Goal: Task Accomplishment & Management: Manage account settings

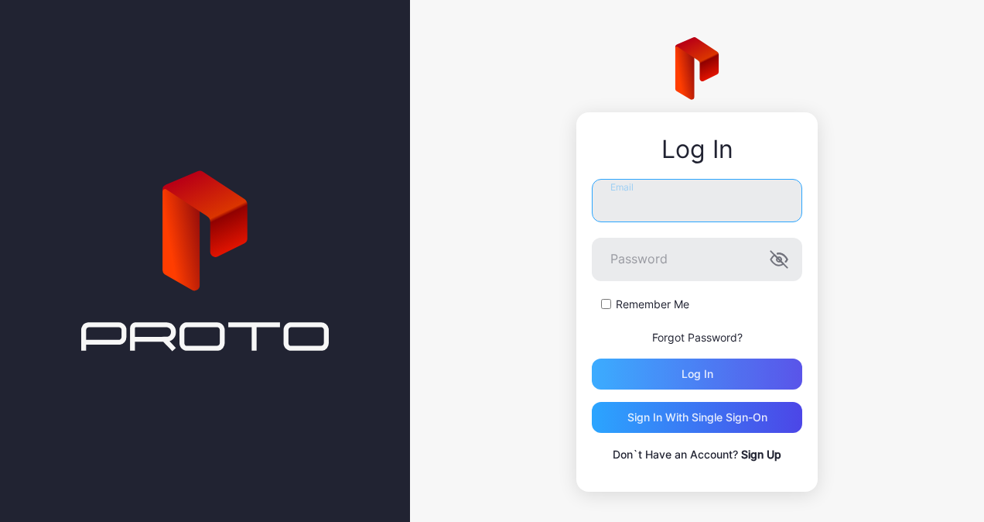
type input "**********"
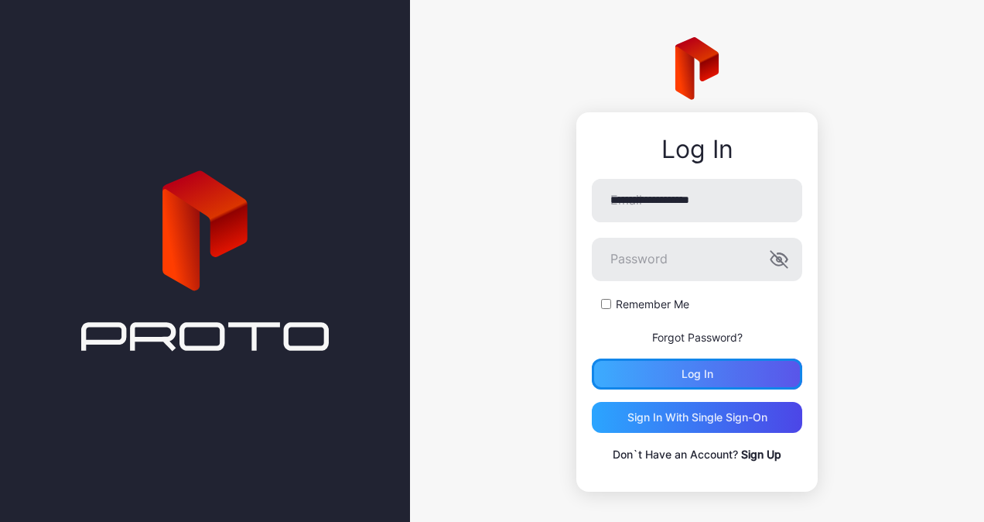
click at [673, 361] on div "Log in" at bounding box center [697, 373] width 210 height 31
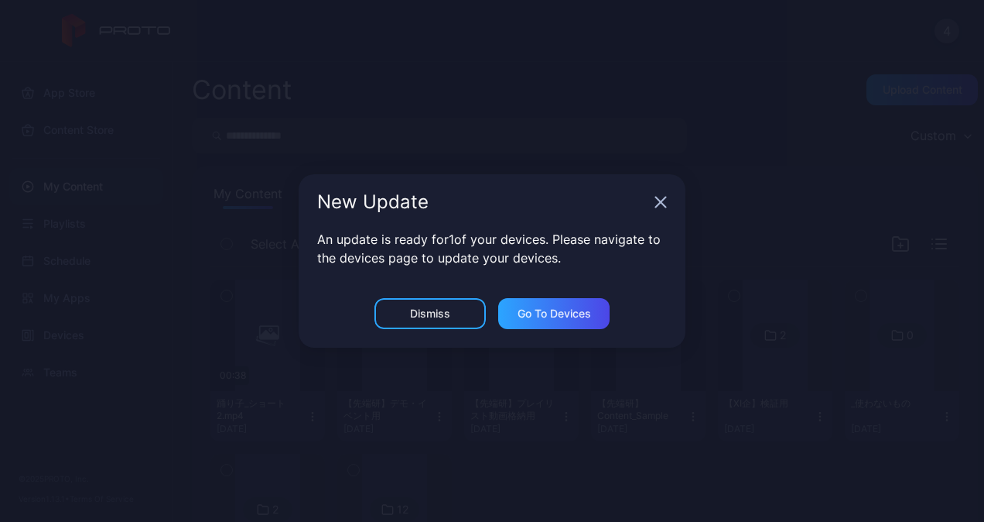
click at [666, 203] on icon "button" at bounding box center [661, 202] width 12 height 12
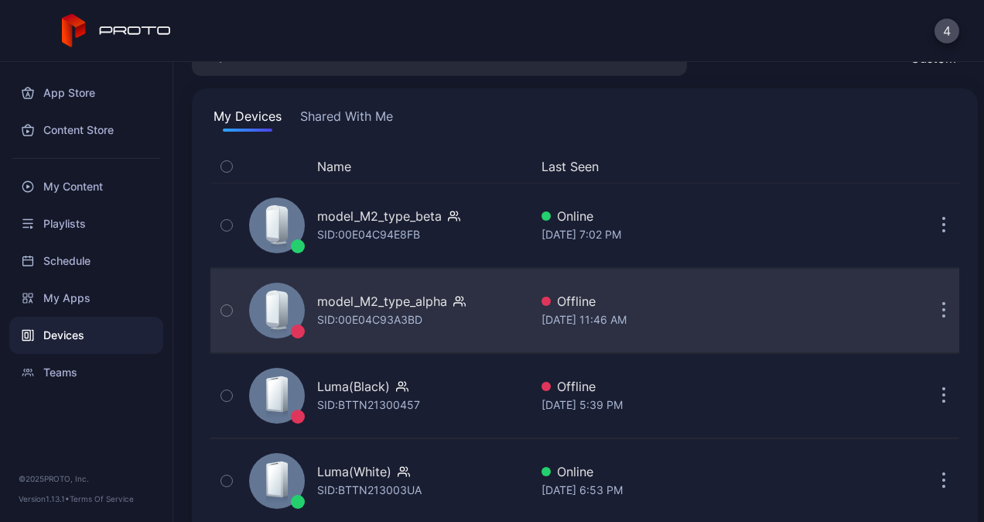
scroll to position [108, 0]
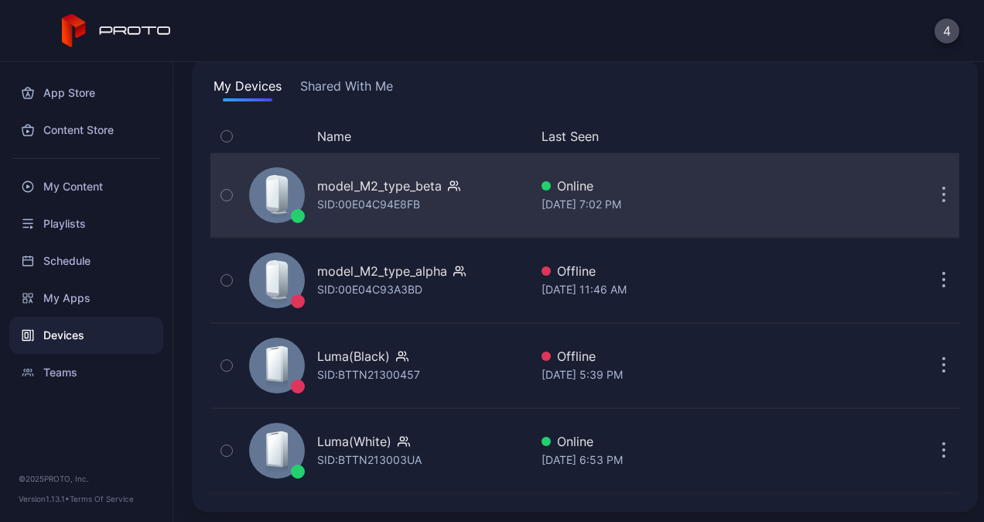
click at [375, 191] on div "model_M2_type_beta" at bounding box center [379, 185] width 125 height 19
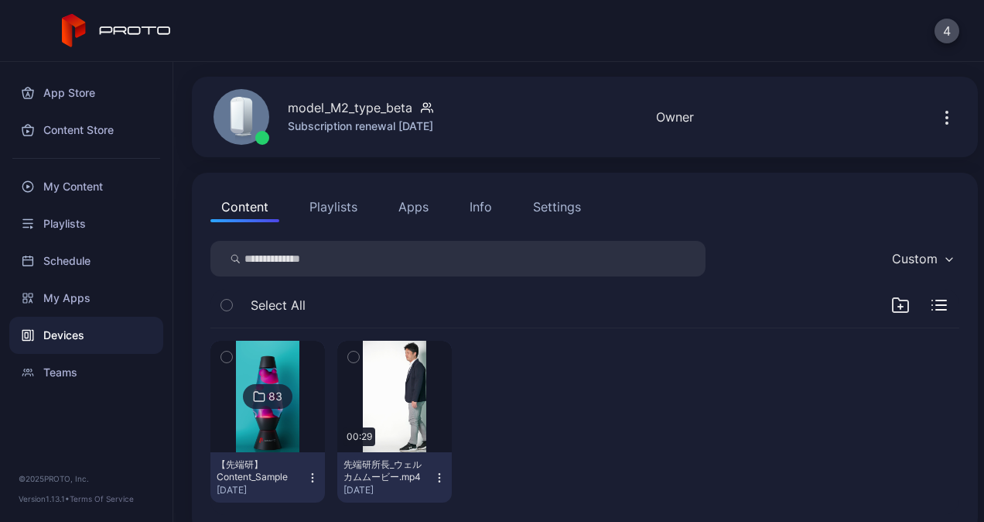
scroll to position [71, 0]
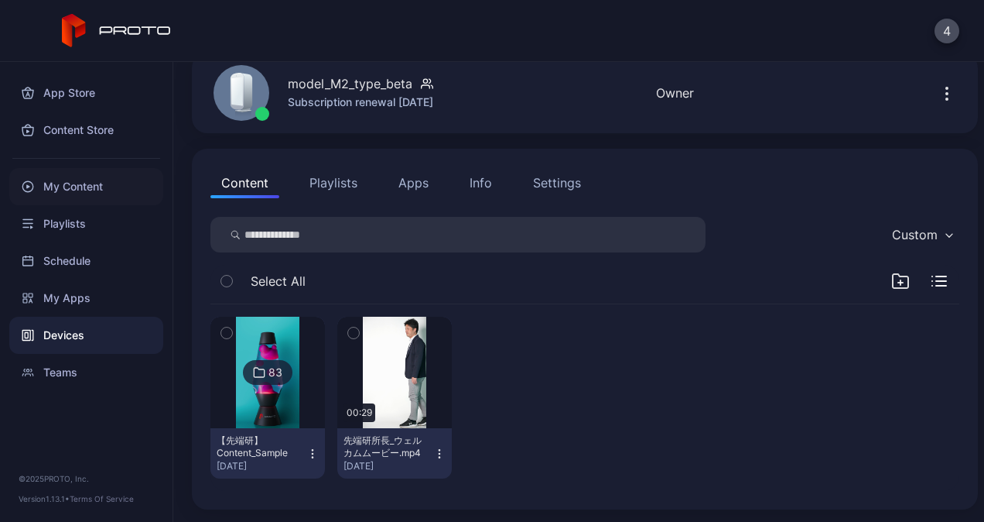
click at [59, 184] on div "My Content" at bounding box center [86, 186] width 154 height 37
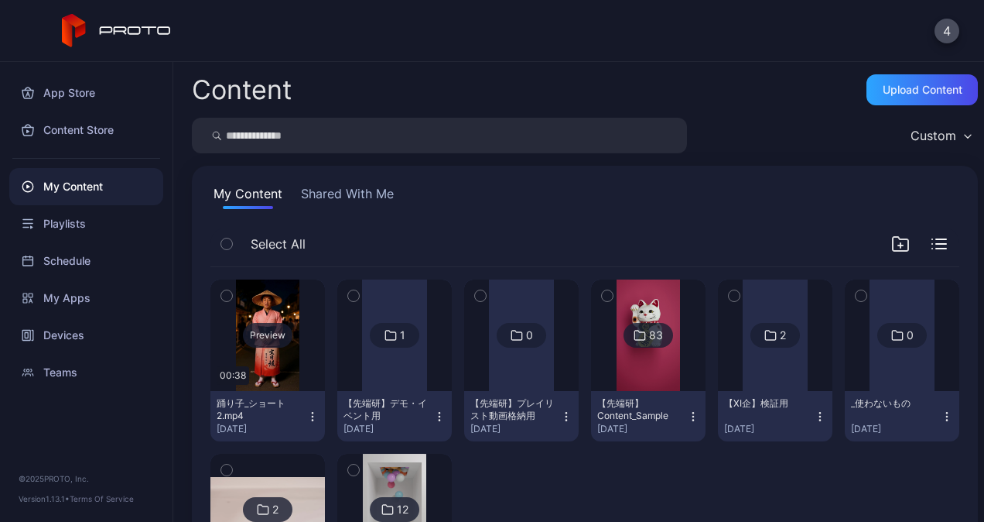
scroll to position [77, 0]
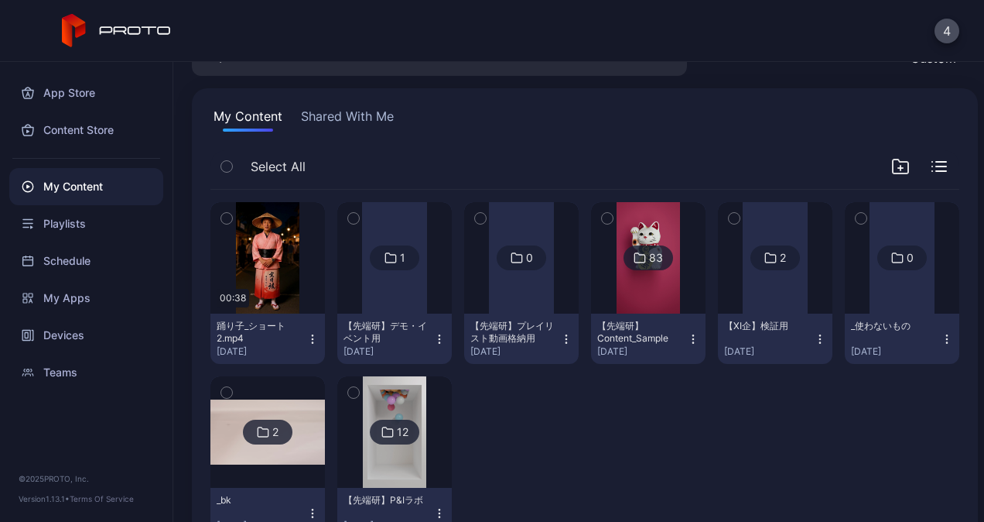
click at [387, 297] on div at bounding box center [394, 257] width 65 height 111
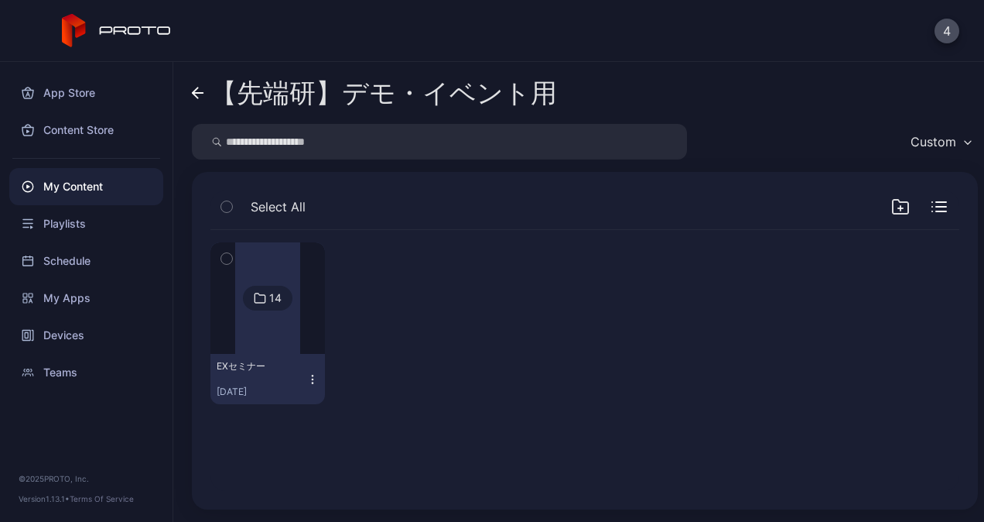
click at [197, 99] on link "【先端研】デモ・イベント用" at bounding box center [374, 92] width 365 height 37
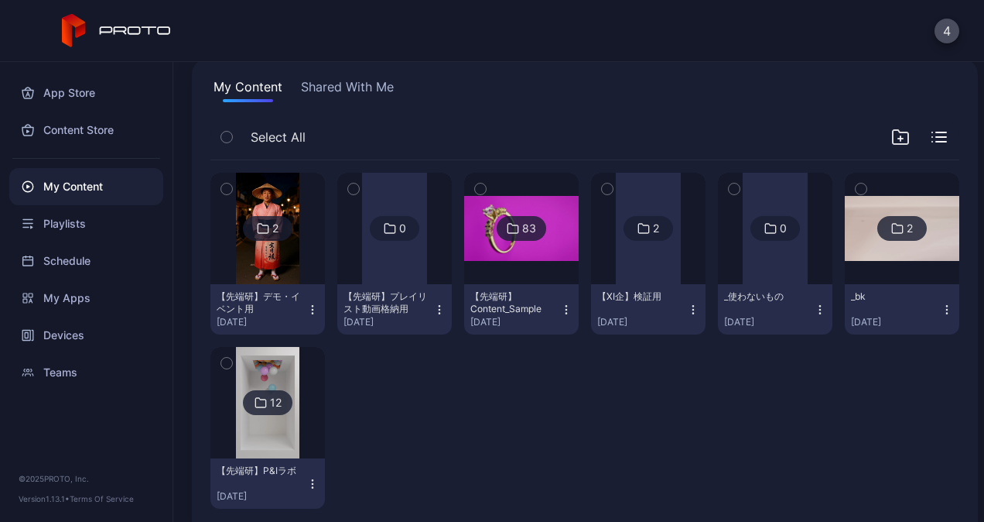
scroll to position [136, 0]
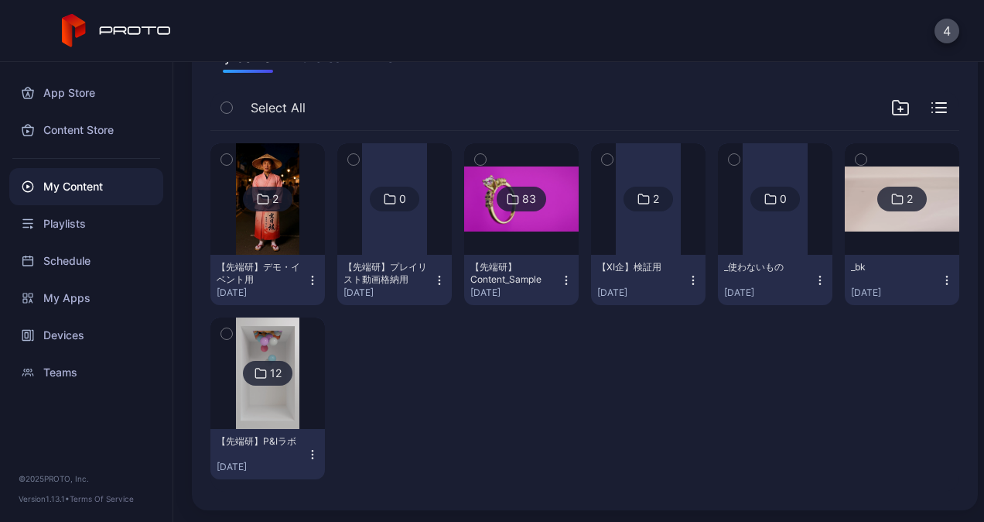
click at [306, 450] on icon "button" at bounding box center [312, 454] width 12 height 12
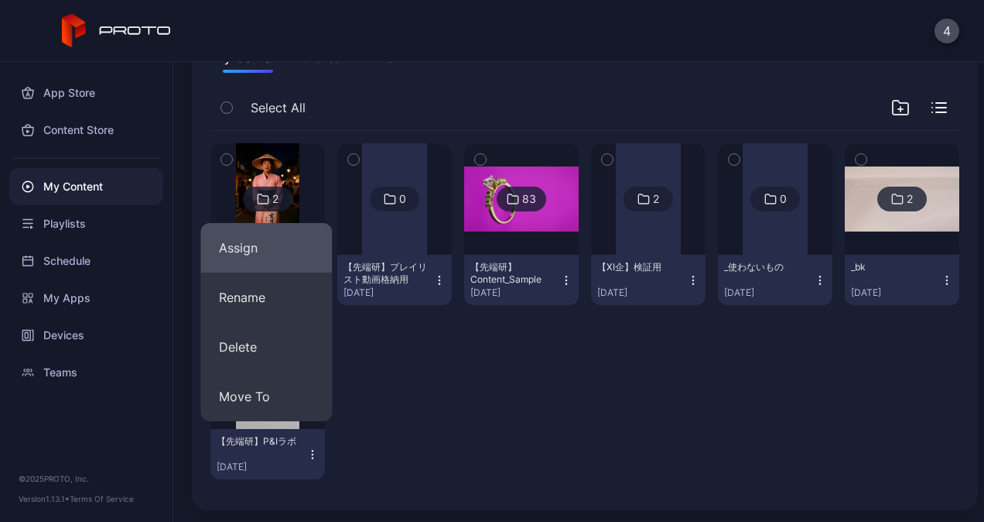
click at [245, 251] on button "Assign" at bounding box center [266, 248] width 132 height 50
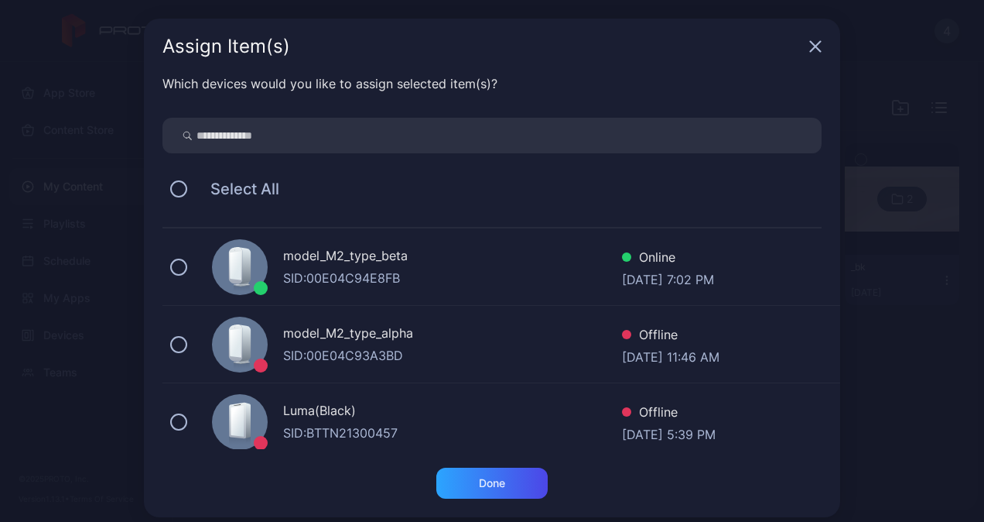
click at [183, 262] on div "model_M2_type_beta SID: 00E04C94E8FB Online [DATE] 7:02 PM" at bounding box center [502, 266] width 678 height 77
drag, startPoint x: 170, startPoint y: 263, endPoint x: 258, endPoint y: 236, distance: 92.3
click at [172, 264] on icon at bounding box center [178, 266] width 17 height 17
click at [809, 49] on icon "button" at bounding box center [815, 46] width 12 height 12
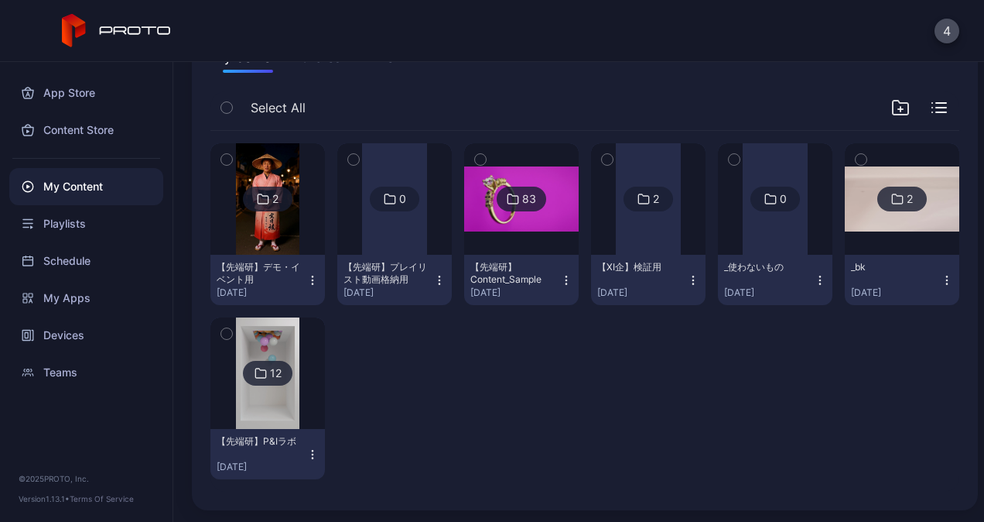
click at [280, 418] on img at bounding box center [267, 372] width 63 height 111
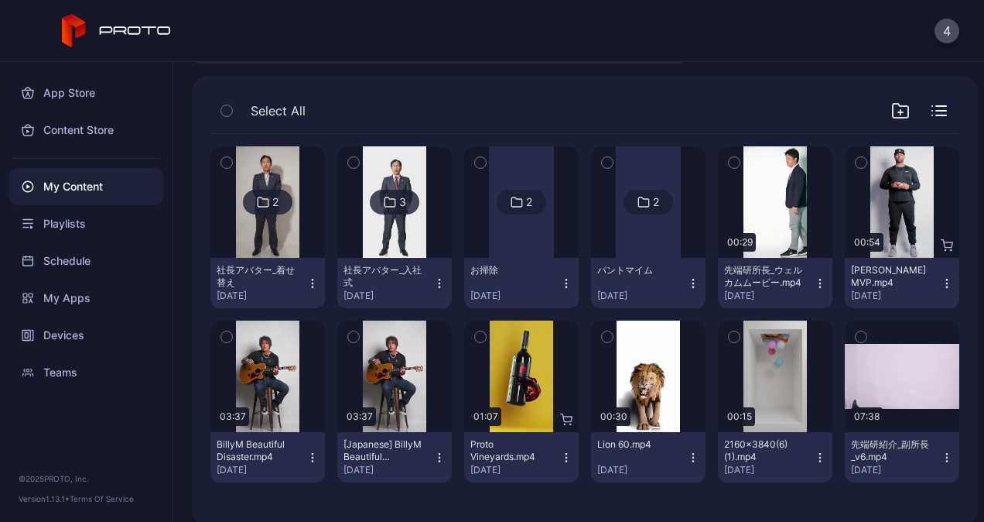
scroll to position [111, 0]
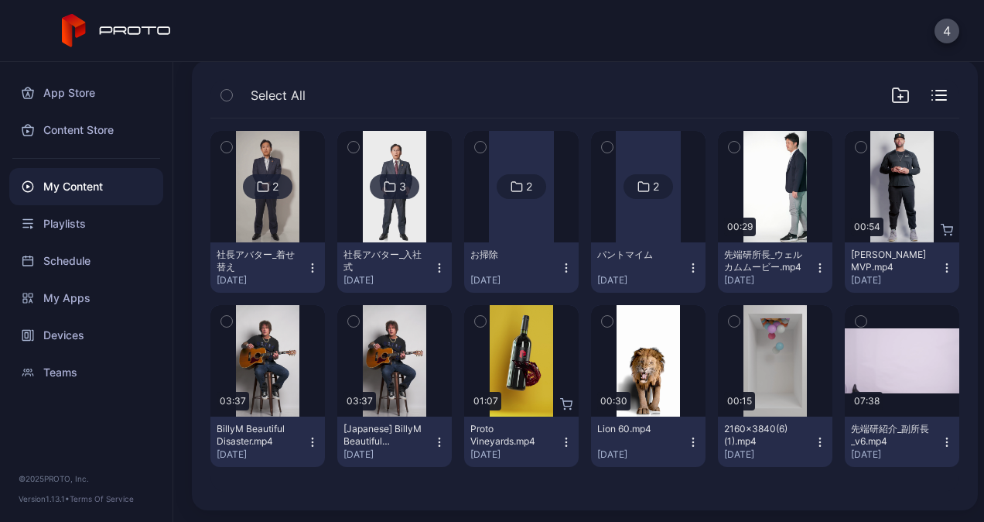
click at [272, 219] on img at bounding box center [267, 186] width 63 height 111
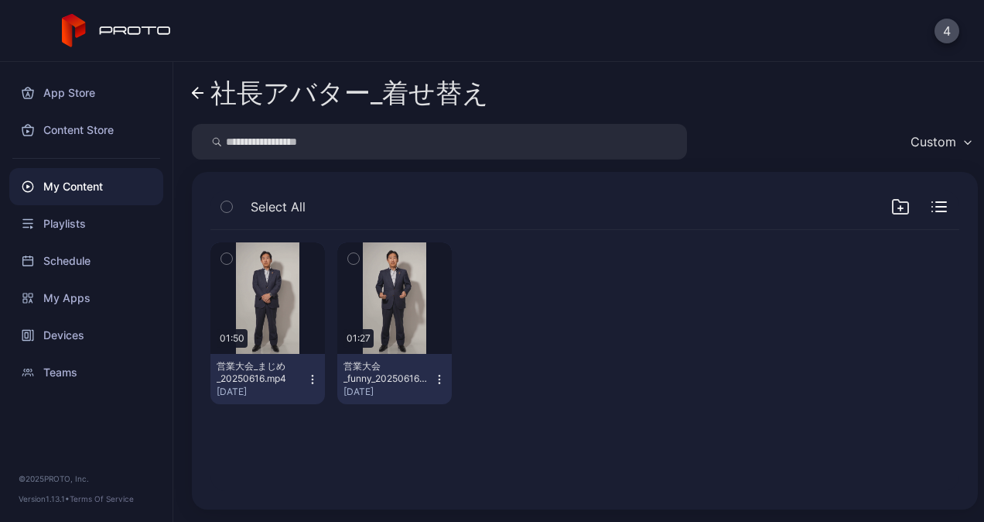
click at [228, 251] on icon "button" at bounding box center [226, 258] width 11 height 17
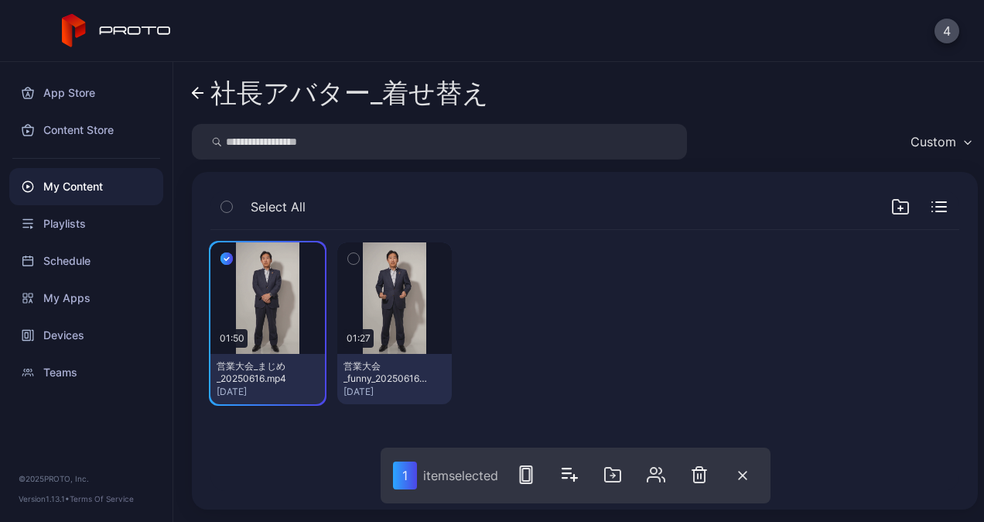
click at [352, 251] on icon "button" at bounding box center [353, 258] width 11 height 17
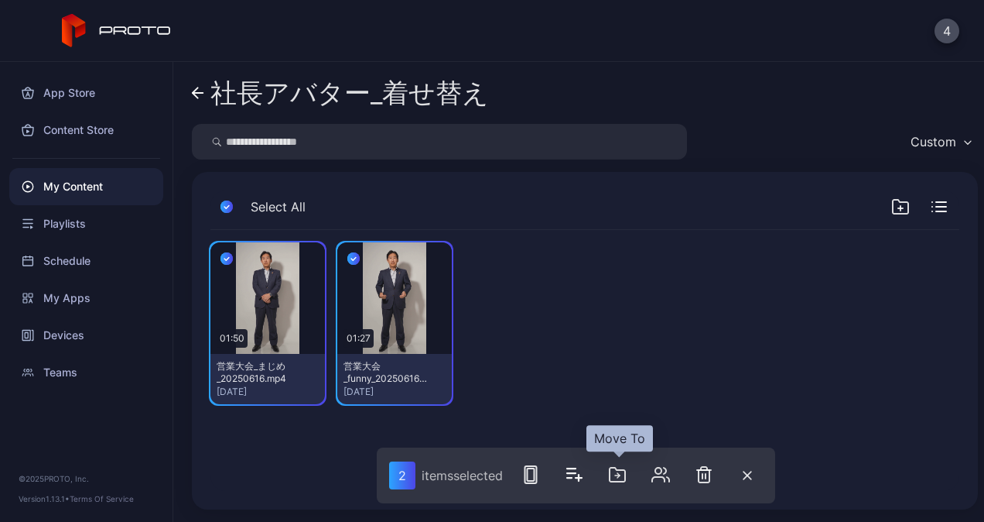
click at [613, 475] on icon "button" at bounding box center [617, 474] width 19 height 19
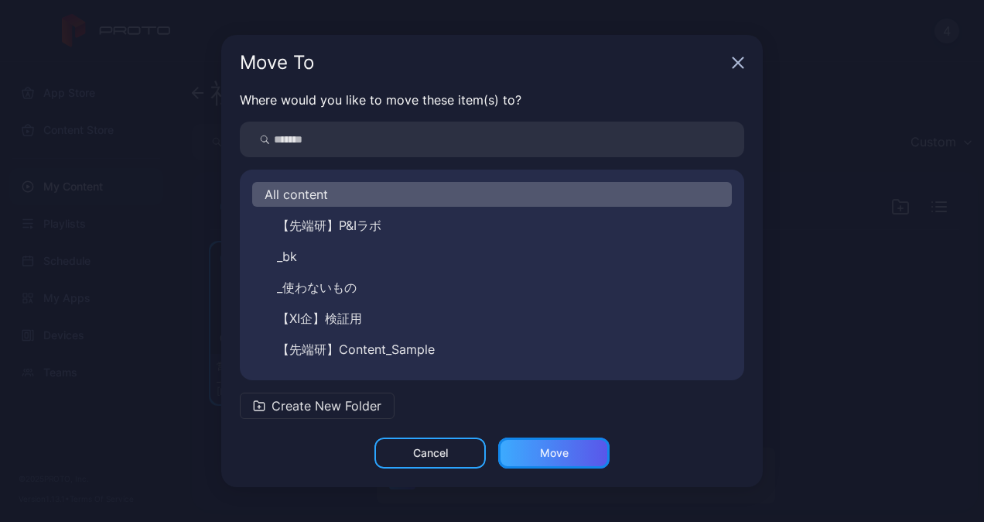
click at [530, 452] on div "Move" at bounding box center [553, 452] width 111 height 31
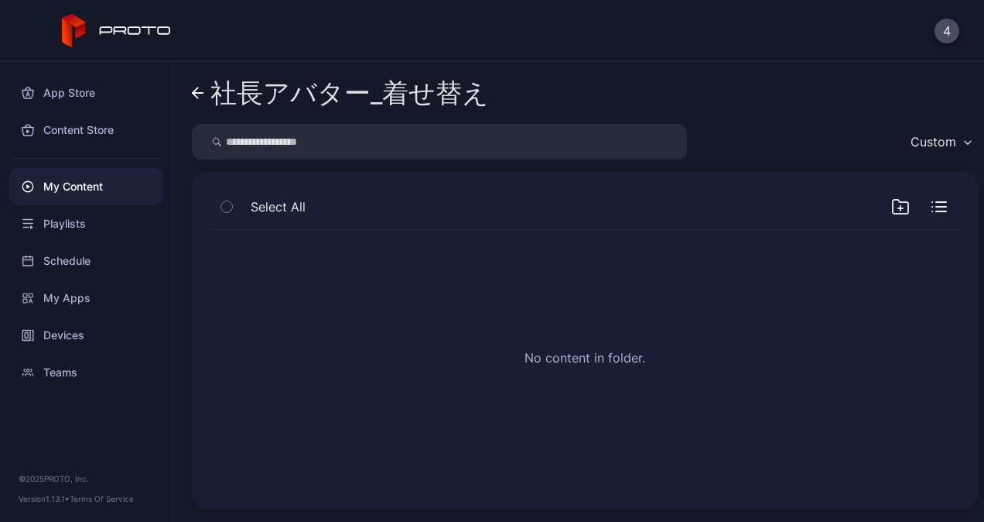
click at [198, 95] on icon at bounding box center [198, 93] width 12 height 13
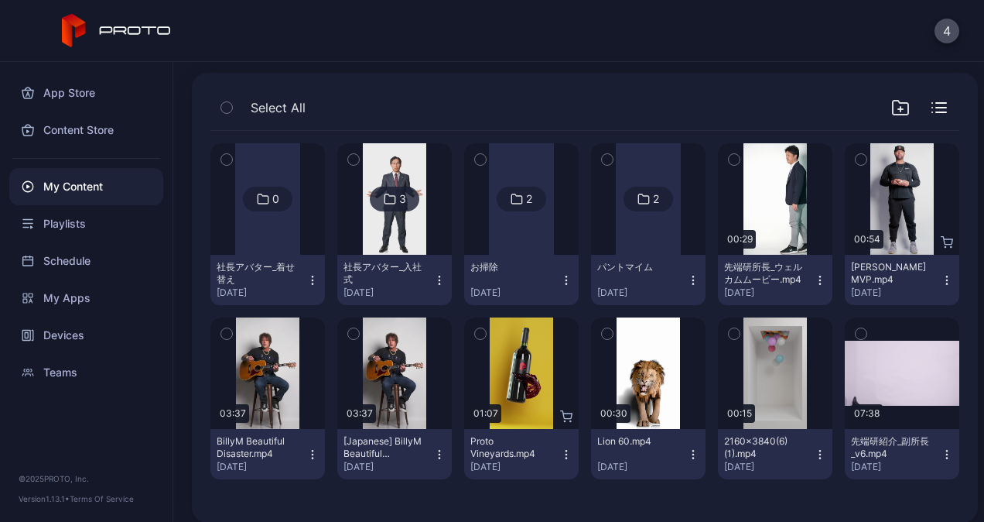
scroll to position [111, 0]
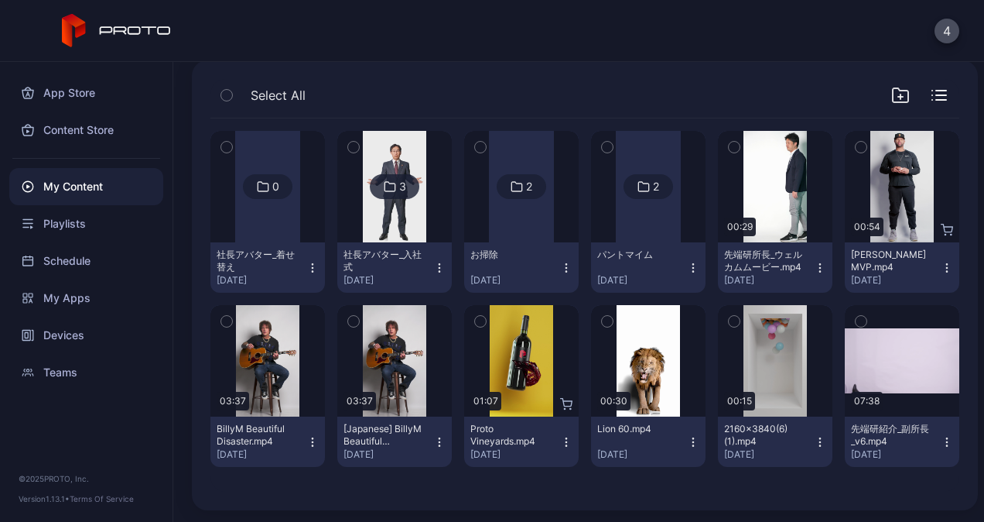
click at [314, 266] on icon "button" at bounding box center [312, 268] width 12 height 12
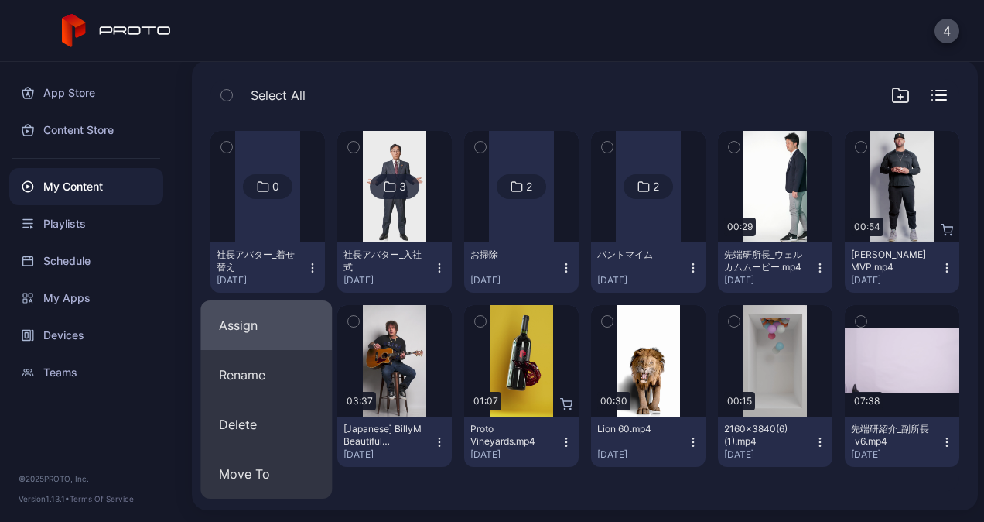
click at [251, 338] on button "Assign" at bounding box center [266, 325] width 132 height 50
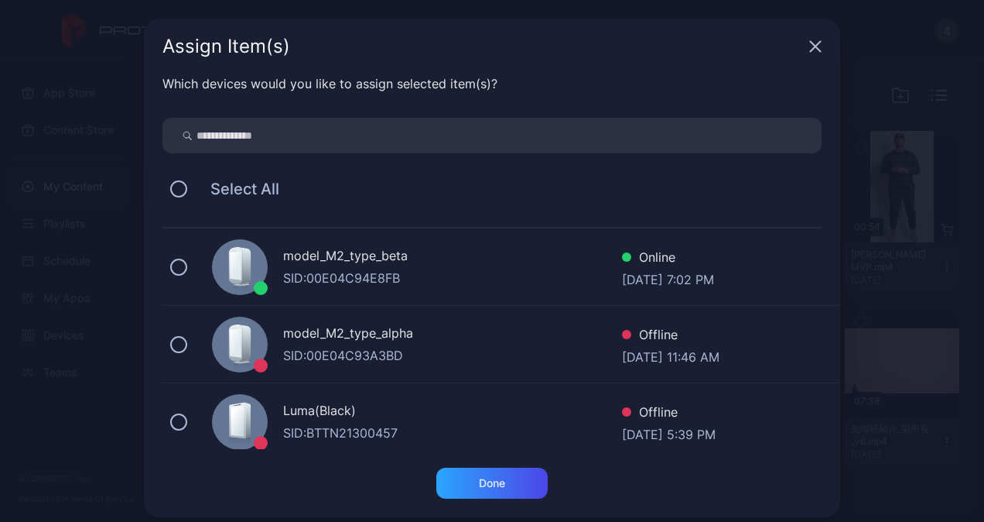
click at [809, 44] on icon "button" at bounding box center [815, 46] width 12 height 12
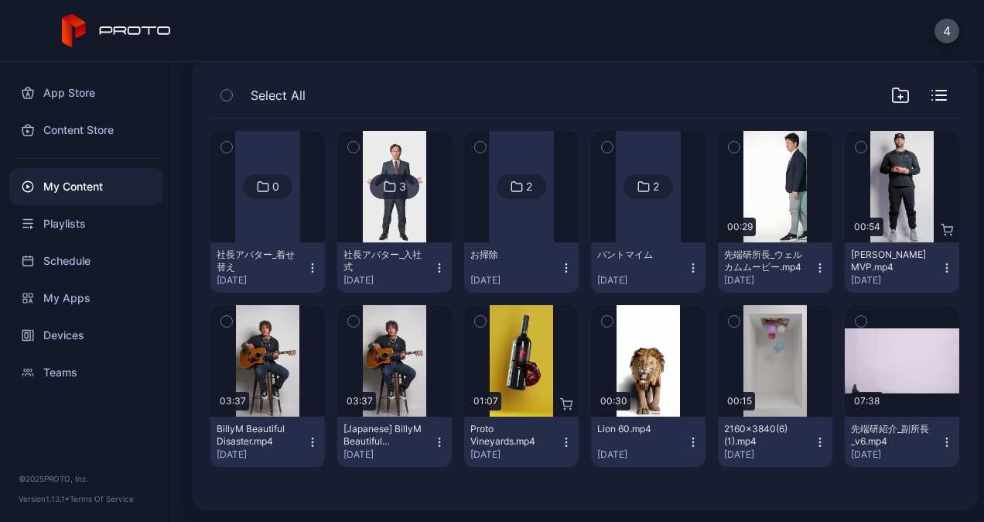
click at [395, 237] on img at bounding box center [394, 186] width 63 height 111
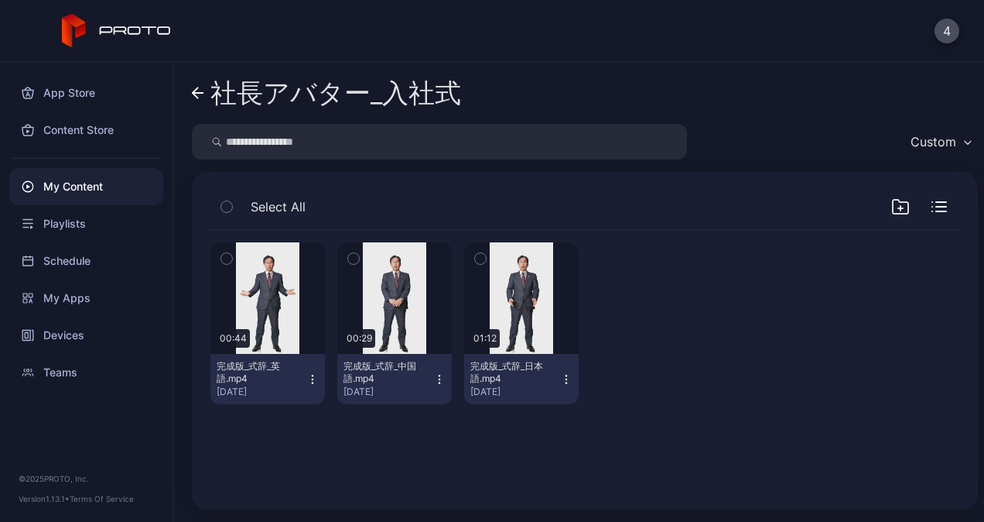
click at [310, 379] on icon "button" at bounding box center [312, 379] width 12 height 12
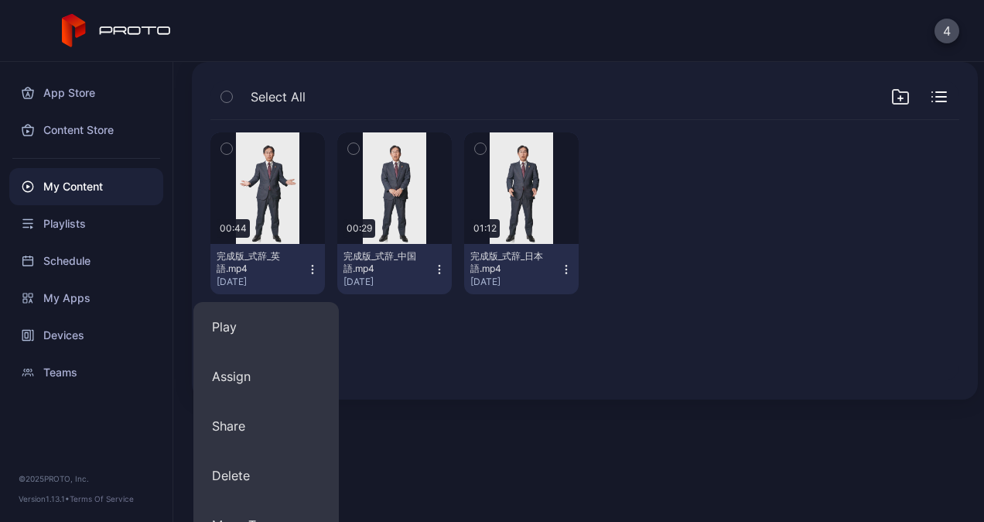
scroll to position [310, 0]
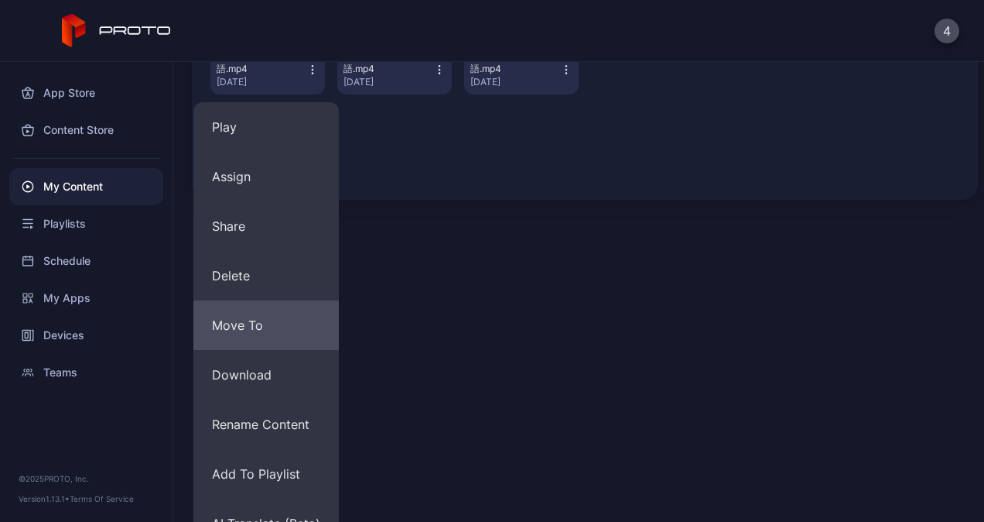
click at [262, 312] on button "Move To" at bounding box center [265, 325] width 145 height 50
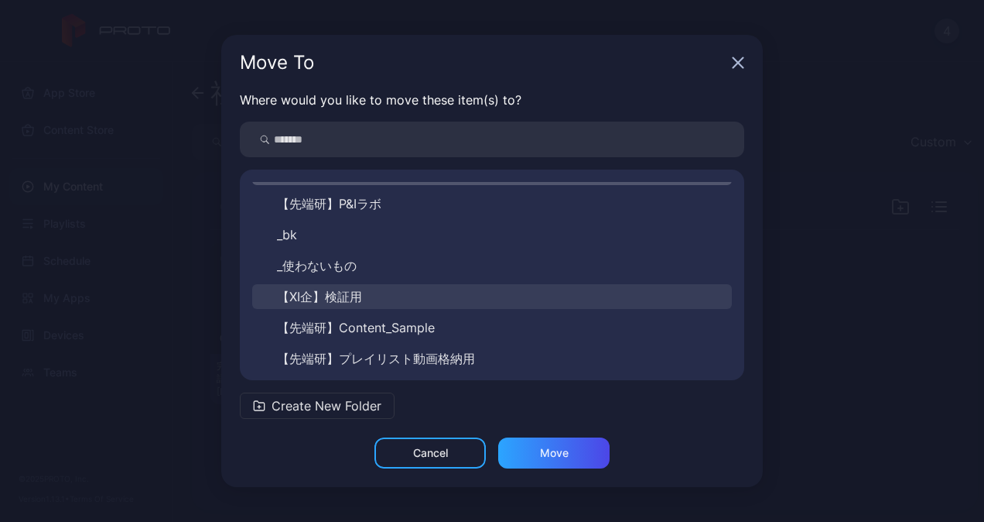
scroll to position [56, 0]
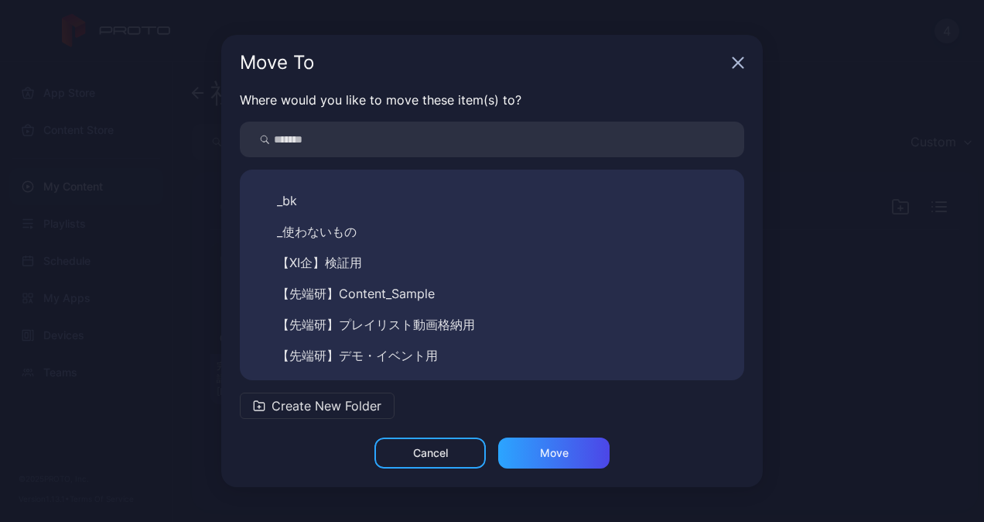
click at [743, 59] on icon "button" at bounding box center [738, 62] width 12 height 12
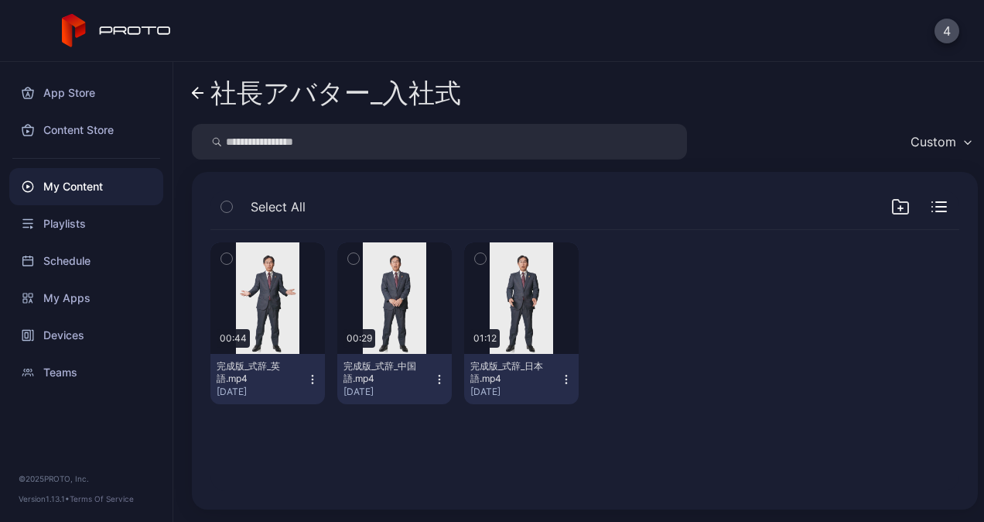
click at [88, 186] on div "My Content" at bounding box center [86, 186] width 154 height 37
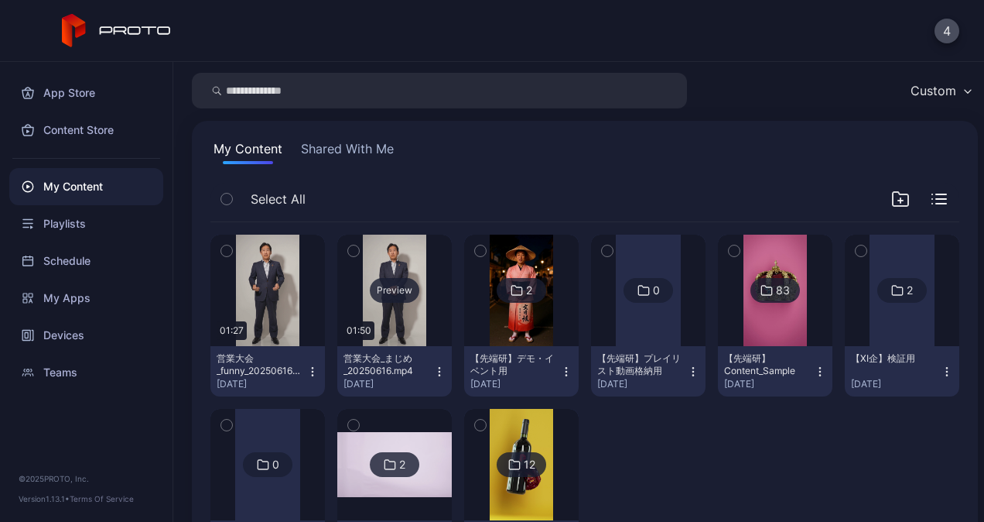
scroll to position [77, 0]
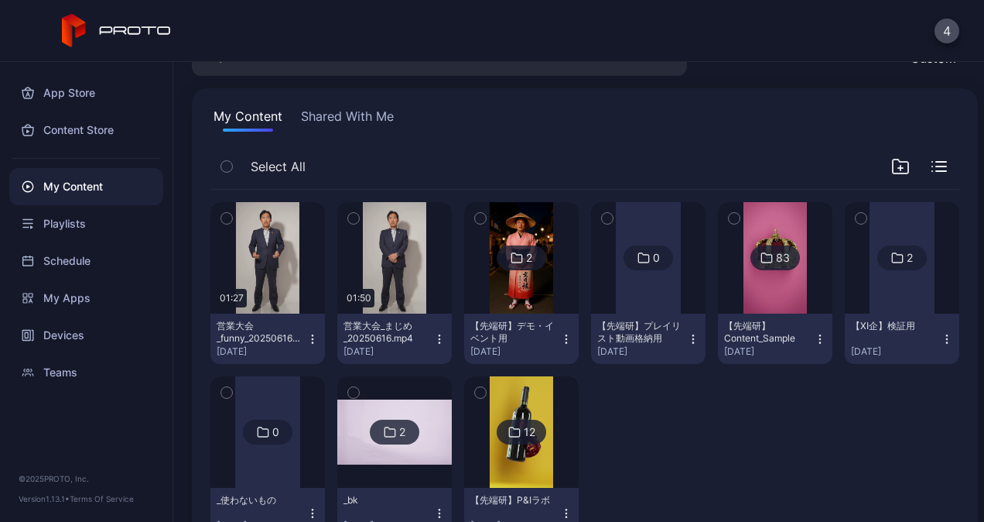
click at [229, 217] on icon "button" at bounding box center [226, 218] width 11 height 17
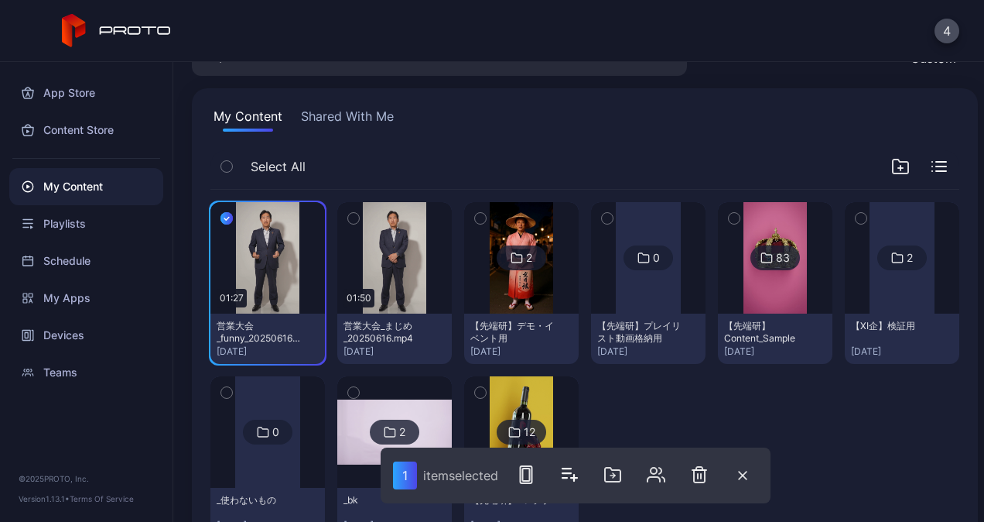
click at [348, 221] on icon "button" at bounding box center [353, 218] width 11 height 17
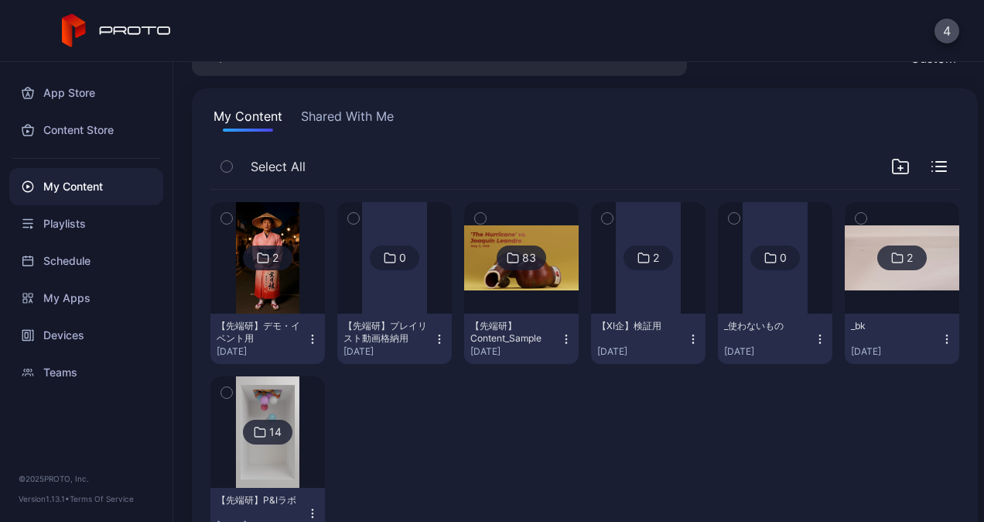
scroll to position [136, 0]
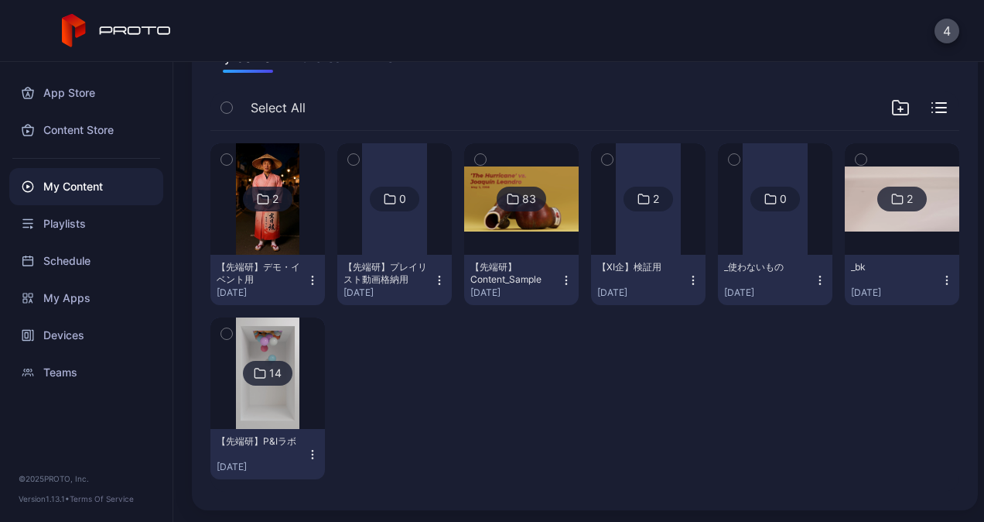
click at [264, 426] on img at bounding box center [267, 372] width 63 height 111
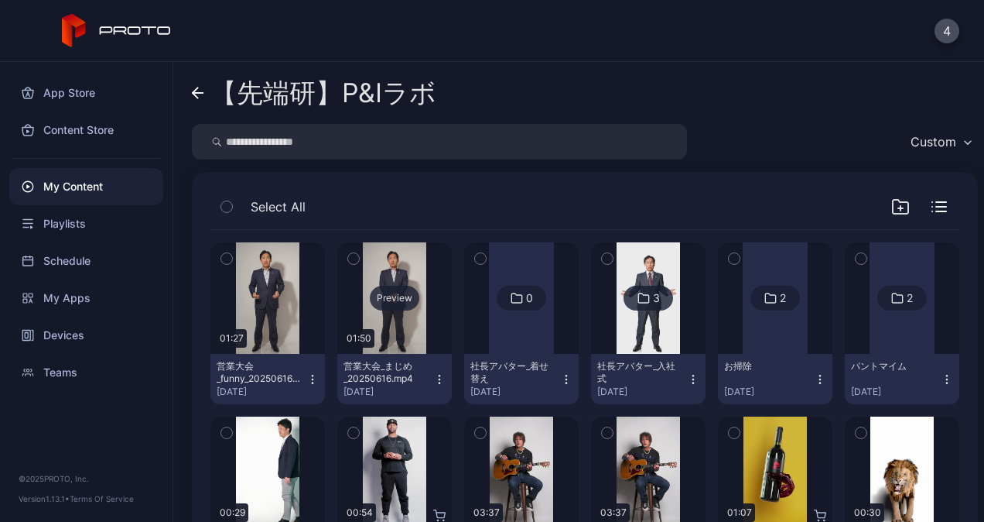
scroll to position [77, 0]
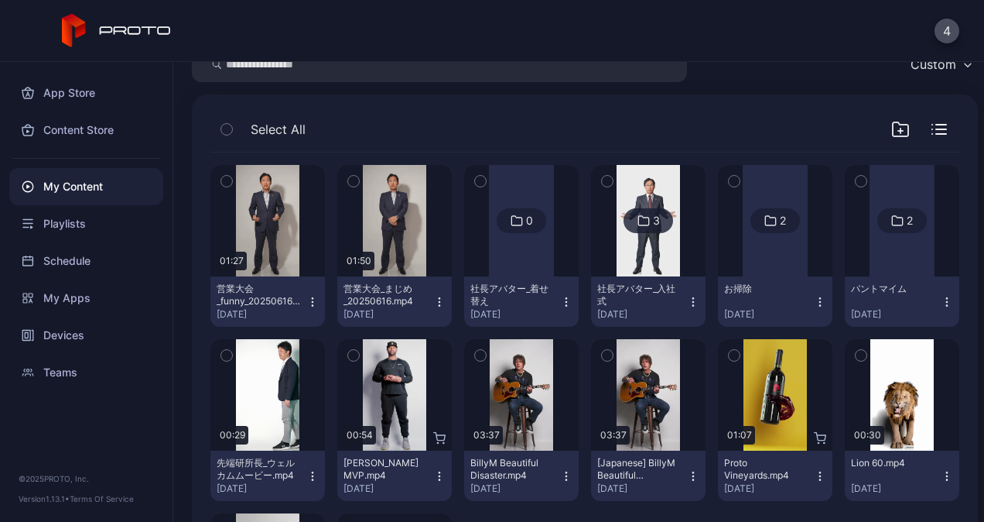
click at [476, 186] on icon "button" at bounding box center [480, 181] width 11 height 17
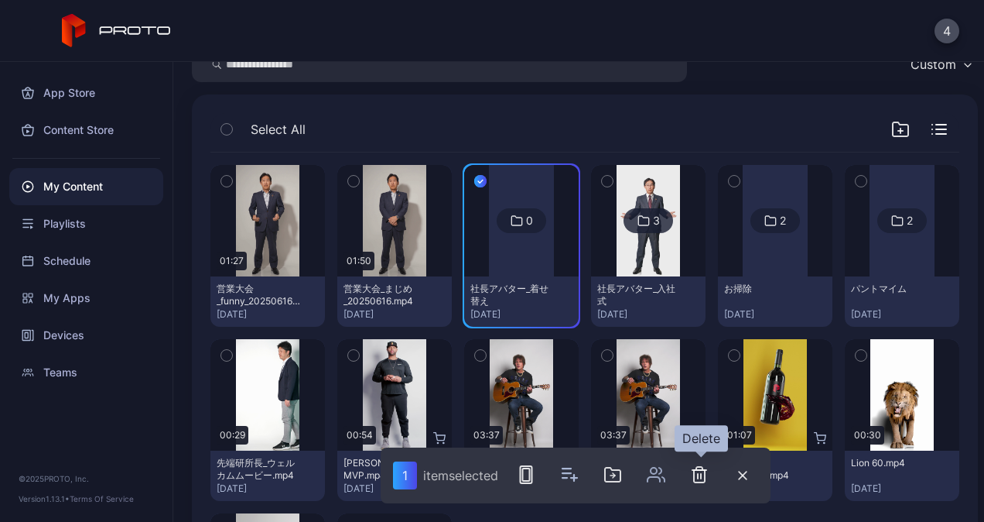
click at [701, 477] on icon "button" at bounding box center [701, 476] width 0 height 5
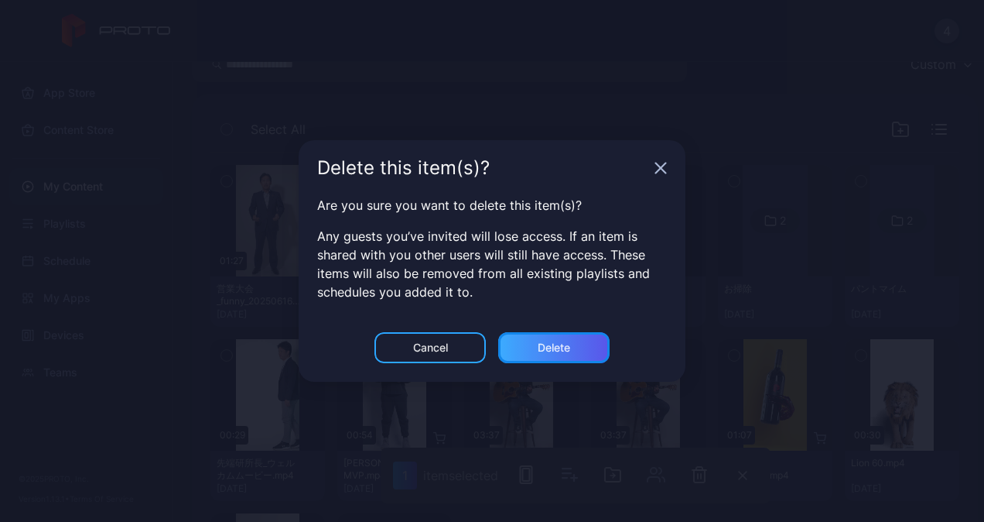
click at [535, 348] on div "Delete" at bounding box center [553, 347] width 111 height 31
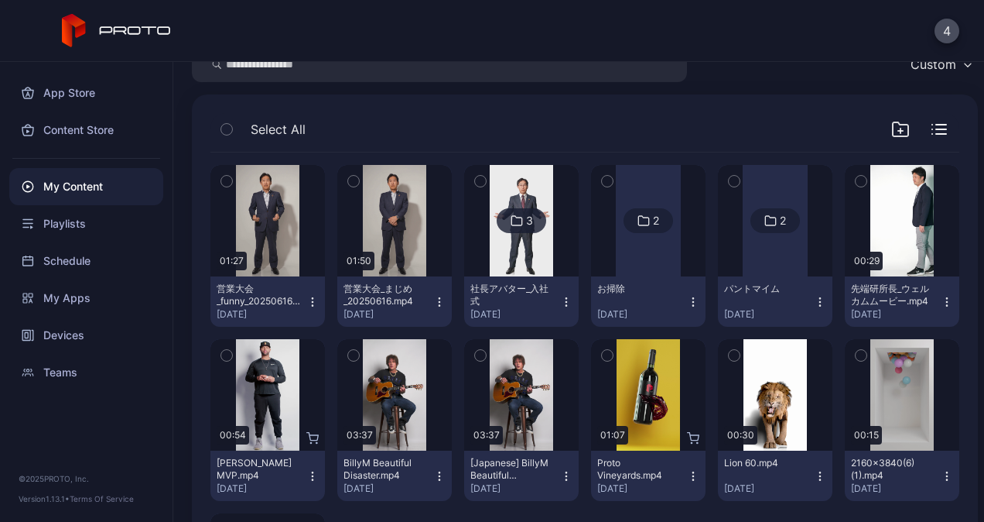
click at [638, 248] on div at bounding box center [648, 220] width 65 height 111
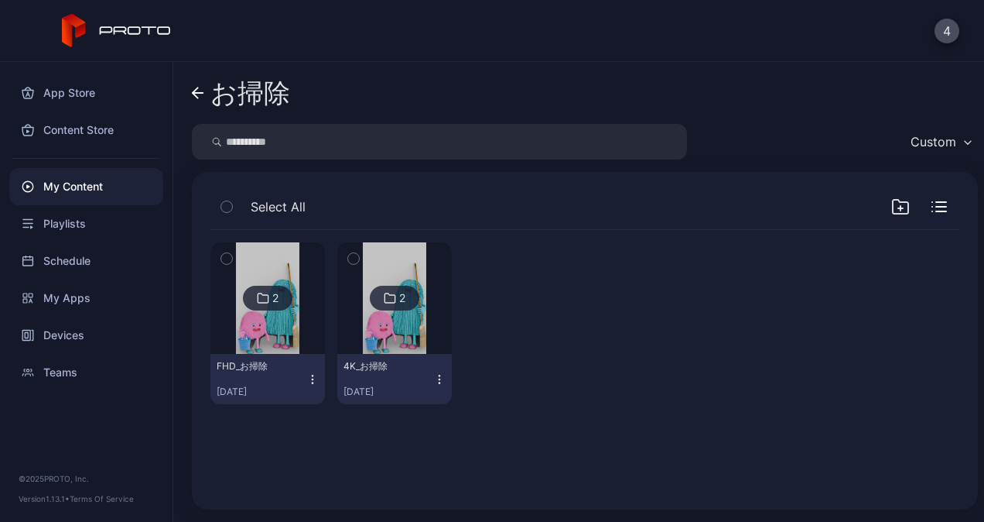
click at [190, 93] on div "お掃除 Custom Select All 2 FHD_お掃除 [DATE] 2 4K_お掃除 [DATE]" at bounding box center [578, 292] width 811 height 460
click at [200, 93] on icon at bounding box center [198, 93] width 11 height 0
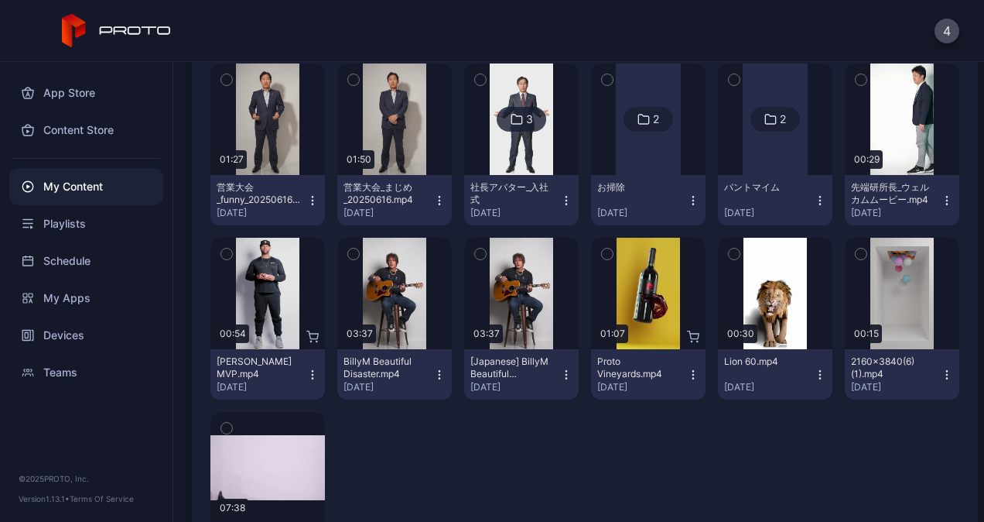
scroll to position [155, 0]
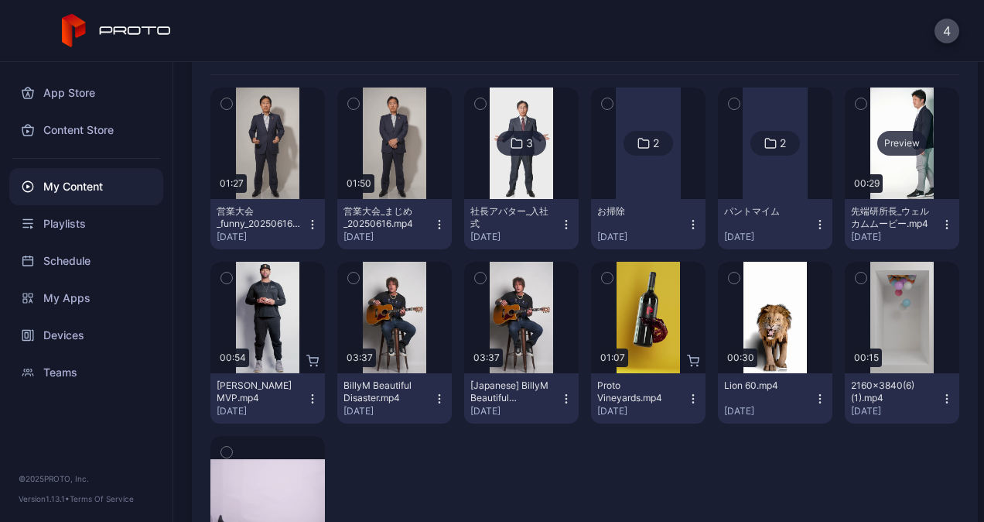
click at [888, 163] on div "Preview" at bounding box center [902, 142] width 115 height 111
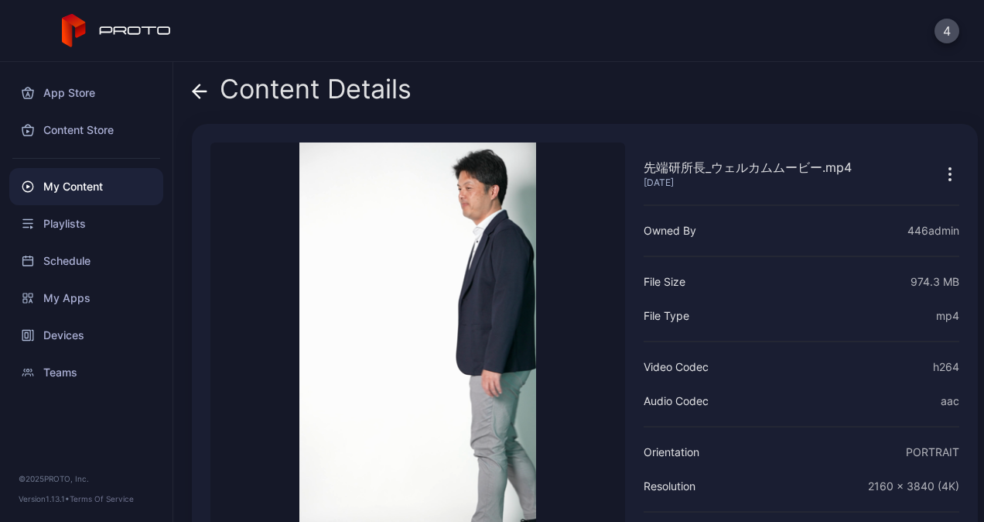
click at [197, 91] on icon at bounding box center [199, 91] width 13 height 0
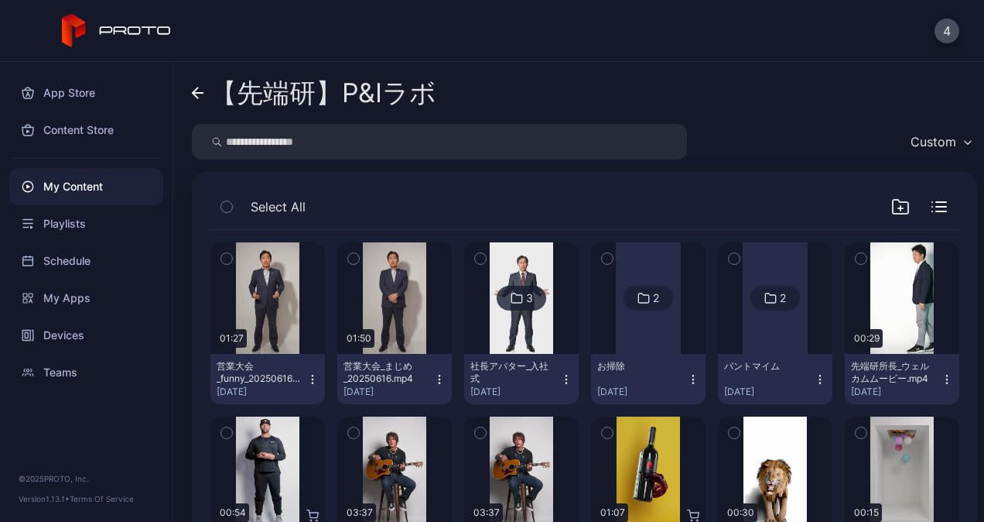
click at [198, 101] on link "【先端研】P&Iラボ" at bounding box center [314, 92] width 245 height 37
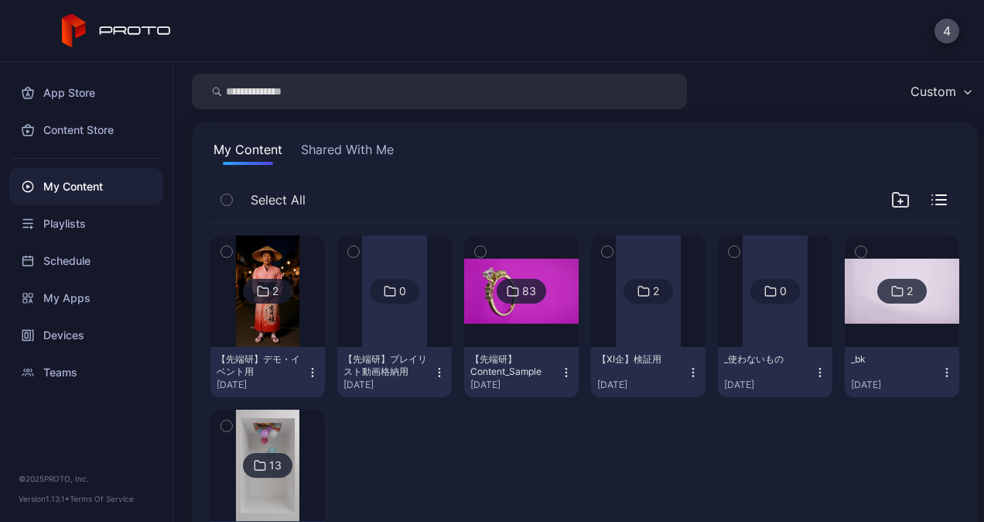
scroll to position [77, 0]
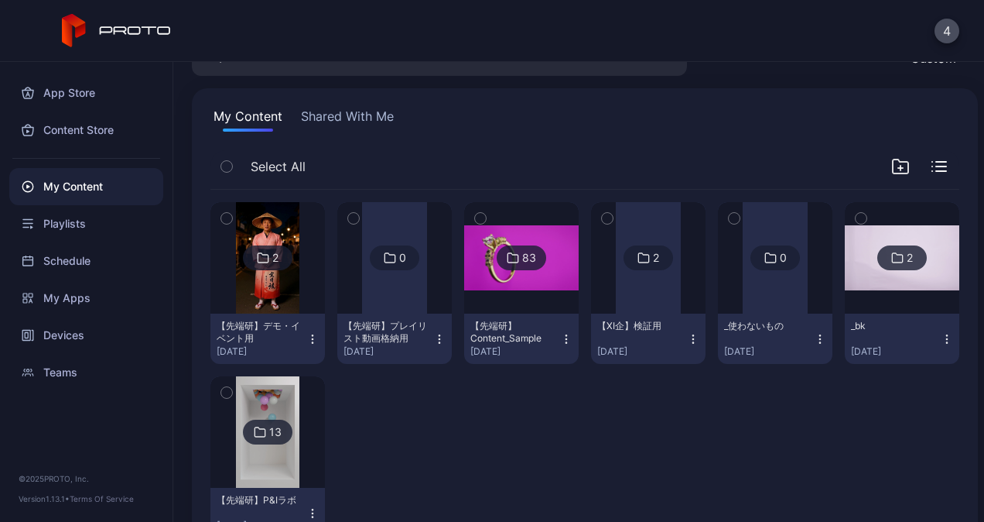
click at [436, 339] on icon "button" at bounding box center [439, 339] width 12 height 12
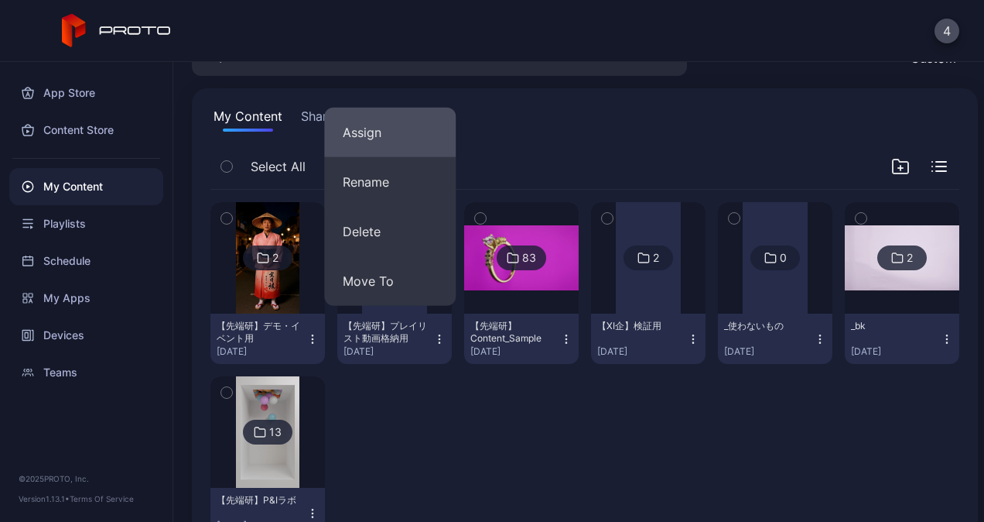
click at [376, 142] on button "Assign" at bounding box center [390, 133] width 132 height 50
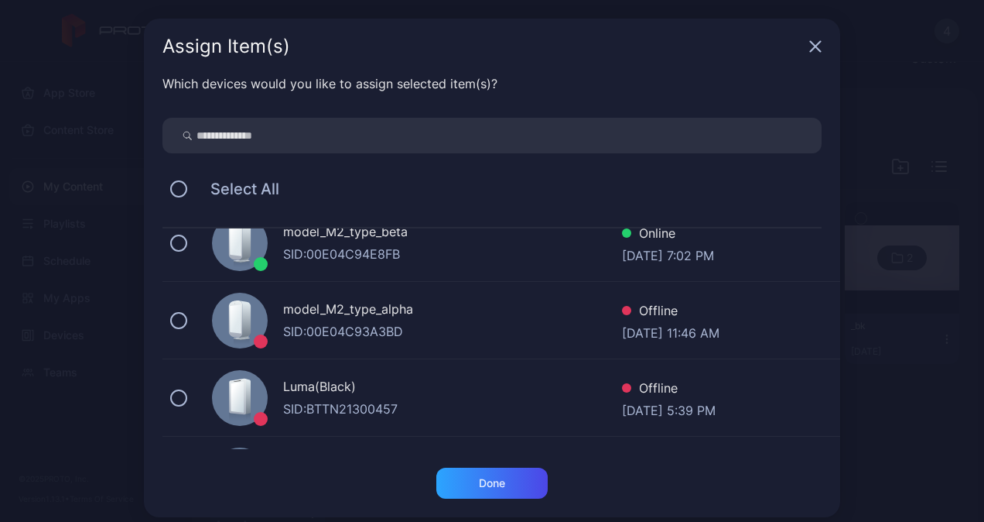
scroll to position [0, 0]
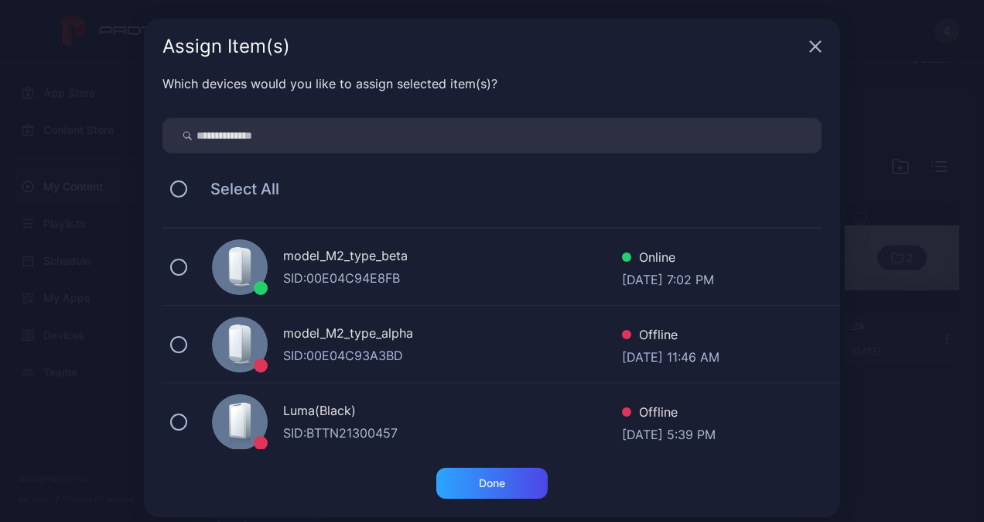
click at [336, 266] on div "model_M2_type_beta" at bounding box center [452, 257] width 339 height 22
click at [491, 473] on div "Done" at bounding box center [491, 482] width 111 height 31
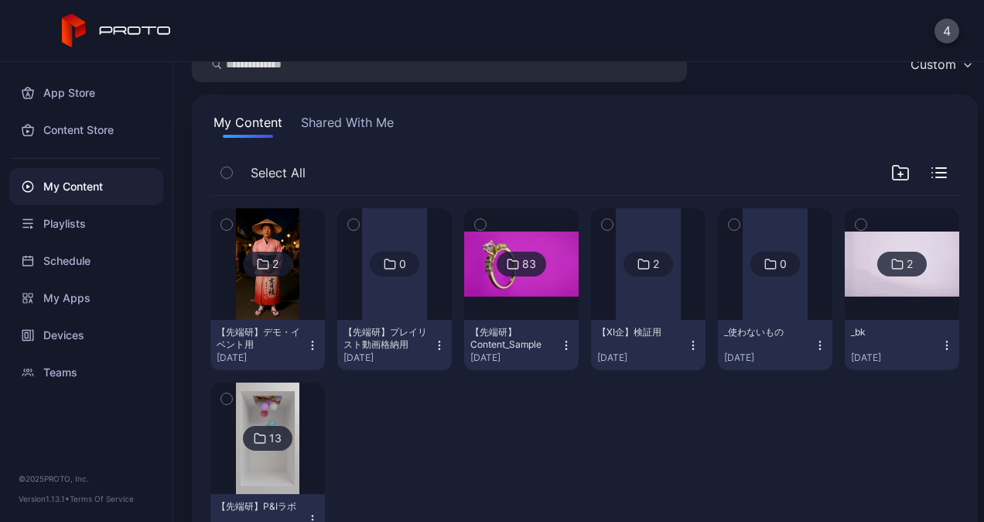
scroll to position [136, 0]
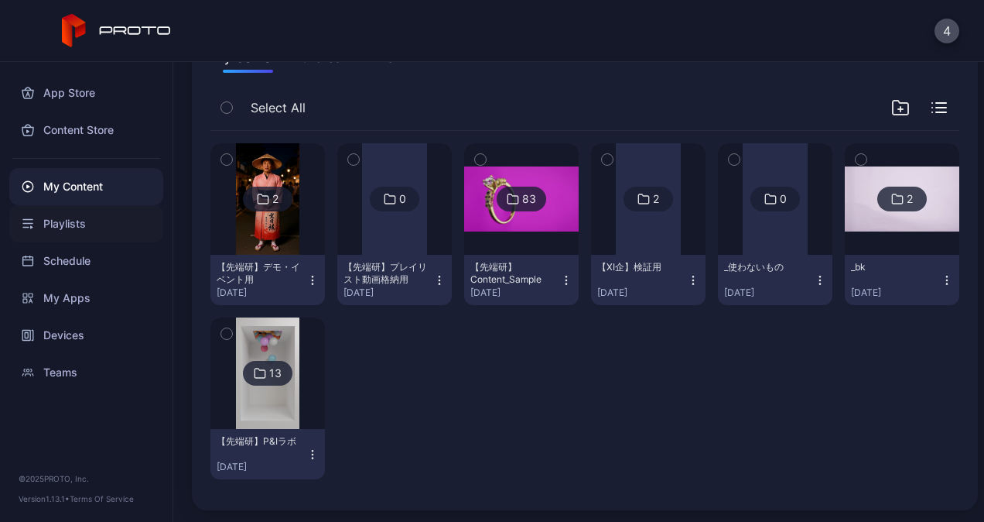
click at [74, 229] on div "Playlists" at bounding box center [86, 223] width 154 height 37
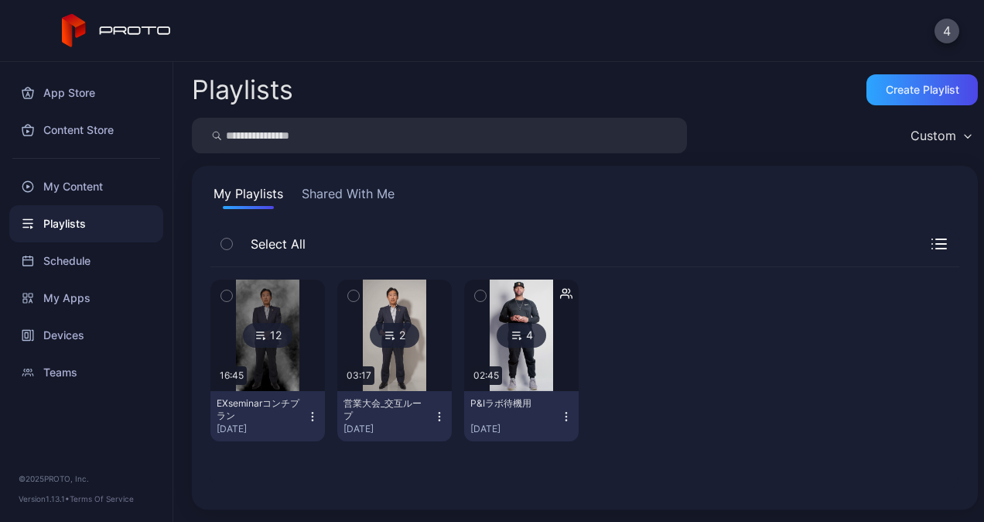
click at [478, 296] on icon "button" at bounding box center [480, 296] width 4 height 2
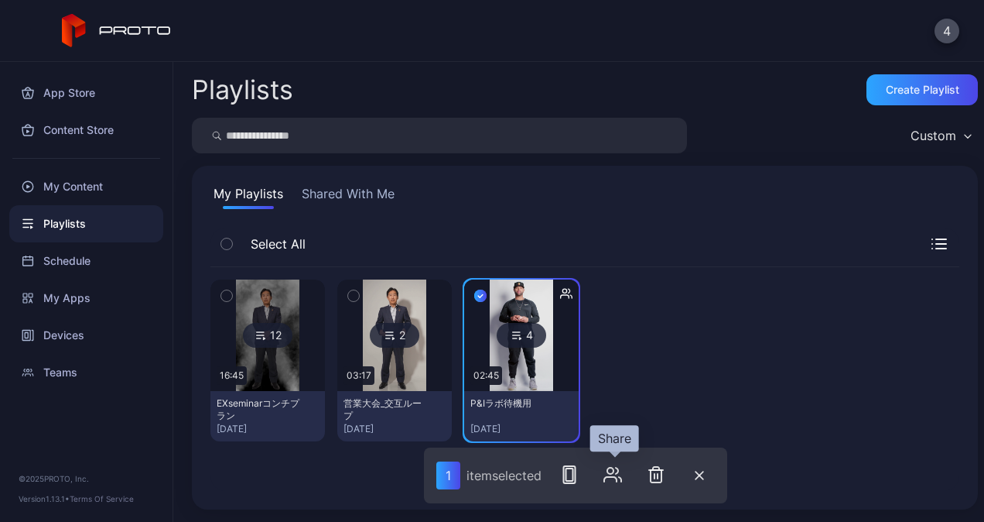
click at [618, 476] on icon "button" at bounding box center [613, 474] width 19 height 19
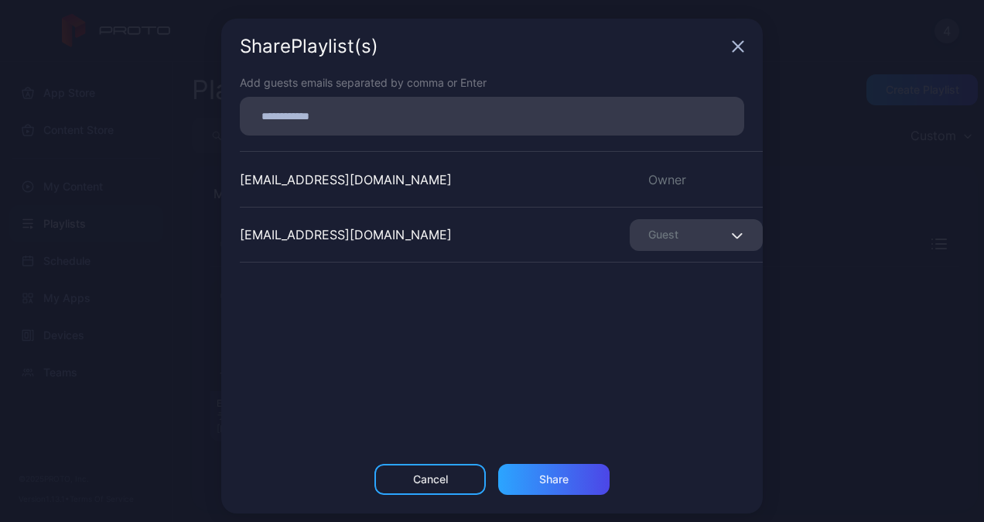
scroll to position [10, 0]
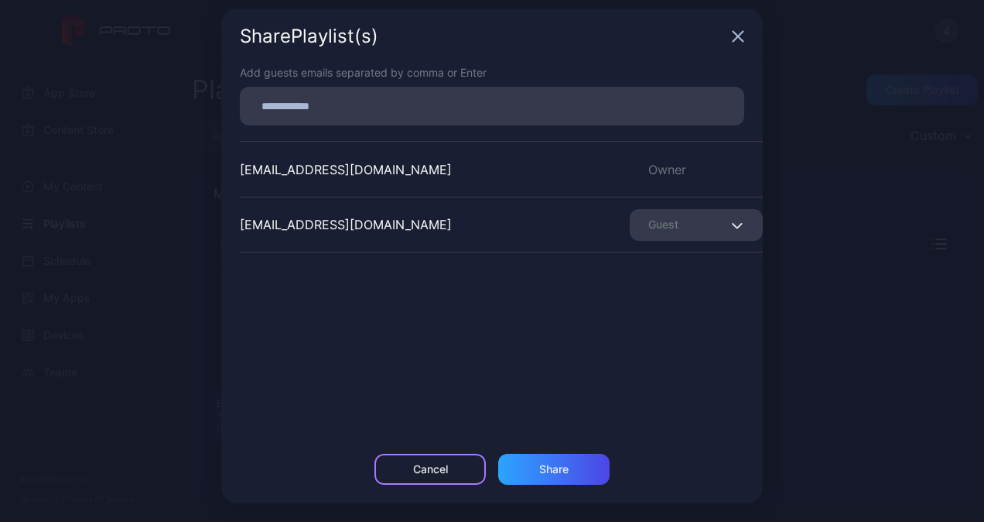
click at [446, 460] on div "Cancel" at bounding box center [430, 468] width 111 height 31
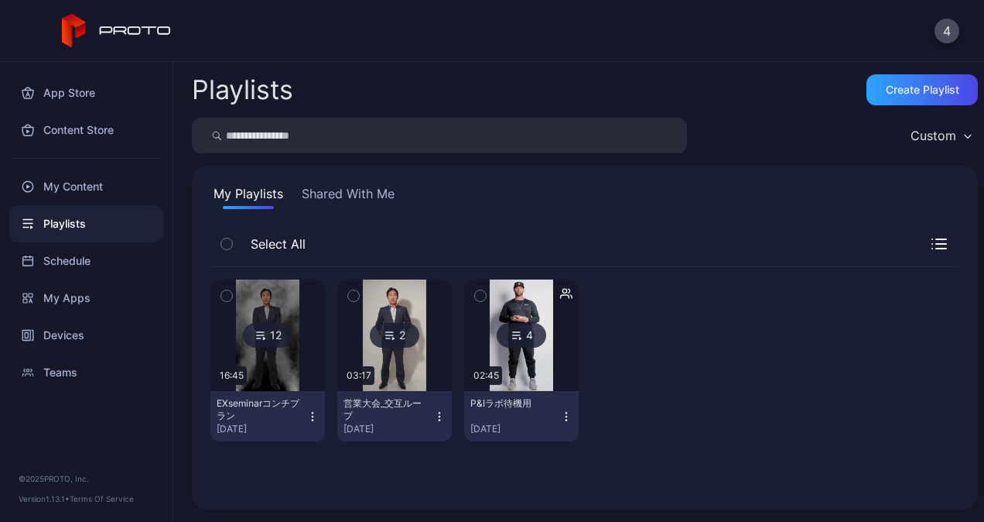
click at [560, 413] on icon "button" at bounding box center [566, 416] width 12 height 12
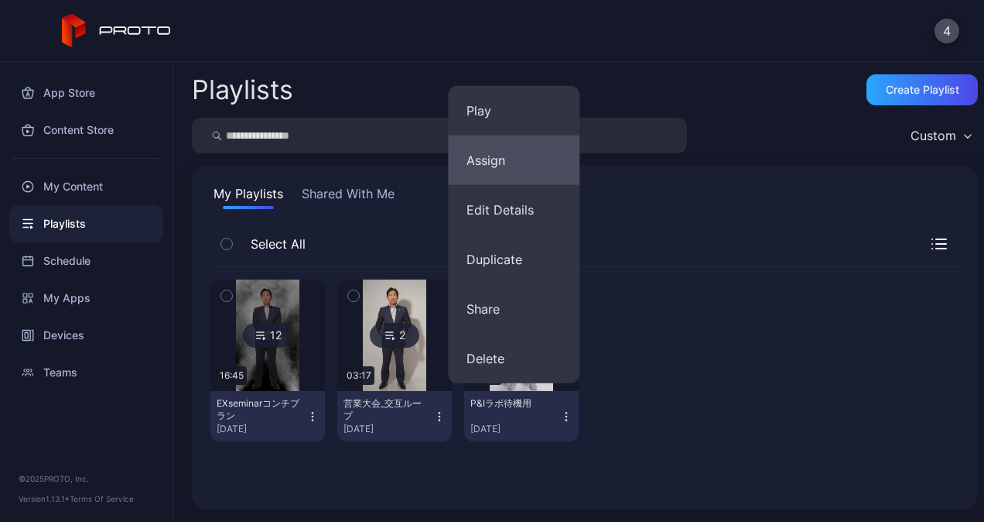
click at [482, 166] on button "Assign" at bounding box center [514, 160] width 132 height 50
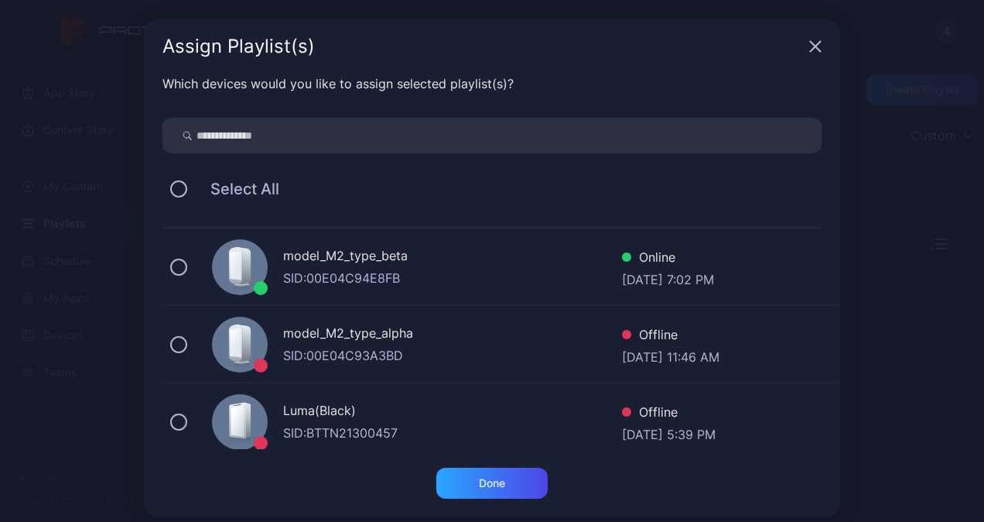
click at [300, 251] on div "model_M2_type_beta" at bounding box center [452, 257] width 339 height 22
click at [462, 486] on div "Done" at bounding box center [491, 482] width 111 height 31
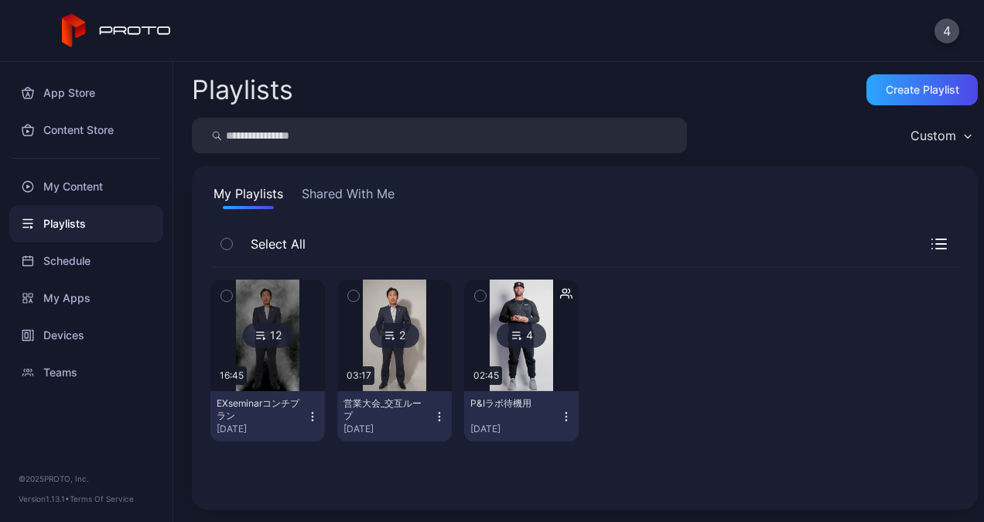
click at [97, 220] on div "Playlists" at bounding box center [86, 223] width 154 height 37
click at [81, 221] on div "Playlists" at bounding box center [86, 223] width 154 height 37
click at [75, 333] on div "Devices" at bounding box center [86, 335] width 154 height 37
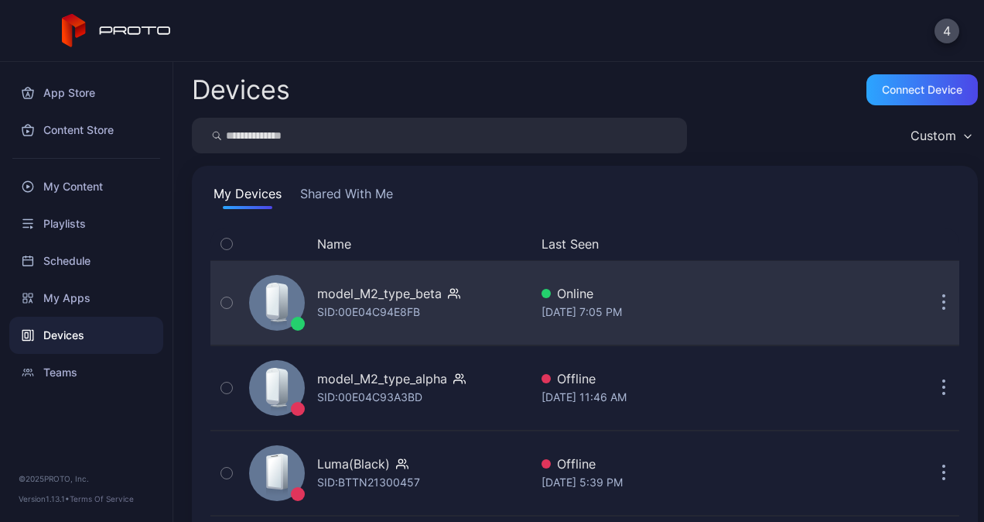
click at [340, 290] on div "model_M2_type_beta" at bounding box center [379, 293] width 125 height 19
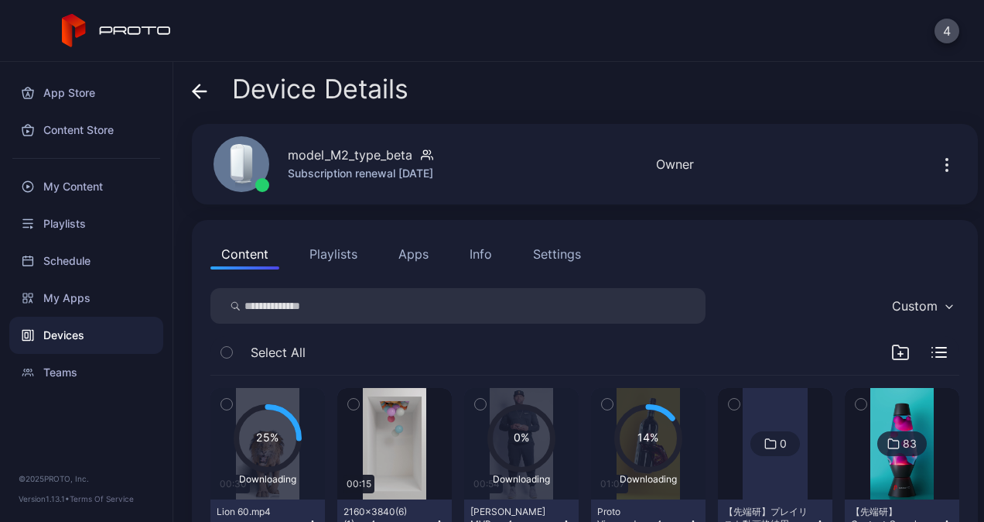
click at [327, 253] on button "Playlists" at bounding box center [334, 253] width 70 height 31
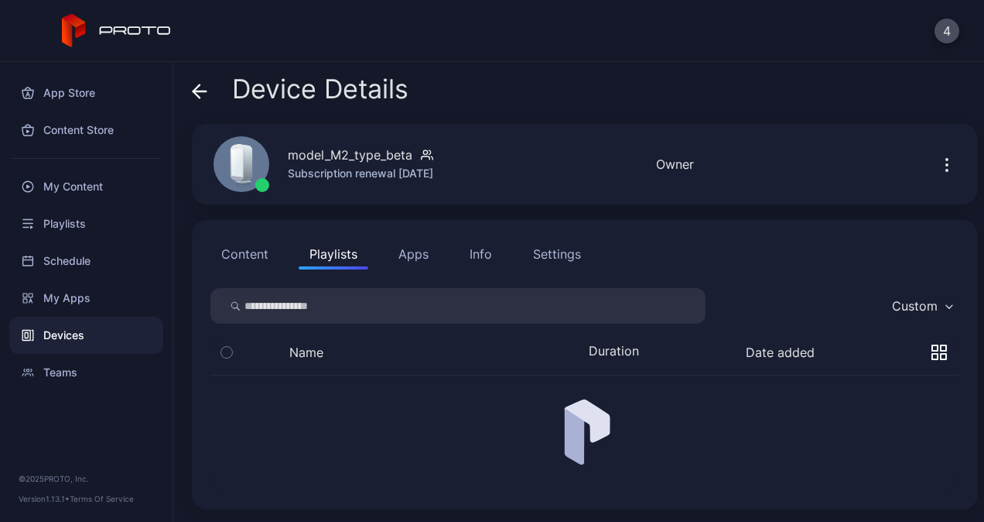
click at [227, 253] on button "Content" at bounding box center [244, 253] width 69 height 31
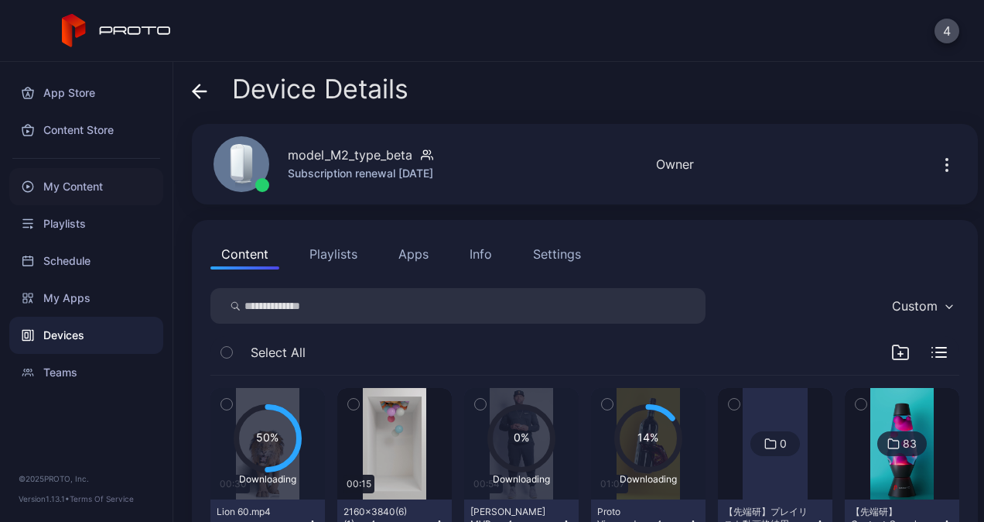
click at [102, 183] on div "My Content" at bounding box center [86, 186] width 154 height 37
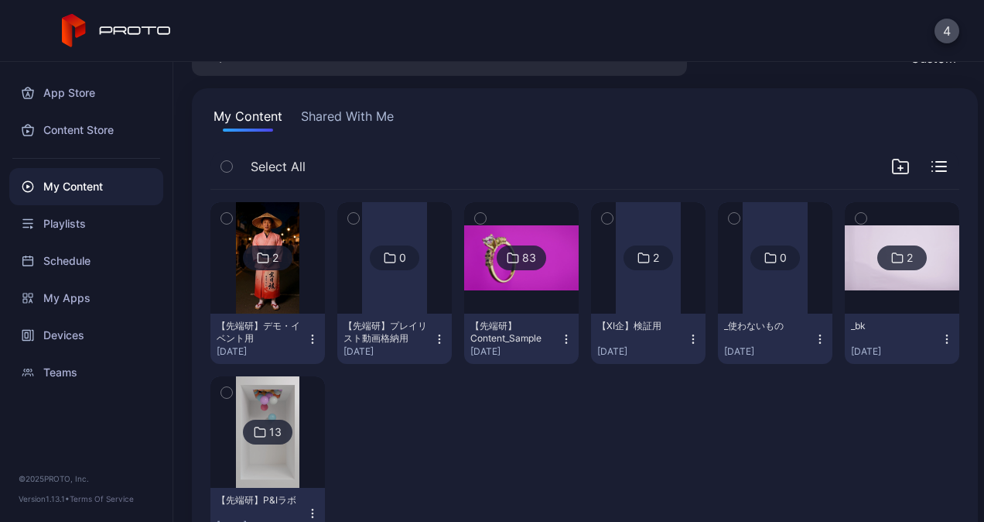
scroll to position [136, 0]
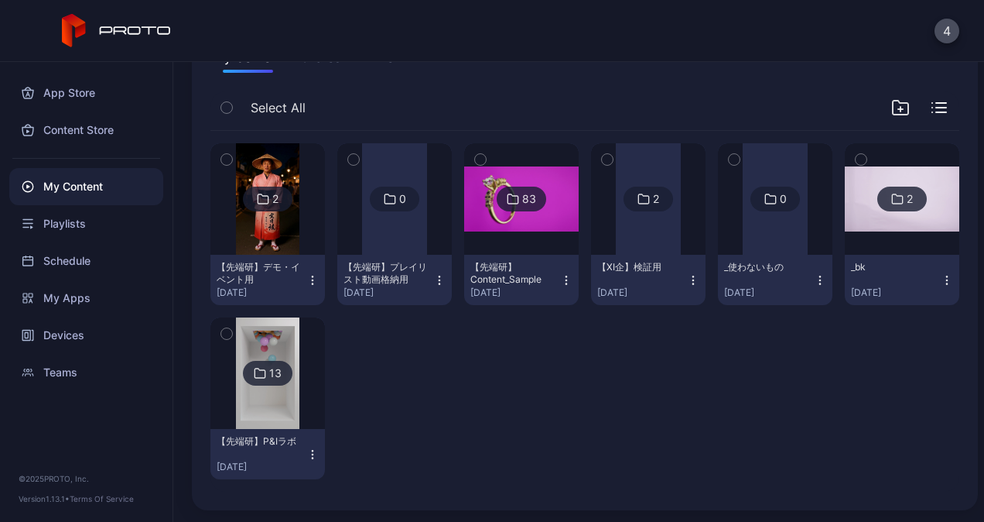
click at [272, 405] on img at bounding box center [267, 372] width 63 height 111
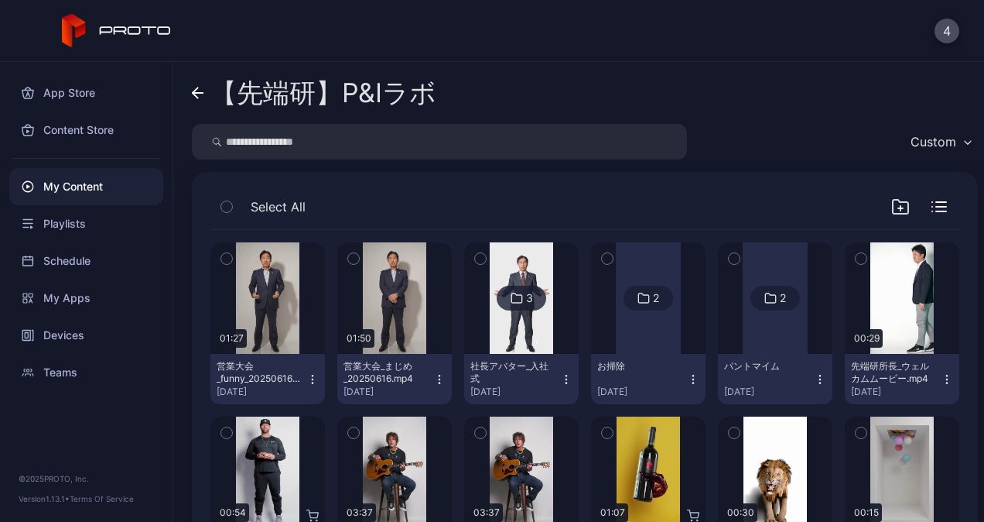
click at [186, 101] on div "【先端研】P&Iラボ Custom Select All Preview 01:27 営業大会_funny_20250616.mp4 [DATE] Previ…" at bounding box center [578, 292] width 811 height 460
click at [196, 96] on icon at bounding box center [195, 92] width 5 height 11
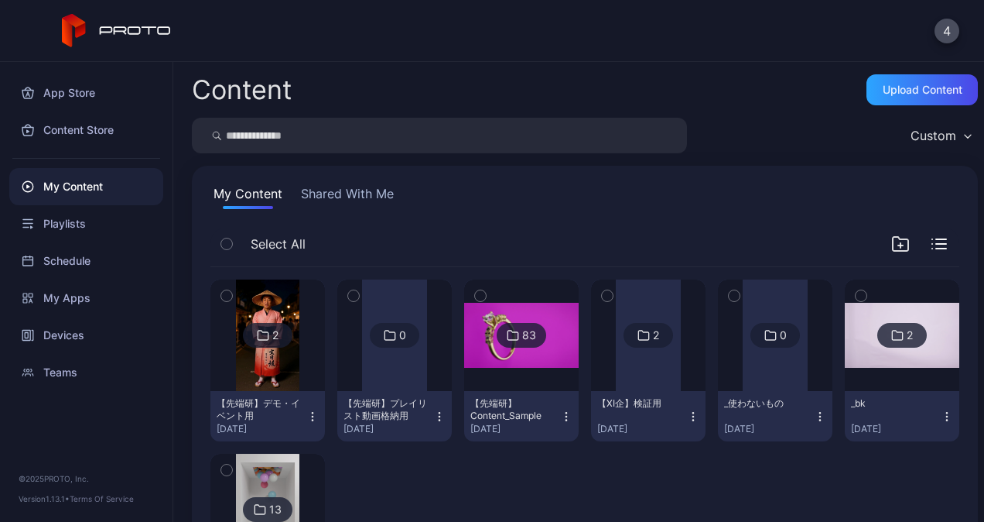
scroll to position [136, 0]
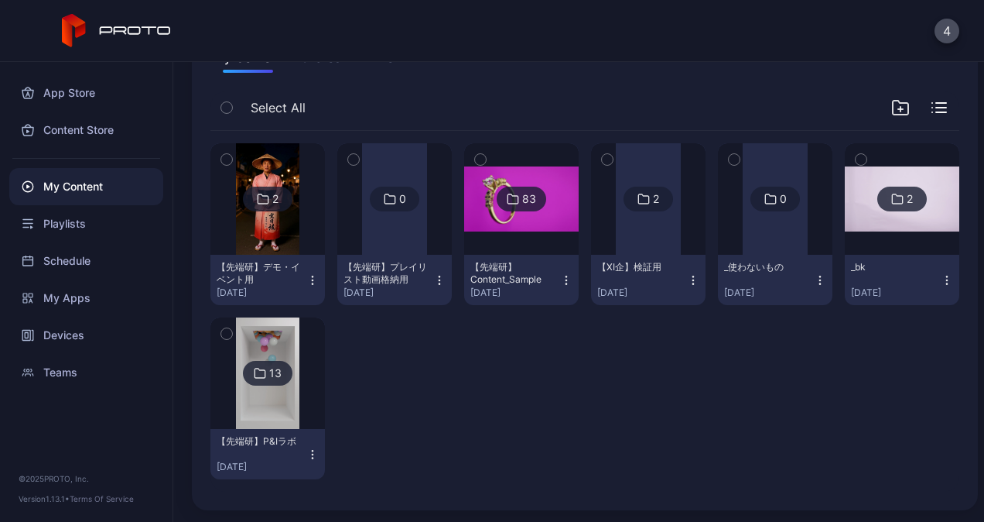
click at [513, 243] on div at bounding box center [521, 198] width 111 height 111
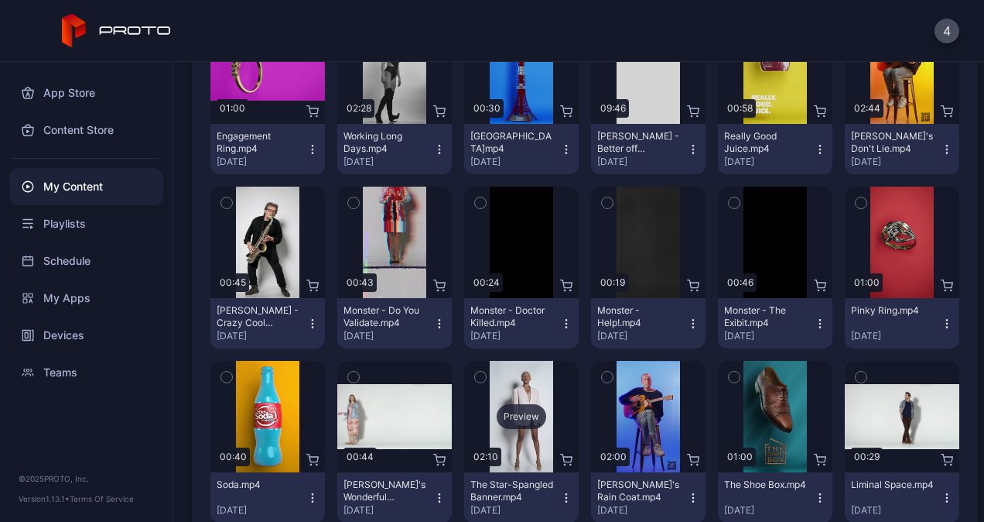
scroll to position [851, 0]
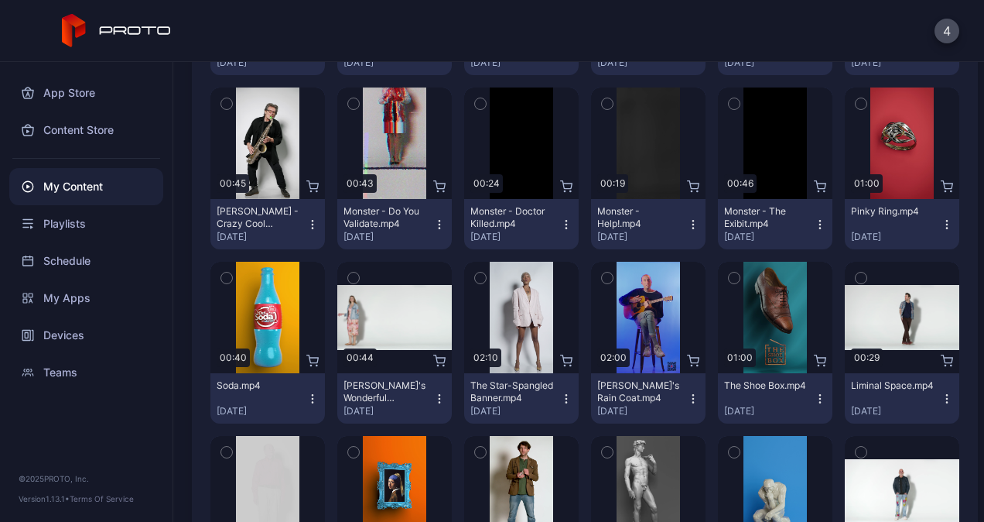
click at [560, 396] on icon "button" at bounding box center [566, 398] width 12 height 12
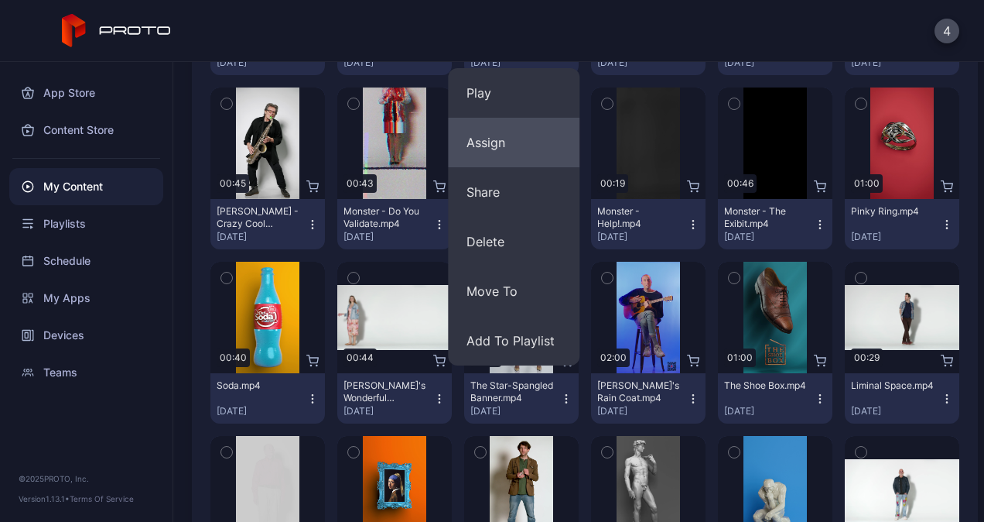
click at [491, 137] on button "Assign" at bounding box center [514, 143] width 132 height 50
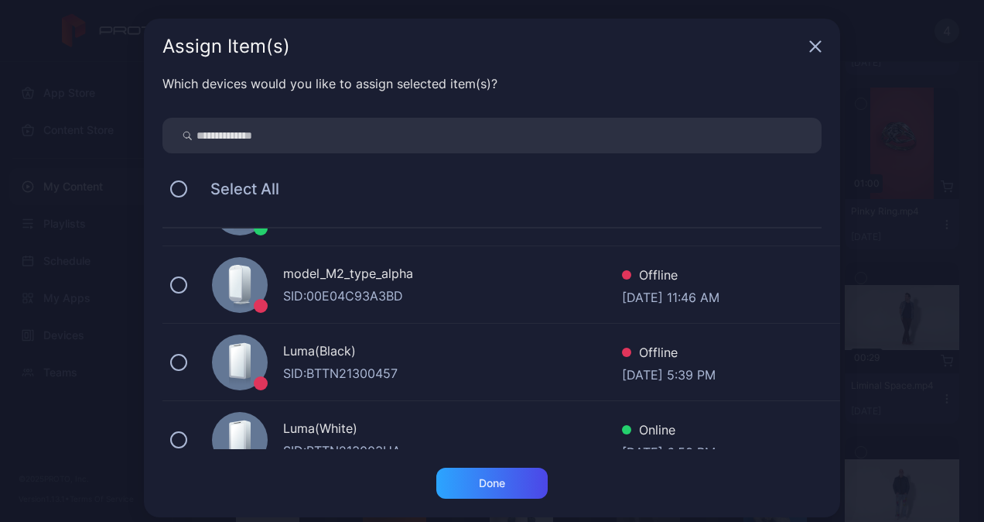
scroll to position [0, 0]
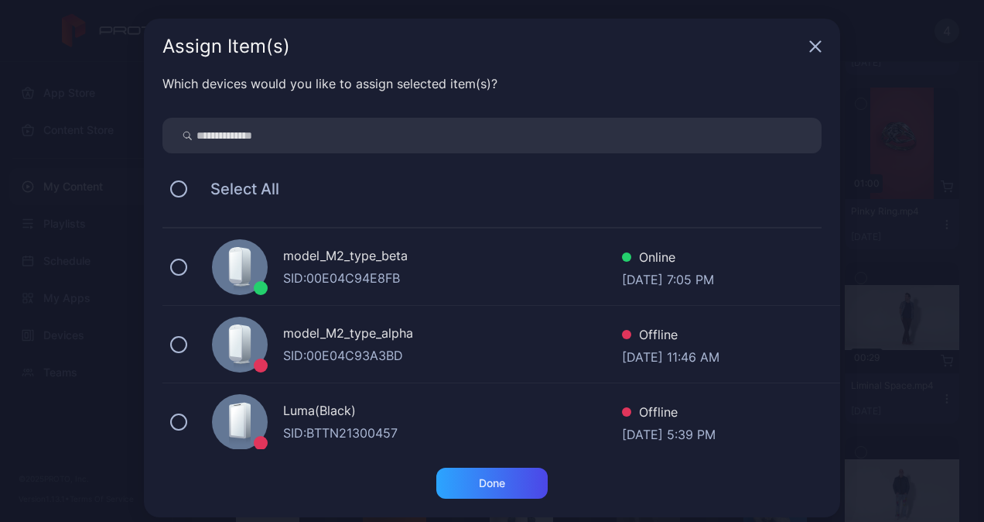
click at [791, 51] on div "Assign Item(s)" at bounding box center [483, 46] width 641 height 19
click at [809, 50] on icon "button" at bounding box center [815, 46] width 12 height 12
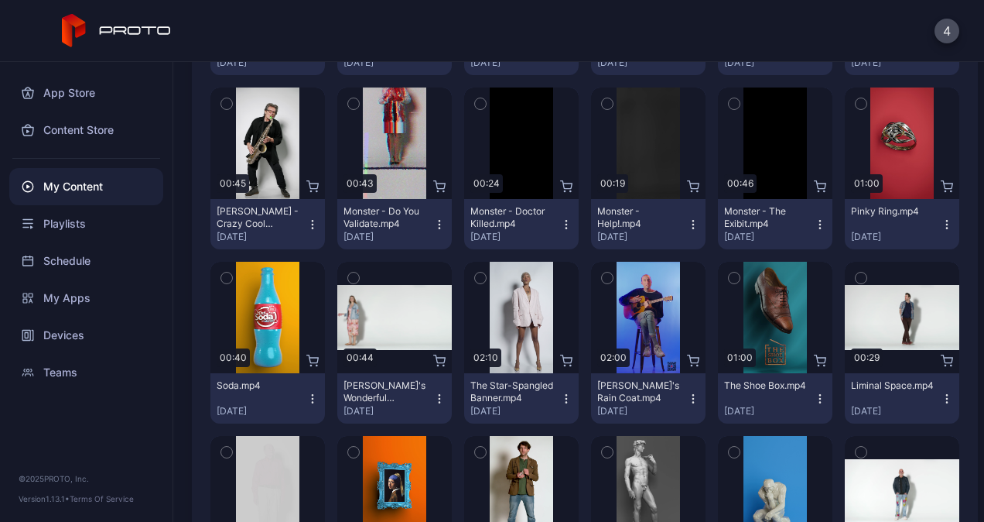
click at [560, 402] on icon "button" at bounding box center [566, 398] width 12 height 12
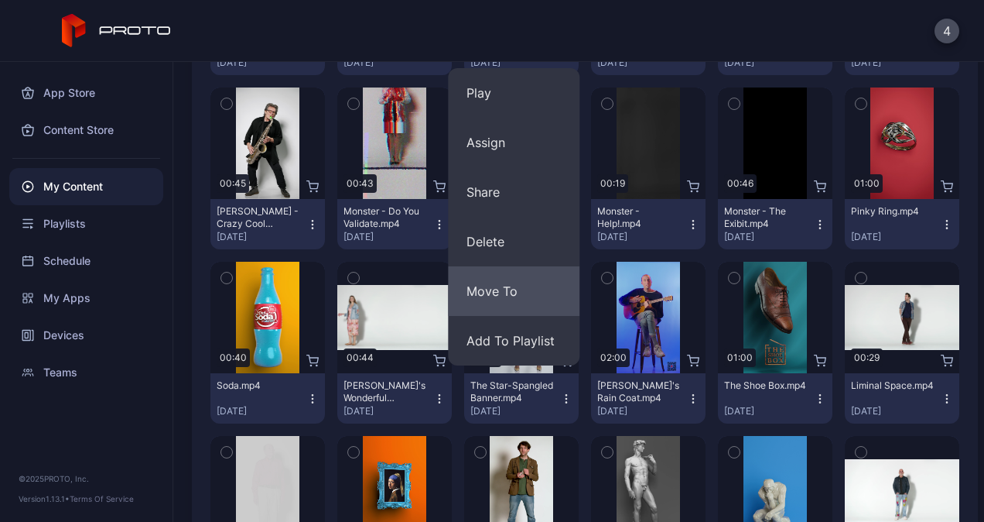
click at [498, 289] on button "Move To" at bounding box center [514, 291] width 132 height 50
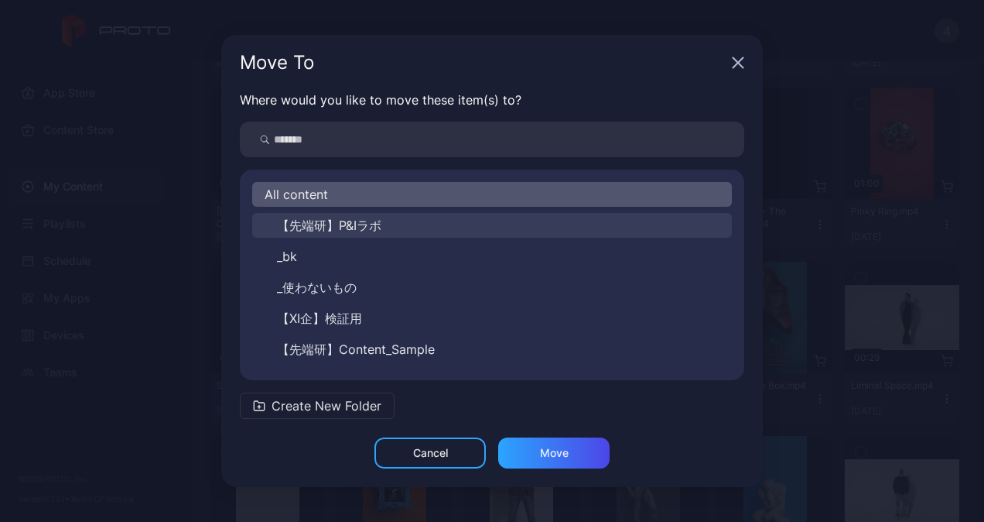
click at [339, 231] on span "【先端研】P&Iラボ" at bounding box center [329, 225] width 104 height 19
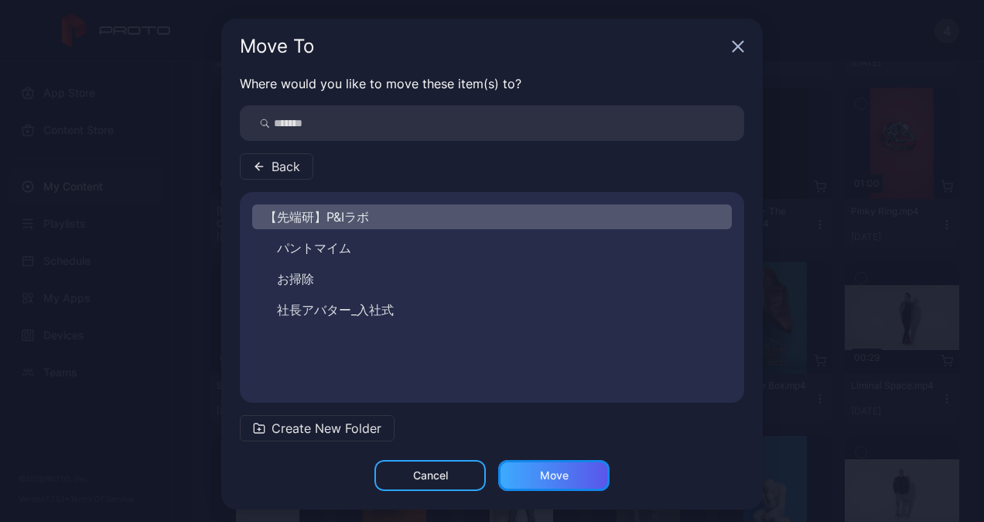
click at [529, 477] on div "Move" at bounding box center [553, 475] width 111 height 31
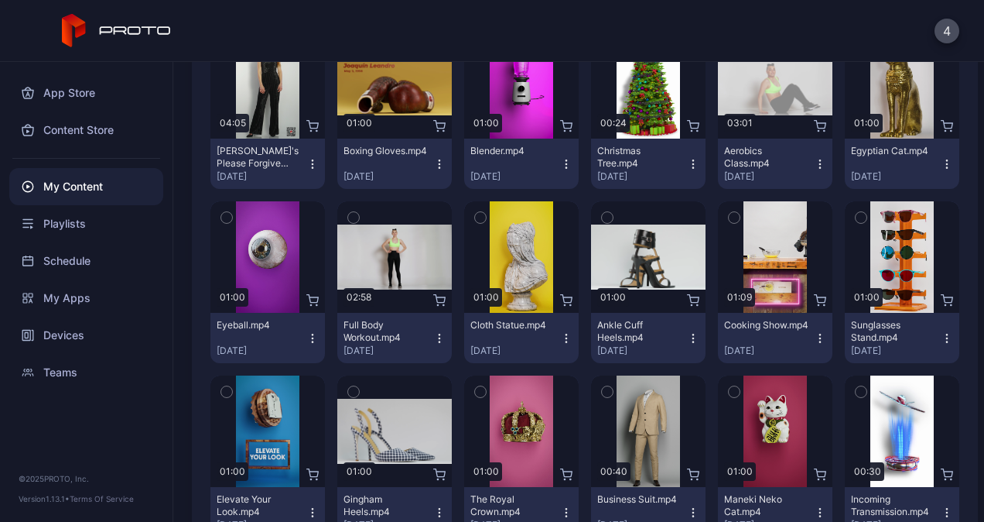
scroll to position [60, 0]
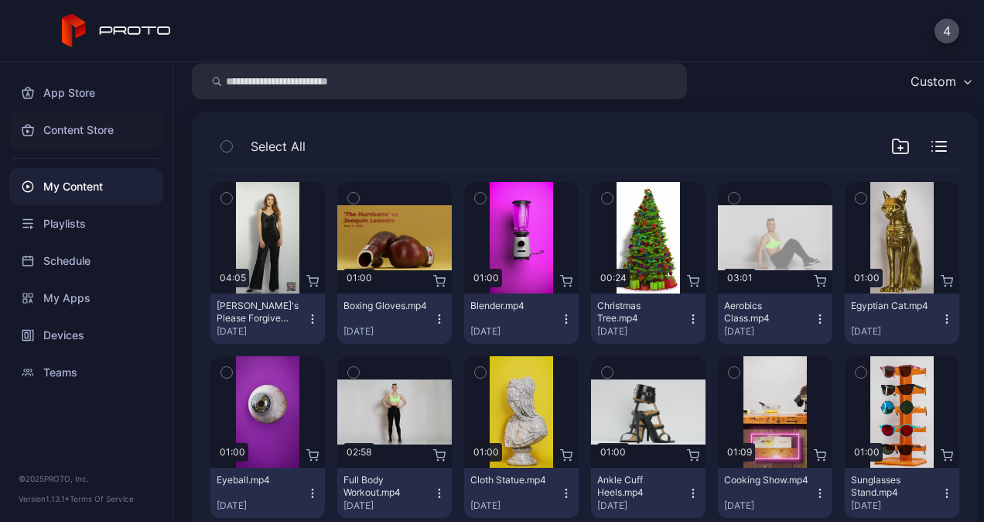
click at [93, 125] on div "Content Store" at bounding box center [86, 129] width 154 height 37
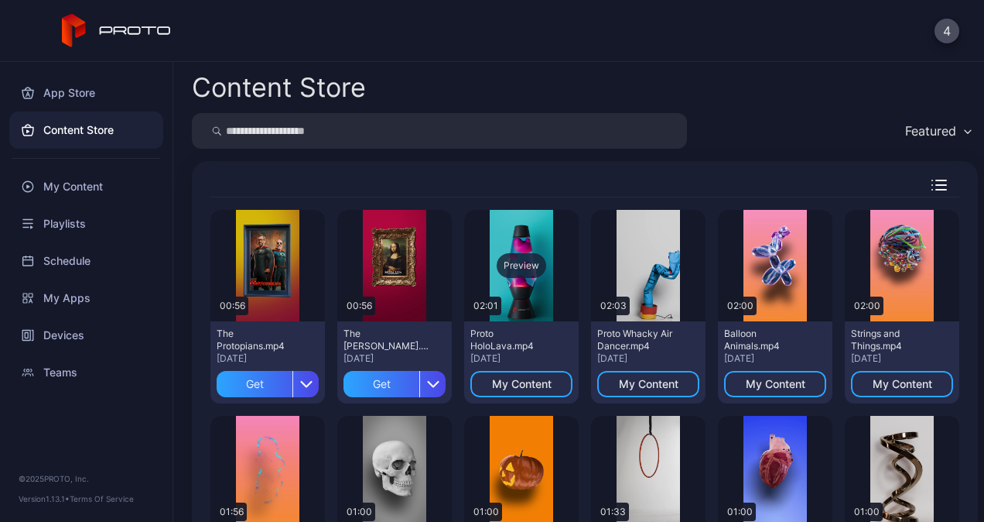
scroll to position [77, 0]
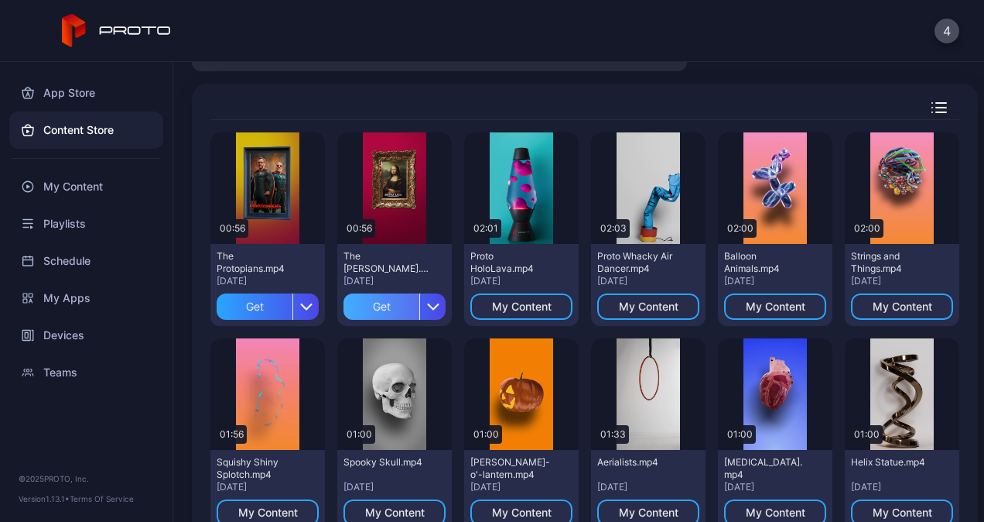
click at [370, 306] on div "Get" at bounding box center [382, 306] width 76 height 26
click at [262, 310] on div "Get" at bounding box center [255, 306] width 76 height 26
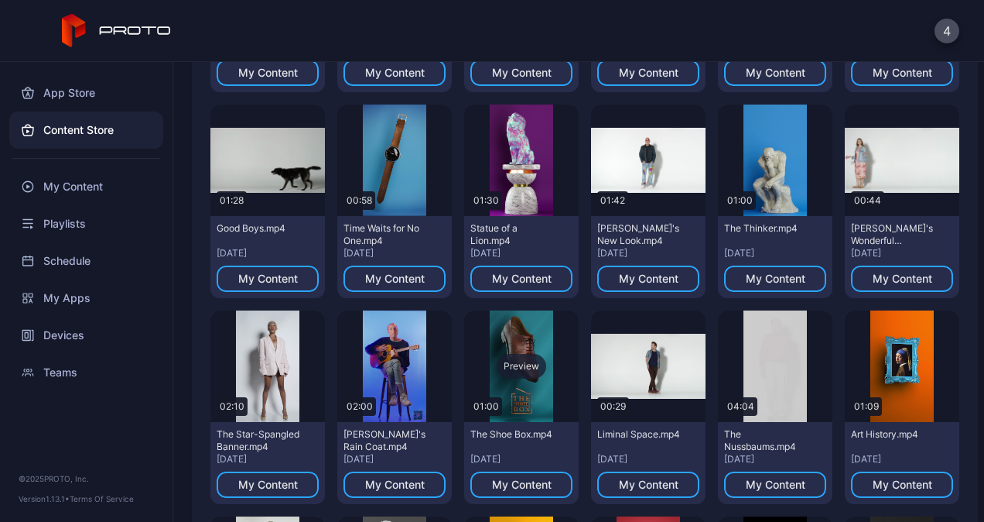
scroll to position [1789, 0]
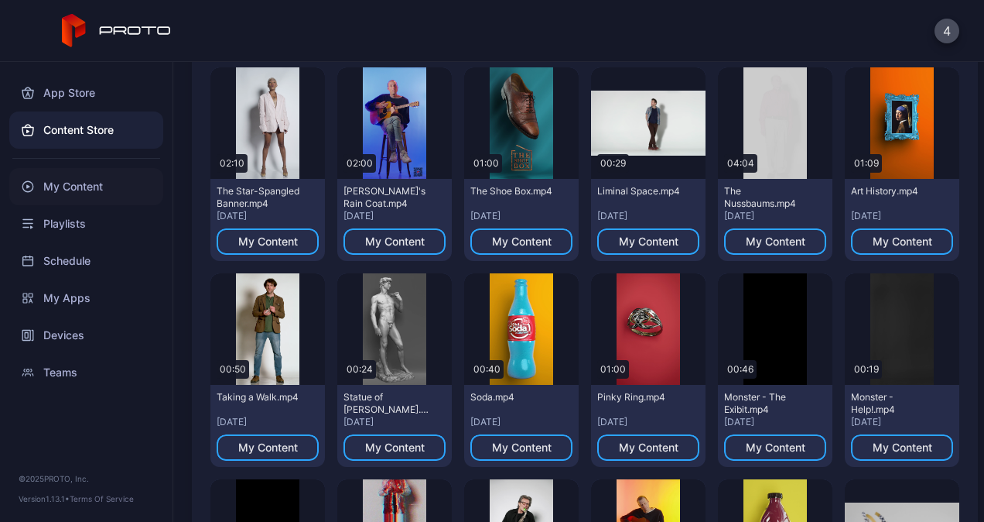
click at [86, 192] on div "My Content" at bounding box center [86, 186] width 154 height 37
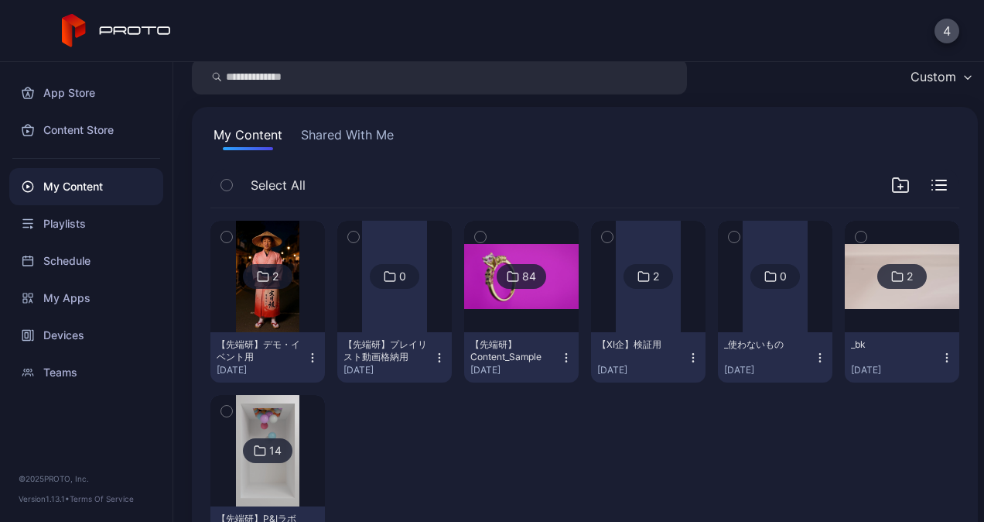
scroll to position [77, 0]
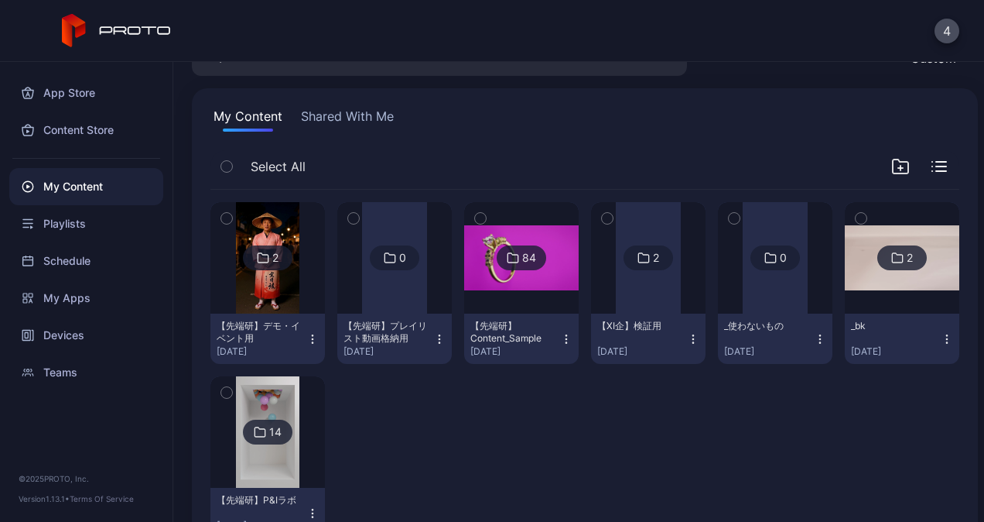
click at [514, 287] on img at bounding box center [521, 257] width 115 height 64
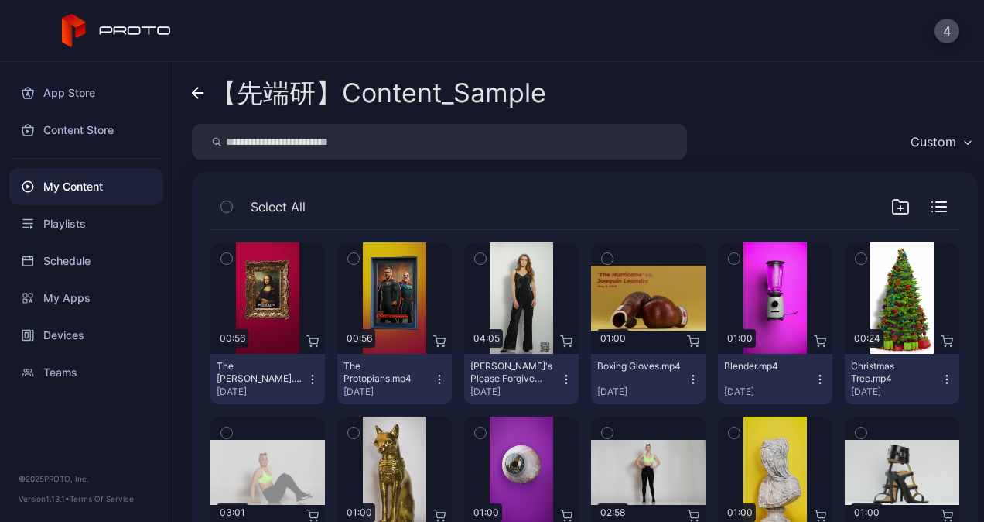
click at [228, 261] on icon "button" at bounding box center [226, 258] width 11 height 17
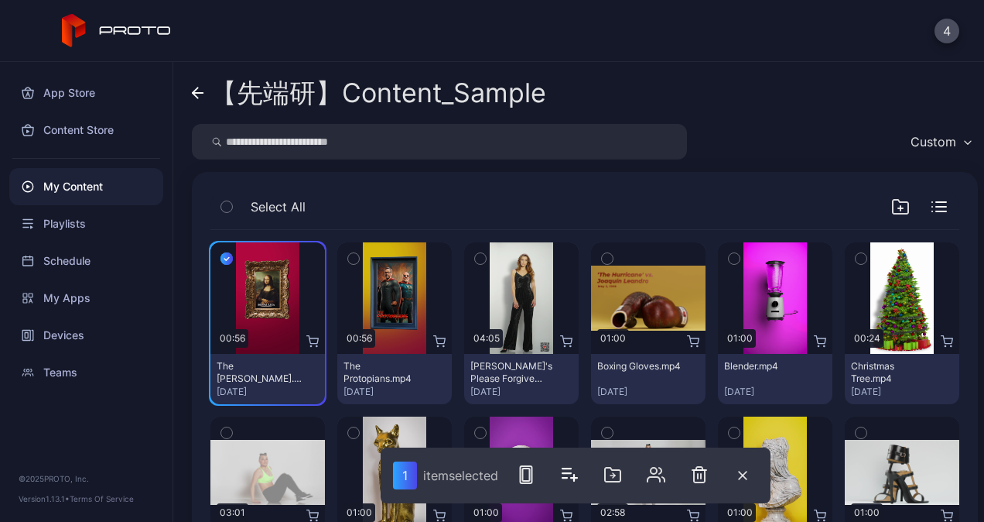
click at [348, 257] on icon "button" at bounding box center [353, 258] width 11 height 17
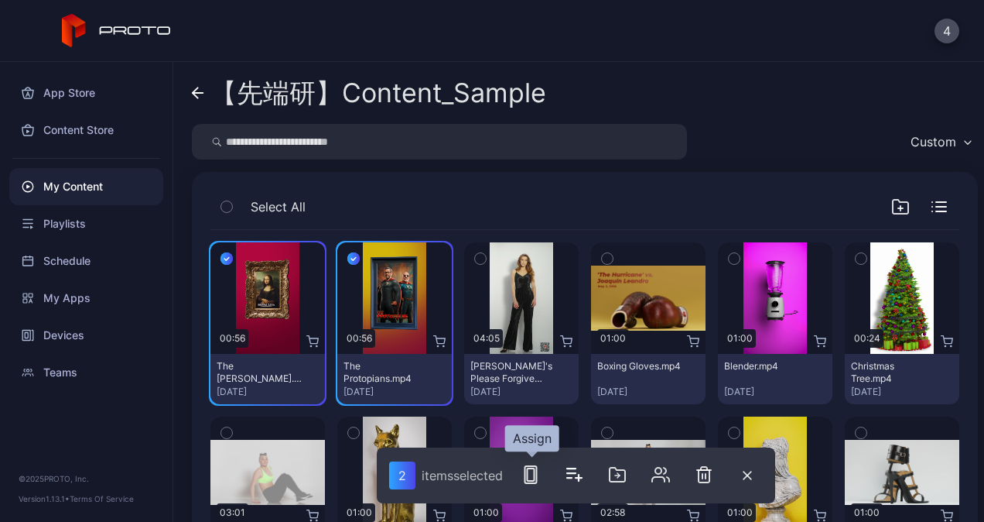
click at [529, 480] on rect "button" at bounding box center [530, 474] width 7 height 12
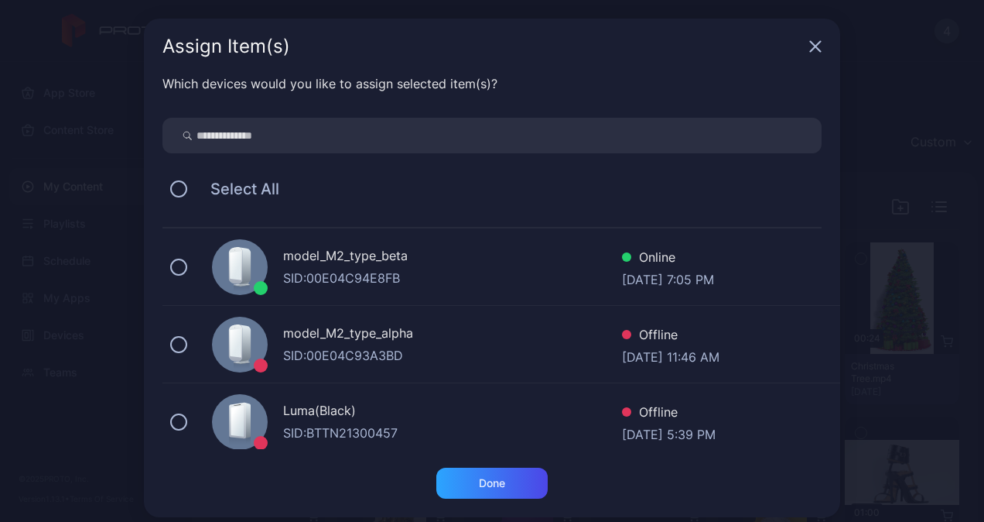
click at [289, 273] on div "SID: 00E04C94E8FB" at bounding box center [452, 278] width 339 height 19
click at [479, 486] on div "Done" at bounding box center [492, 483] width 26 height 12
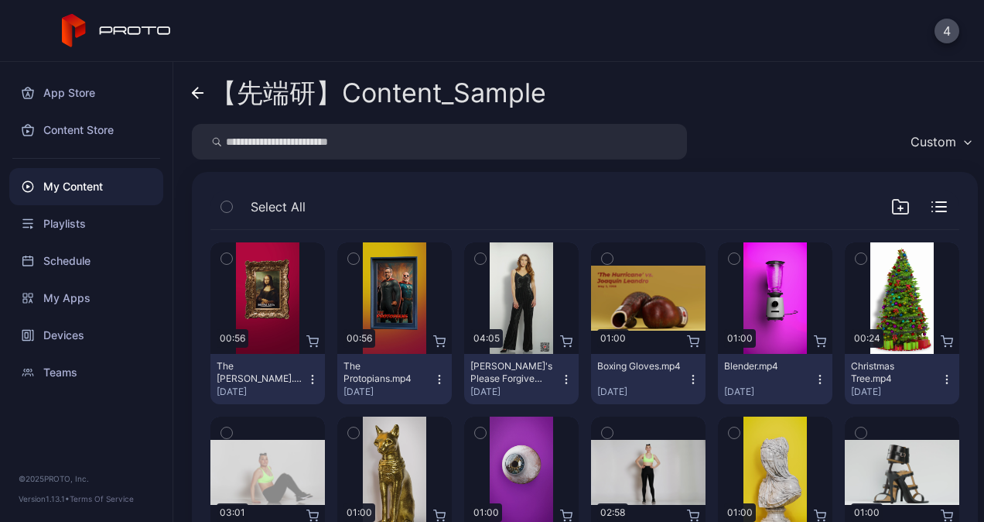
click at [200, 100] on link "【先端研】Content_Sample" at bounding box center [369, 92] width 354 height 37
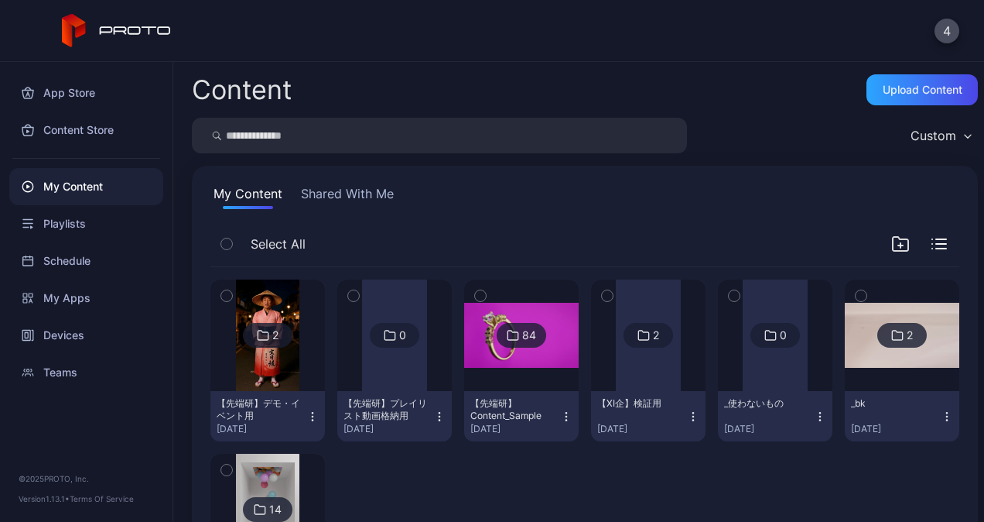
scroll to position [77, 0]
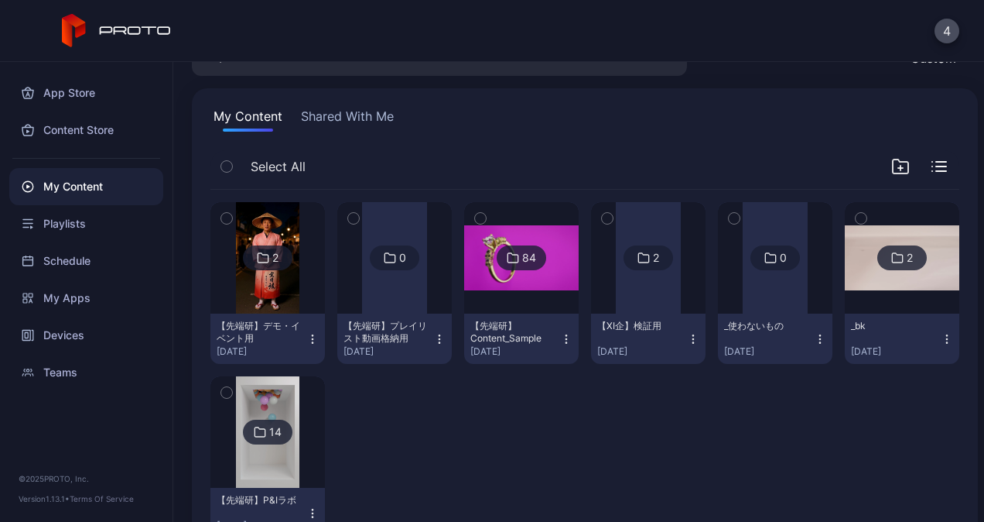
click at [516, 321] on div "【先端研】Content_Sample" at bounding box center [512, 332] width 85 height 25
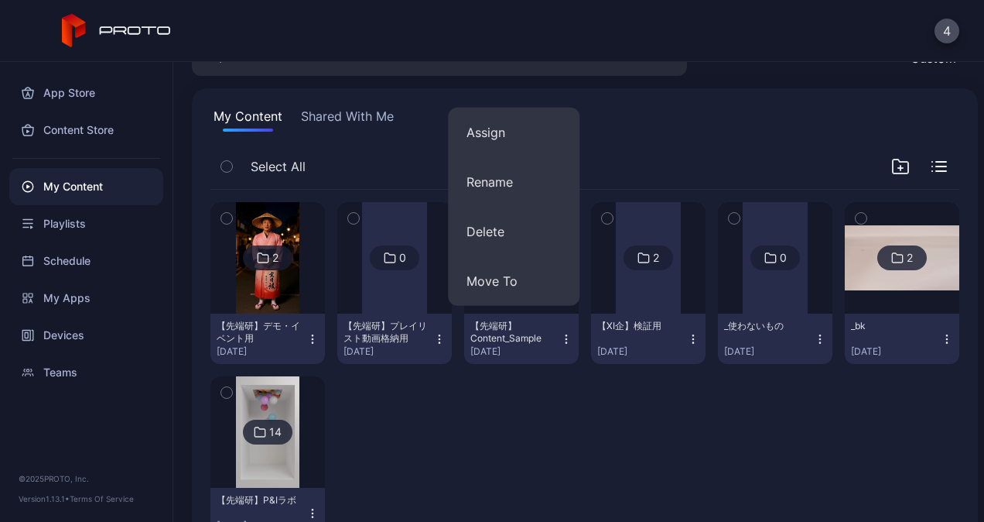
click at [481, 397] on div "2 【先端研】デモ・イベント用 [DATE] 0 【先端研】プレイリスト動画格納用 [DATE] 84 【先端研】Content_Sample [DATE] …" at bounding box center [584, 370] width 749 height 361
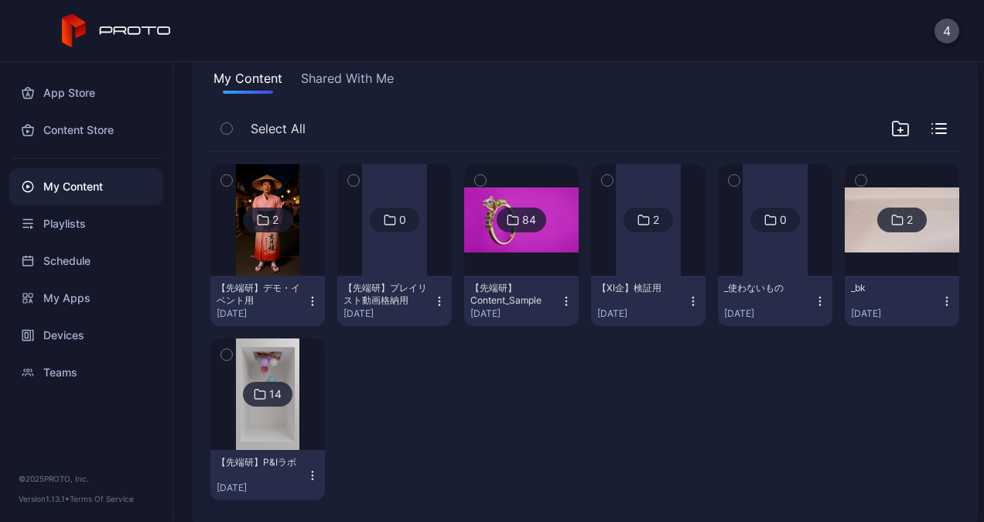
scroll to position [136, 0]
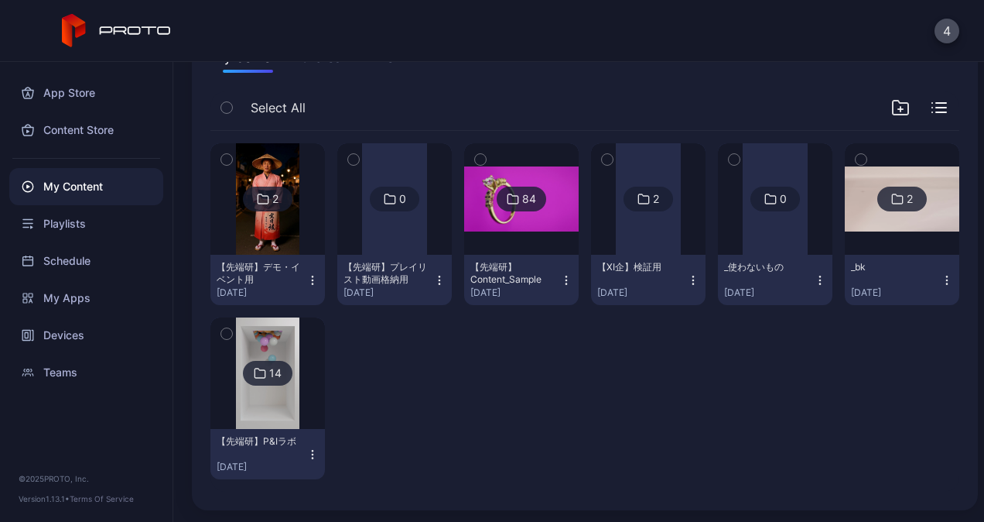
click at [263, 405] on img at bounding box center [267, 372] width 63 height 111
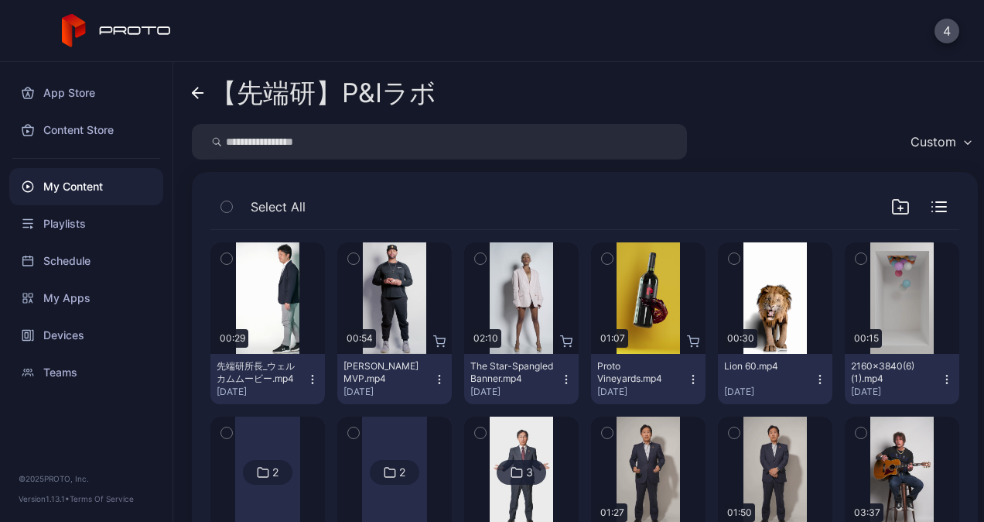
click at [206, 90] on link "【先端研】P&Iラボ" at bounding box center [314, 92] width 245 height 37
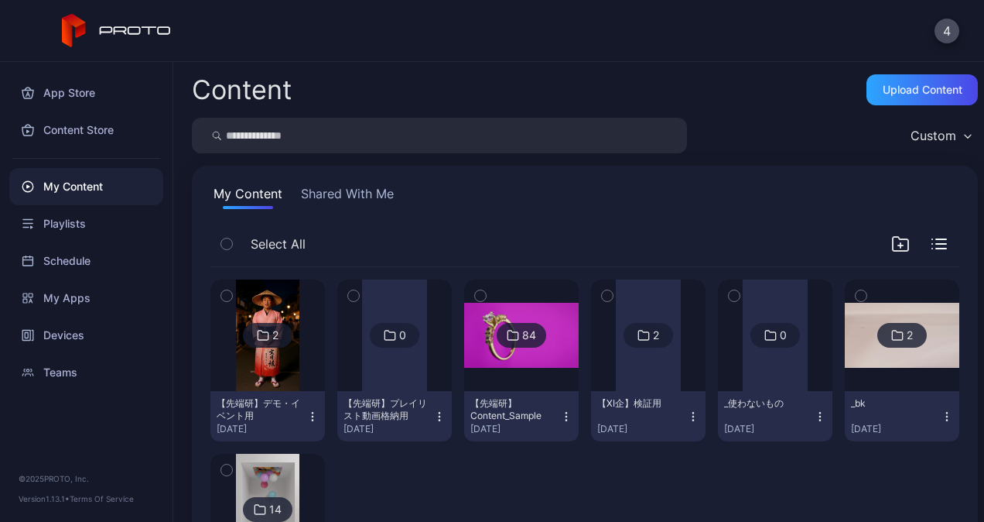
scroll to position [136, 0]
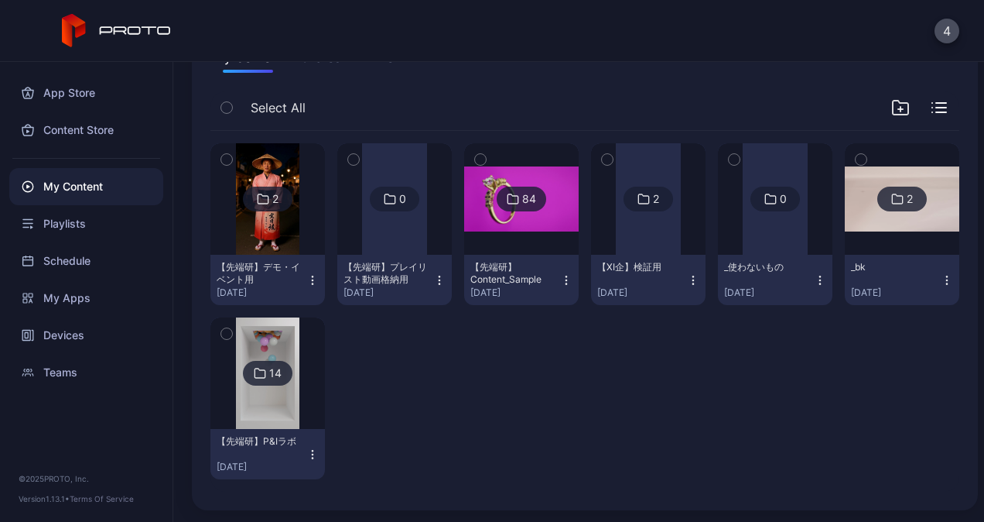
click at [312, 457] on icon "button" at bounding box center [312, 457] width 1 height 1
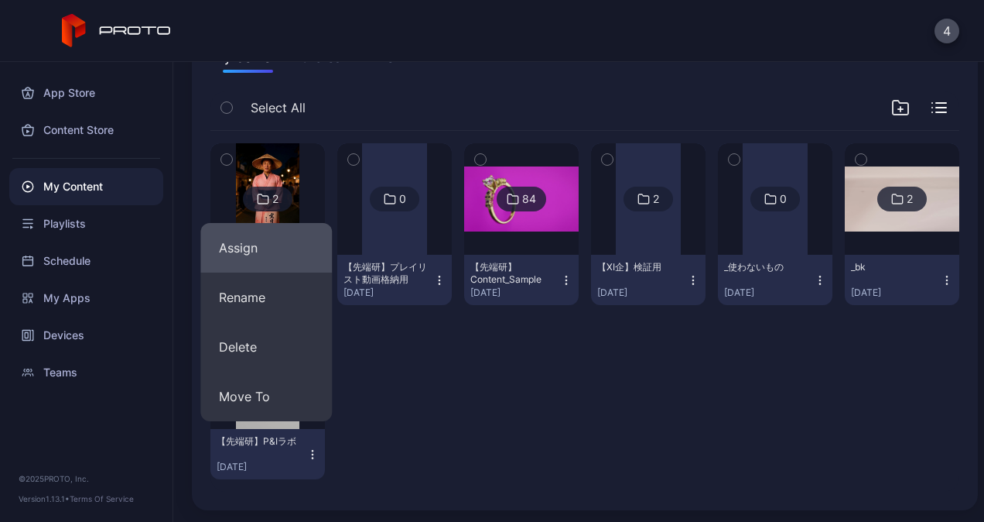
click at [265, 257] on button "Assign" at bounding box center [266, 248] width 132 height 50
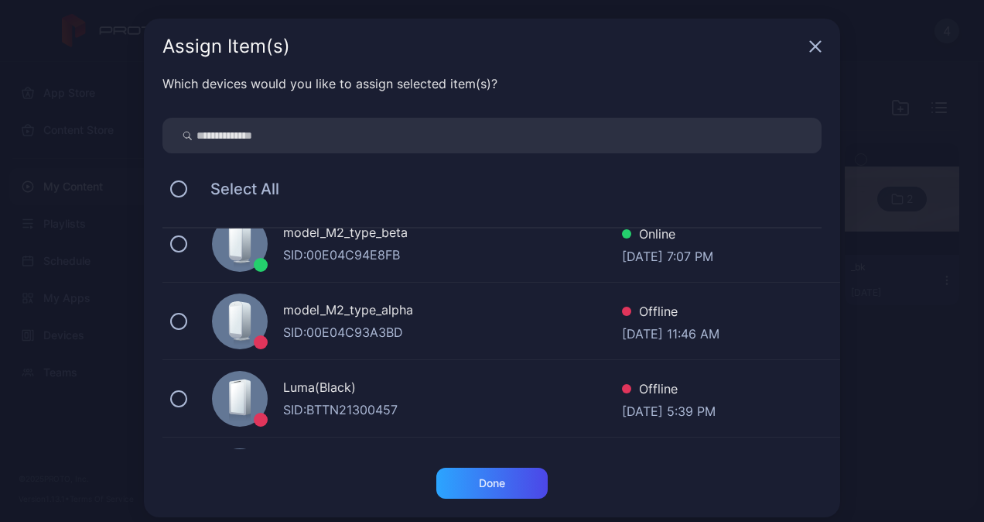
scroll to position [0, 0]
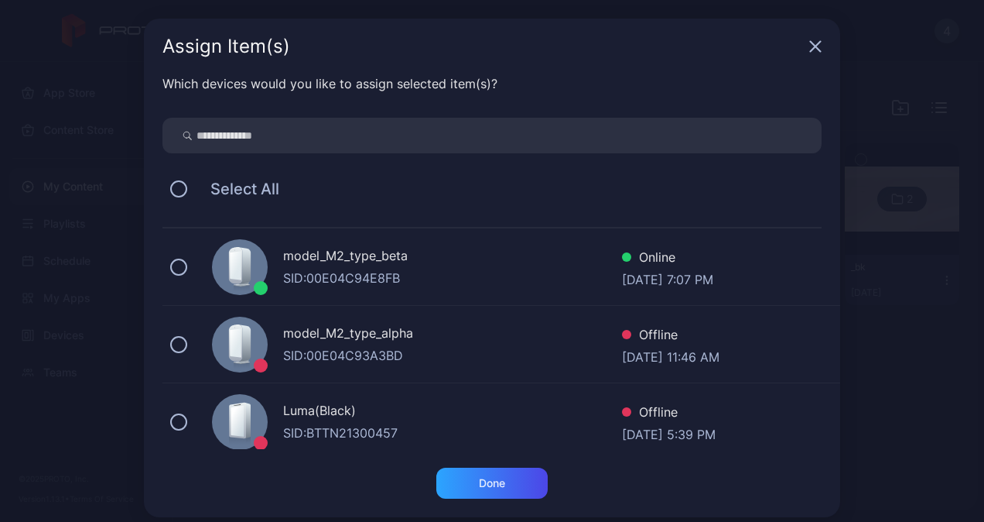
click at [303, 263] on div "model_M2_type_beta" at bounding box center [452, 257] width 339 height 22
click at [492, 491] on div "Done" at bounding box center [491, 482] width 111 height 31
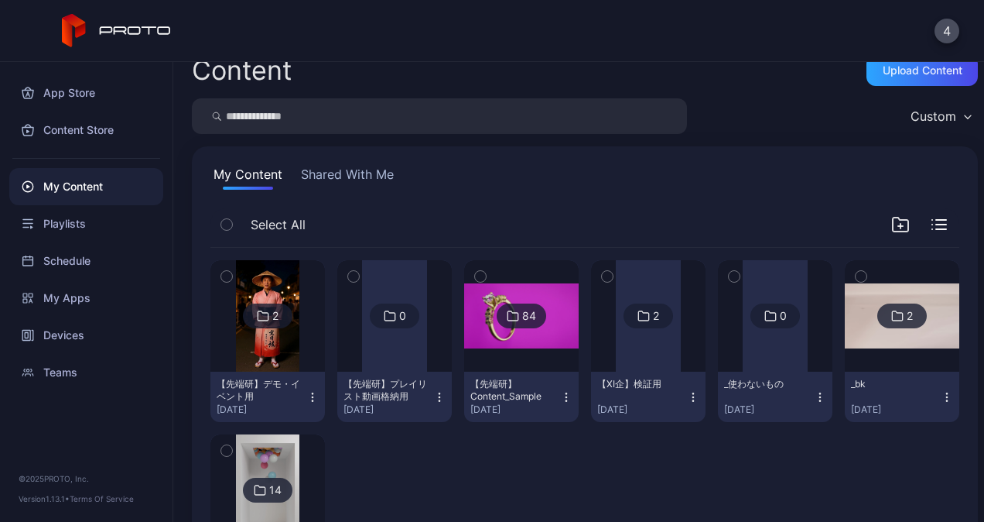
scroll to position [77, 0]
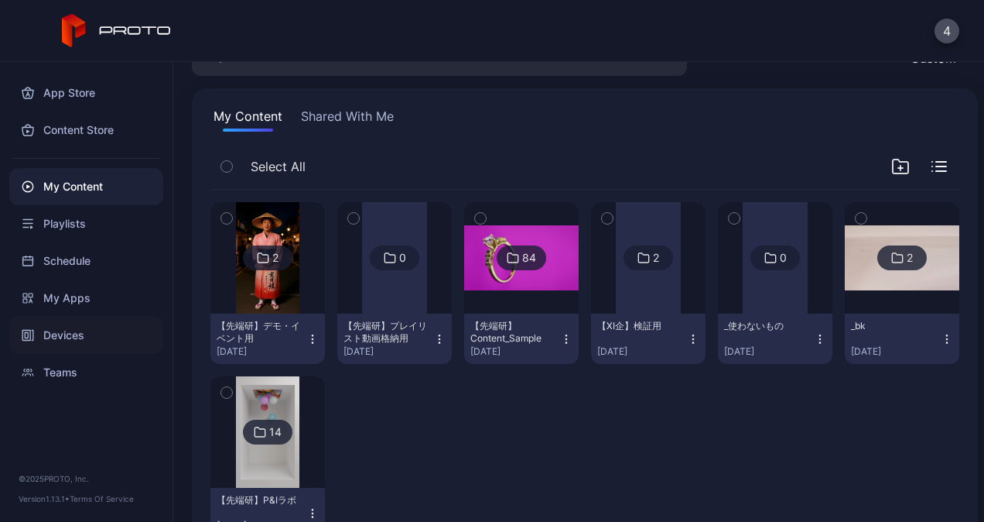
click at [64, 326] on div "Devices" at bounding box center [86, 335] width 154 height 37
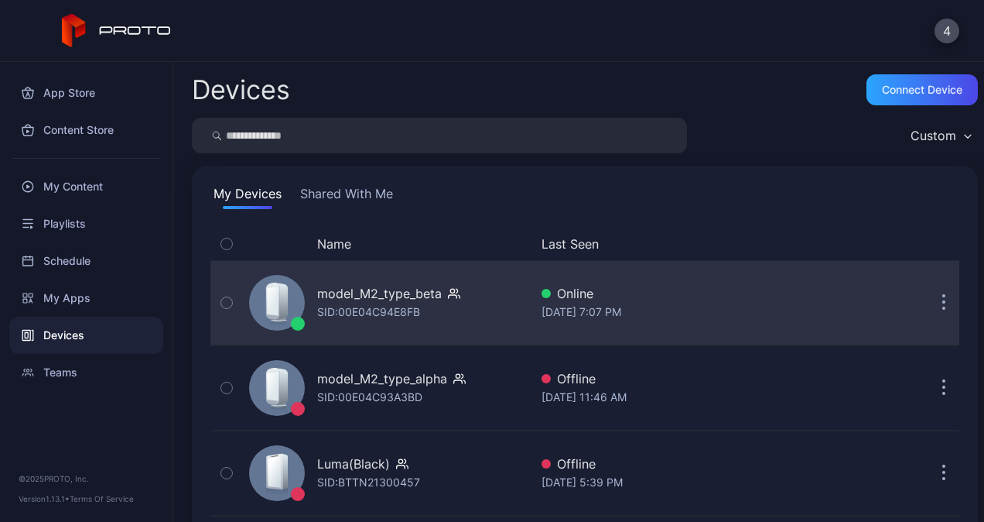
click at [344, 294] on div "model_M2_type_beta" at bounding box center [379, 293] width 125 height 19
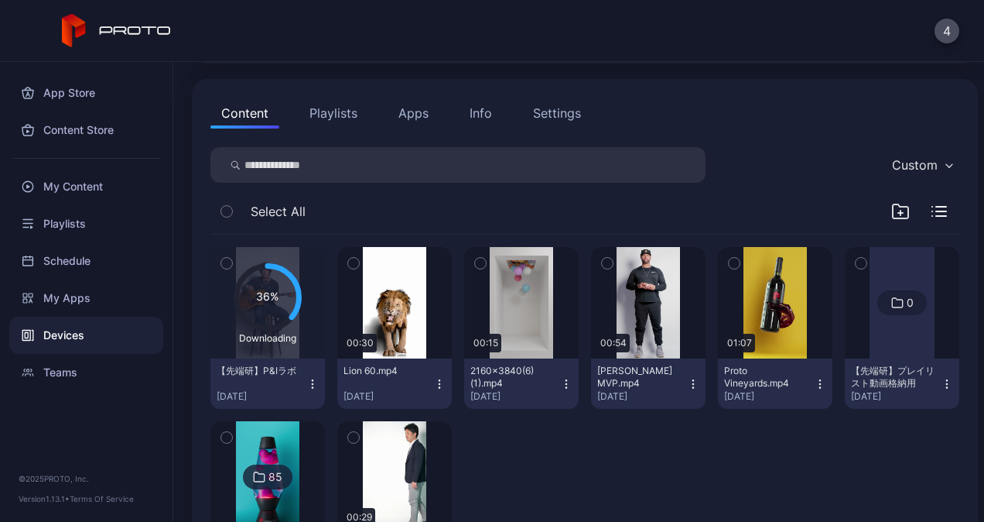
scroll to position [232, 0]
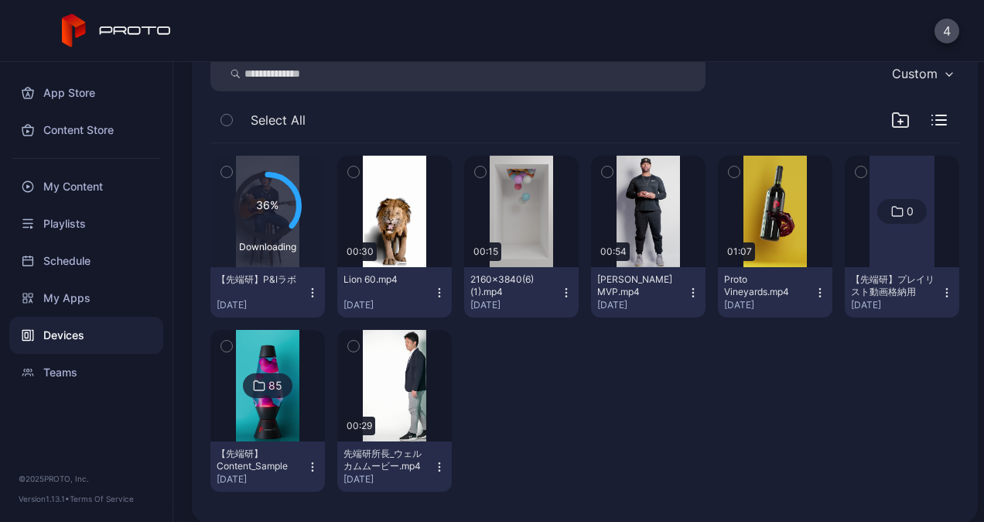
click at [475, 170] on icon "button" at bounding box center [480, 171] width 11 height 17
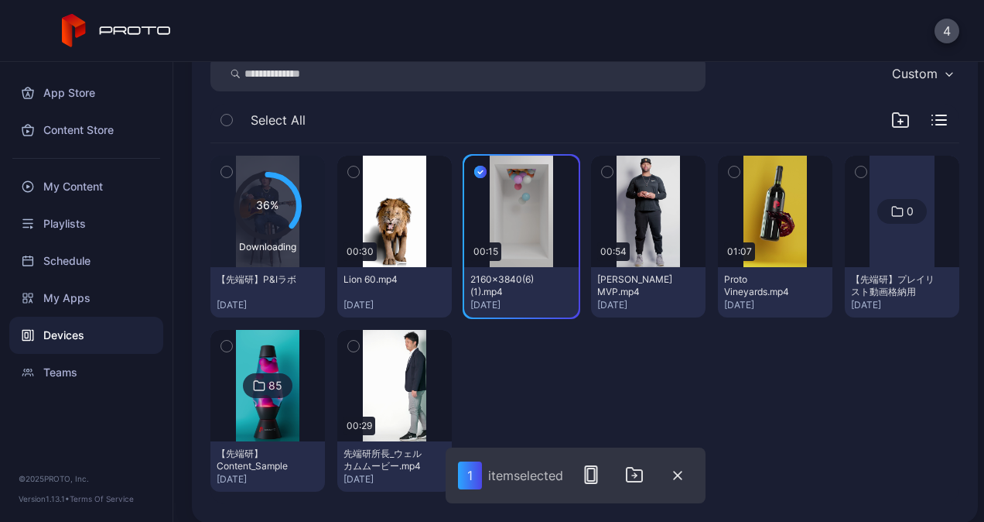
click at [348, 172] on icon "button" at bounding box center [353, 171] width 11 height 17
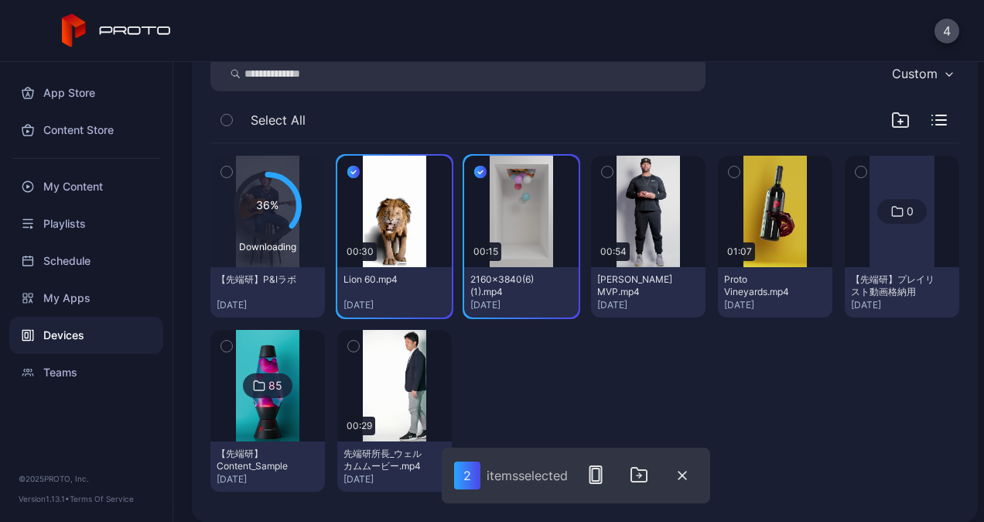
click at [602, 172] on icon "button" at bounding box center [607, 171] width 11 height 17
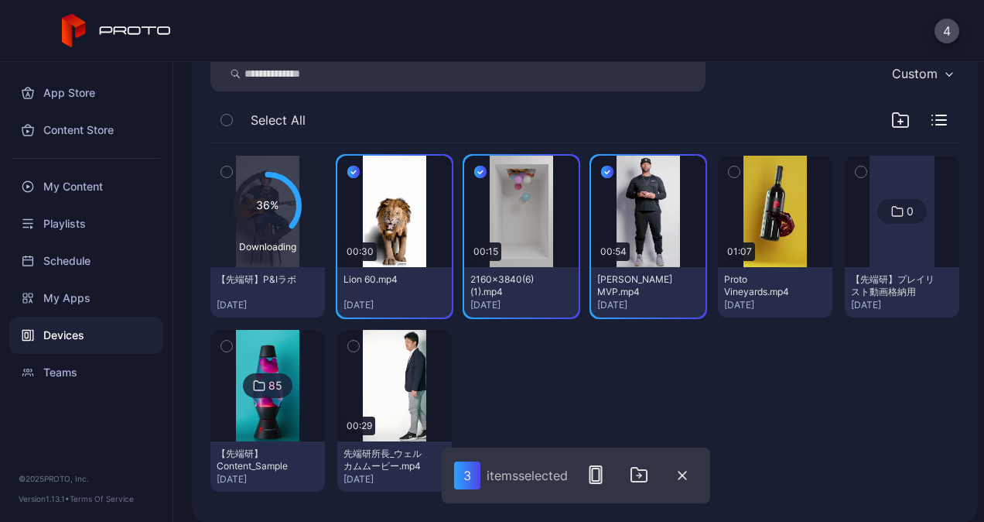
click at [729, 167] on icon "button" at bounding box center [734, 171] width 11 height 17
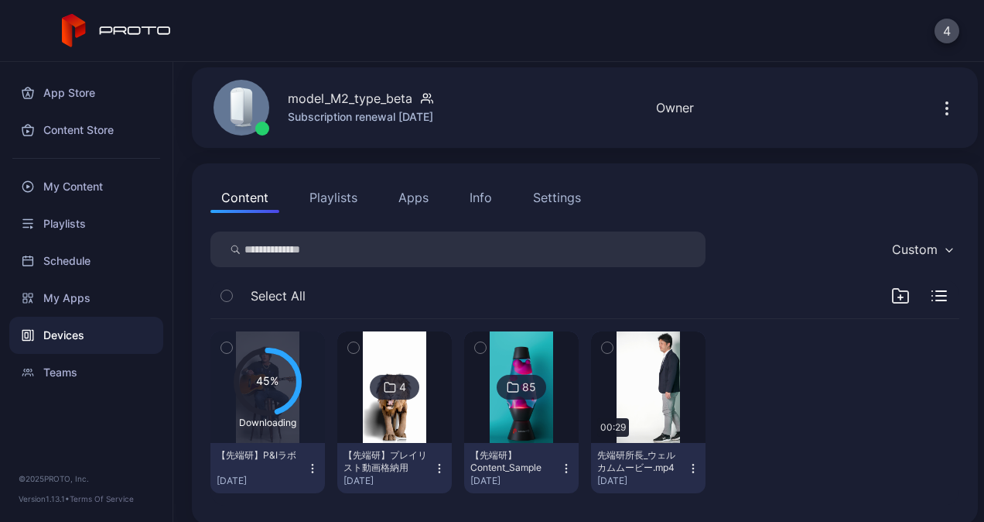
scroll to position [71, 0]
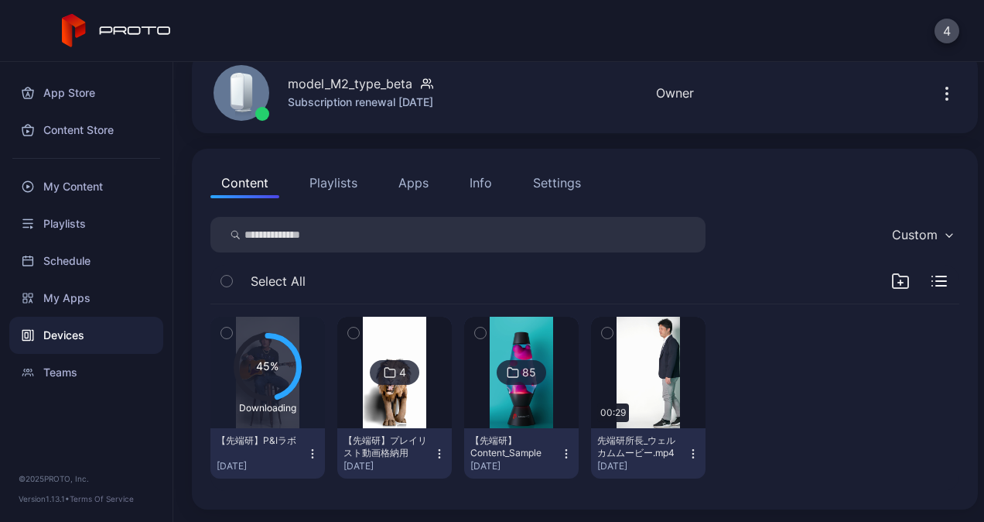
click at [602, 334] on icon "button" at bounding box center [607, 332] width 11 height 17
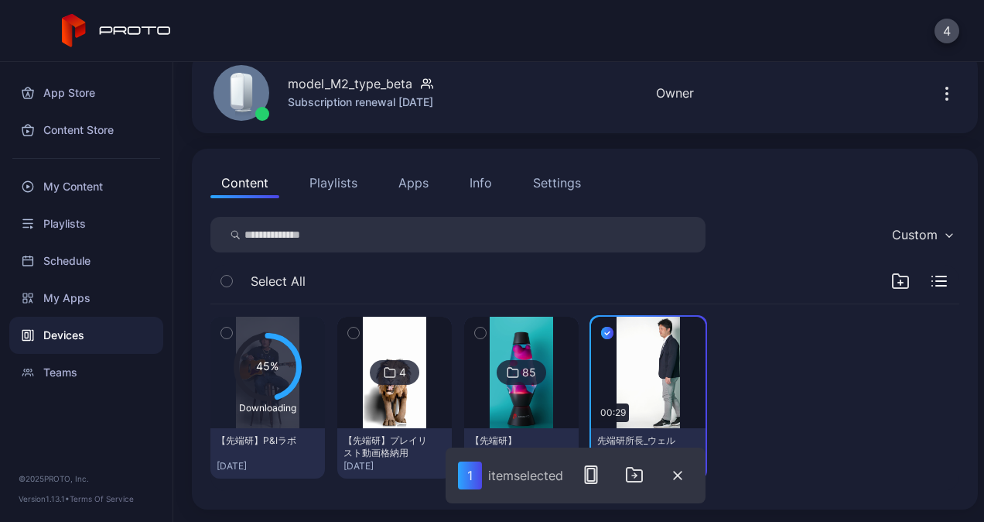
click at [768, 398] on div at bounding box center [775, 398] width 115 height 162
click at [605, 333] on icon "button" at bounding box center [607, 333] width 5 height 3
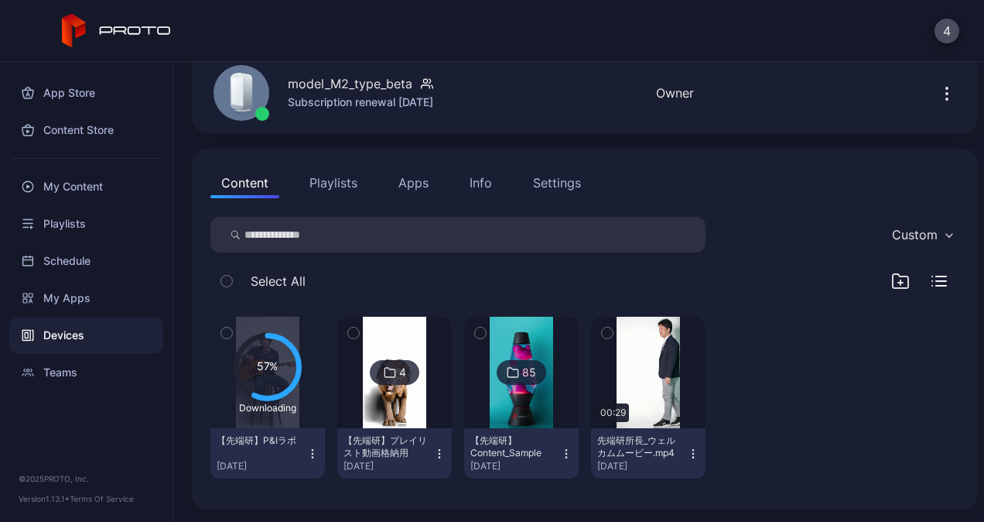
click at [602, 334] on icon "button" at bounding box center [607, 332] width 11 height 17
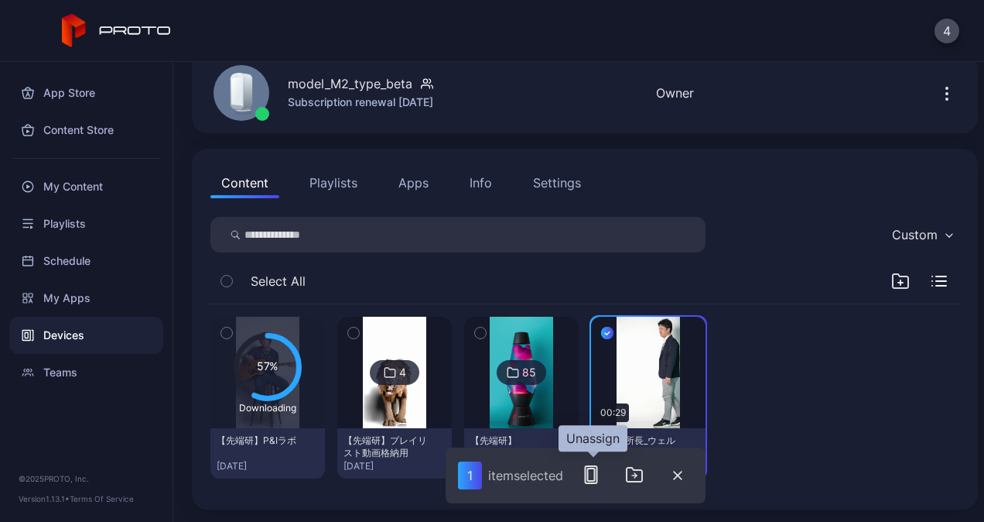
click at [601, 478] on icon "button" at bounding box center [591, 474] width 19 height 19
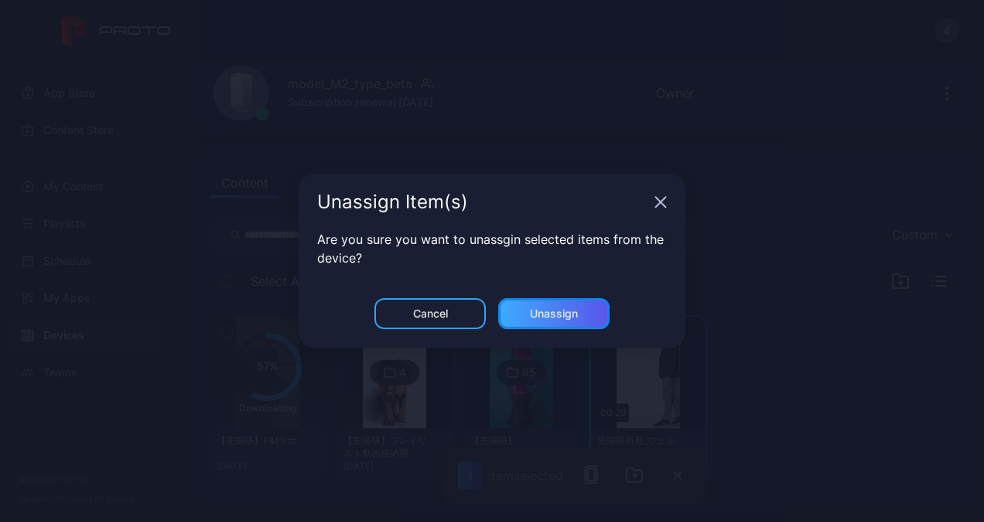
click at [535, 314] on div "Unassign" at bounding box center [554, 313] width 48 height 12
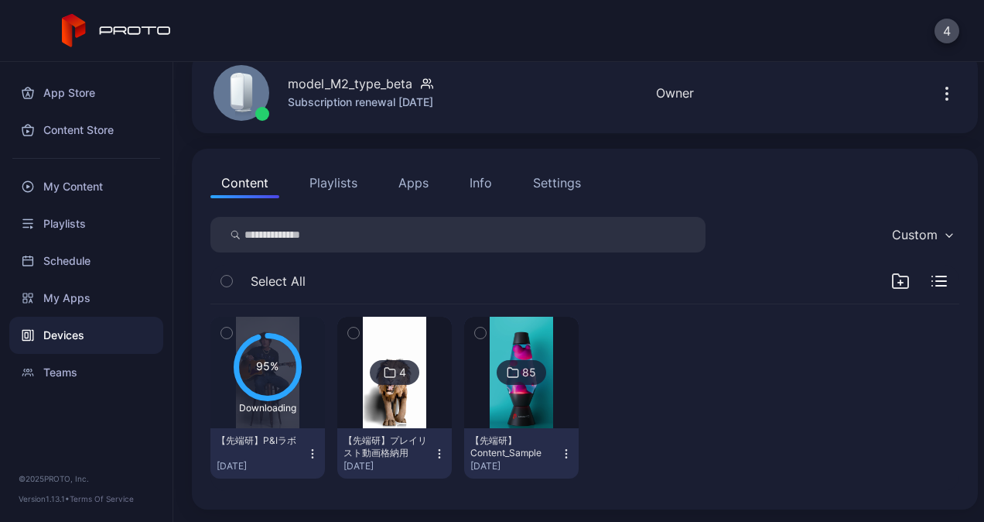
click at [351, 183] on button "Playlists" at bounding box center [334, 182] width 70 height 31
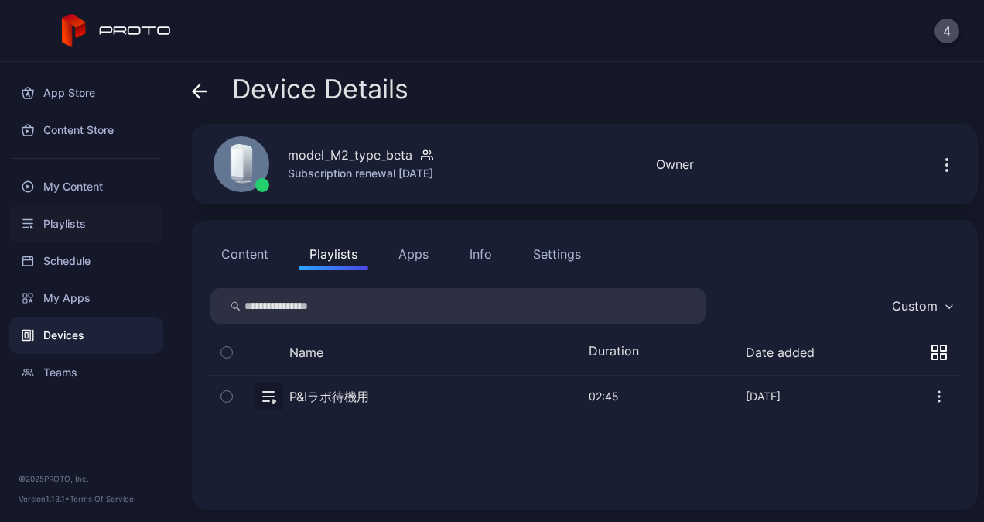
click at [54, 224] on div "Playlists" at bounding box center [86, 223] width 154 height 37
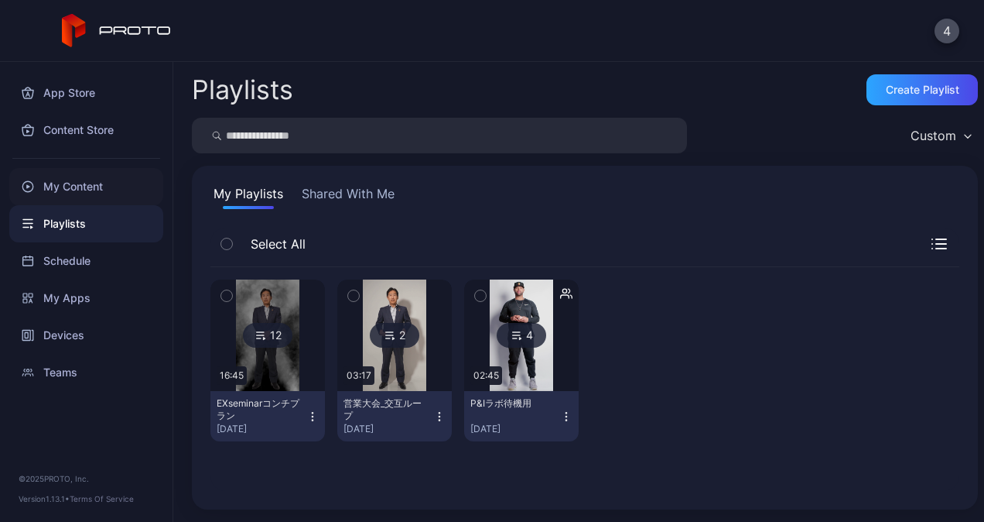
click at [81, 193] on div "My Content" at bounding box center [86, 186] width 154 height 37
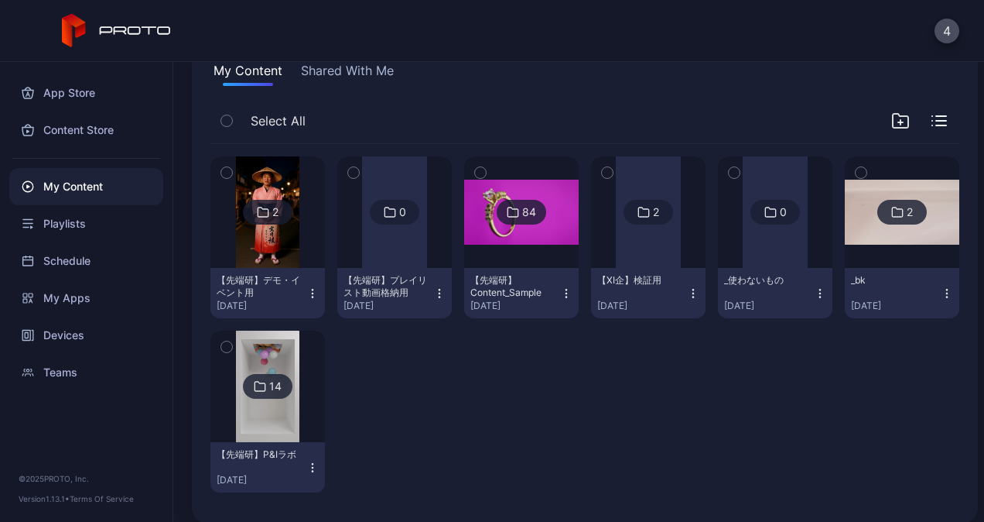
scroll to position [136, 0]
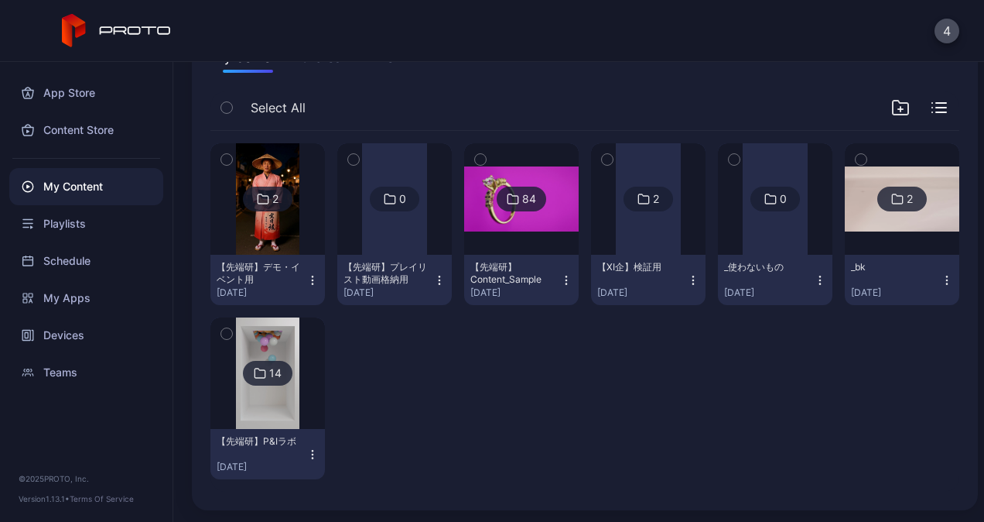
click at [520, 268] on div "【先端研】Content_Sample" at bounding box center [512, 273] width 85 height 25
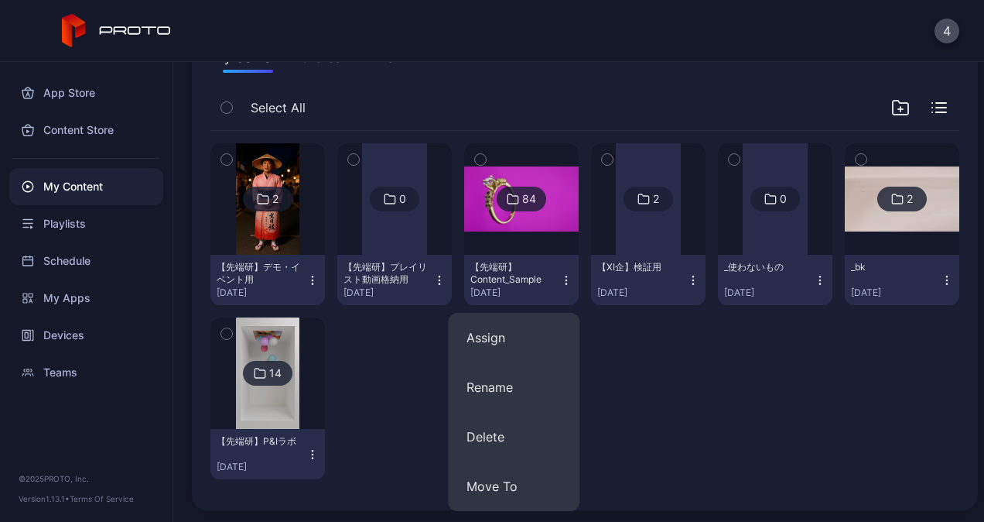
click at [506, 240] on div at bounding box center [521, 198] width 111 height 111
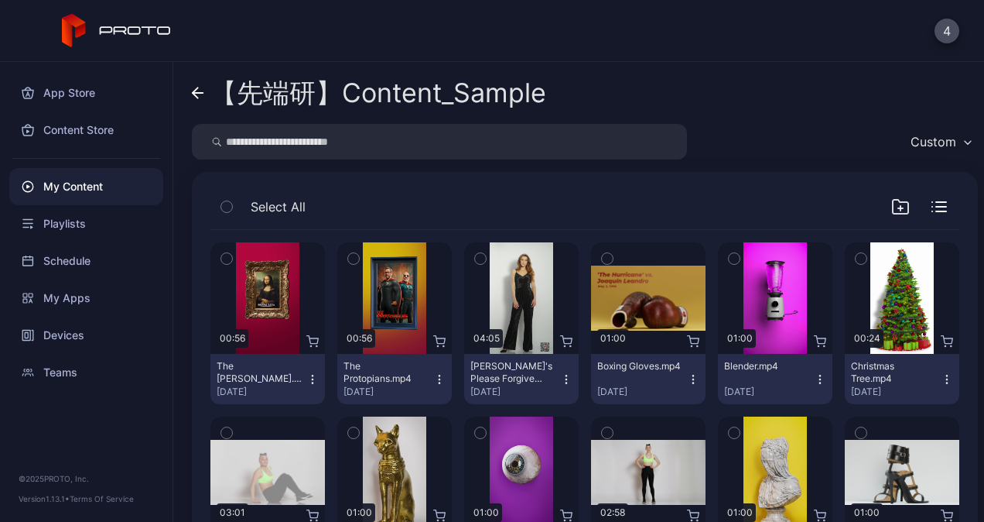
click at [228, 258] on icon "button" at bounding box center [226, 259] width 4 height 2
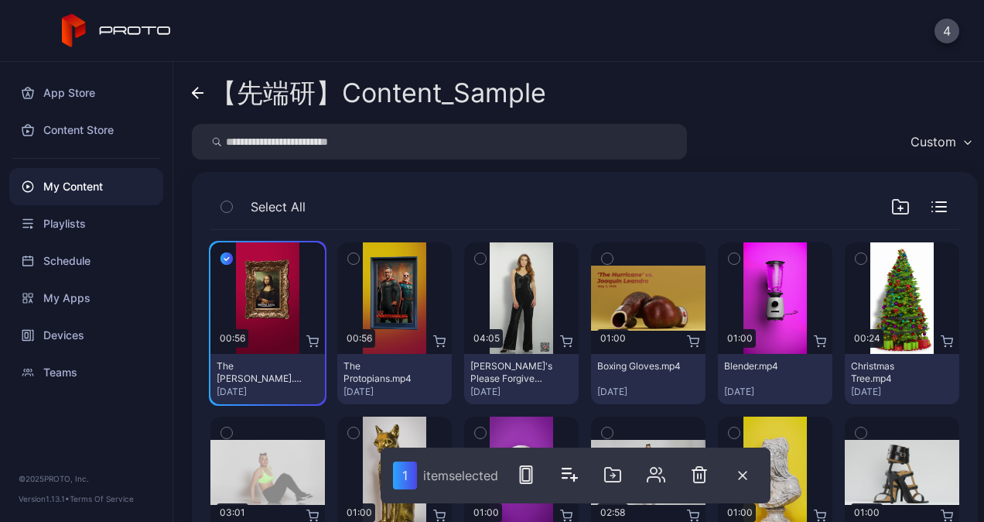
click at [343, 260] on button "button" at bounding box center [353, 258] width 33 height 33
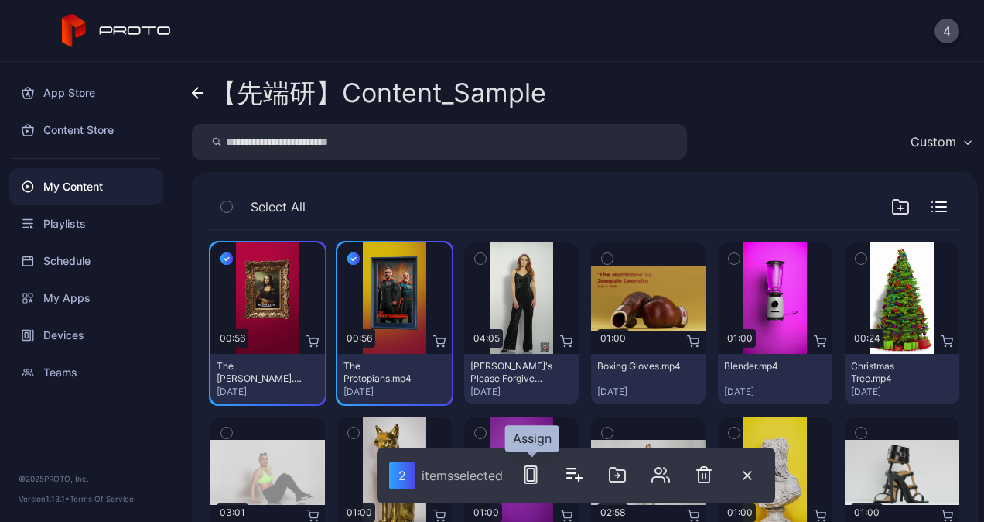
click at [534, 477] on rect "button" at bounding box center [530, 474] width 7 height 12
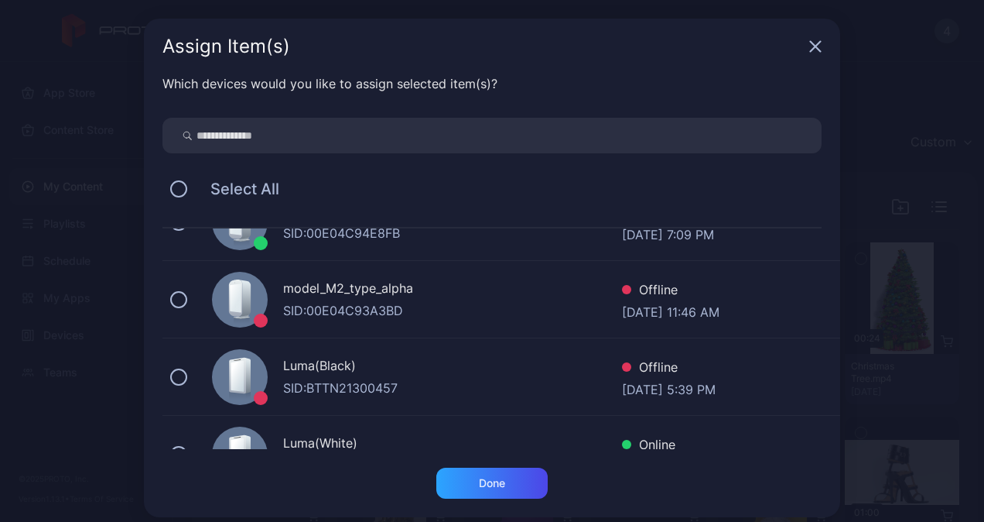
scroll to position [77, 0]
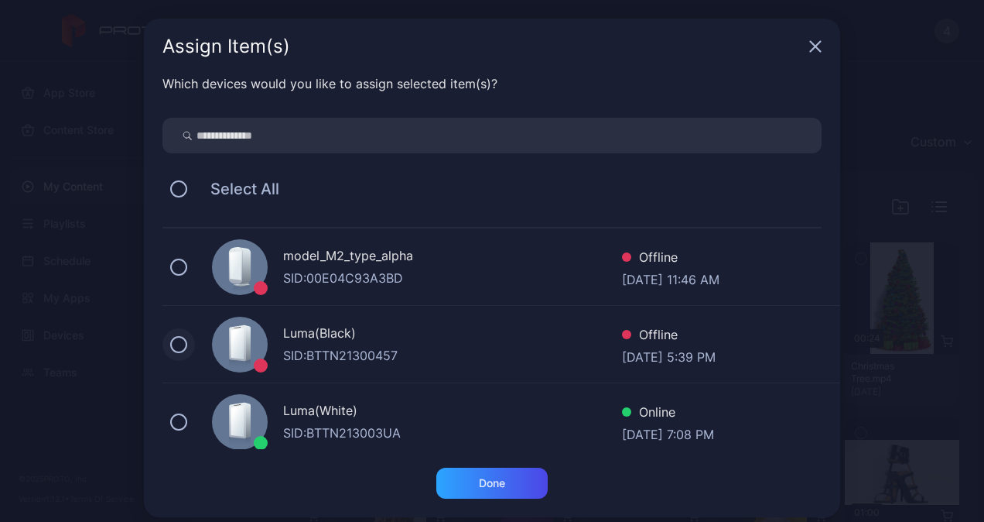
click at [175, 342] on button at bounding box center [178, 344] width 17 height 17
click at [176, 423] on button at bounding box center [178, 421] width 17 height 17
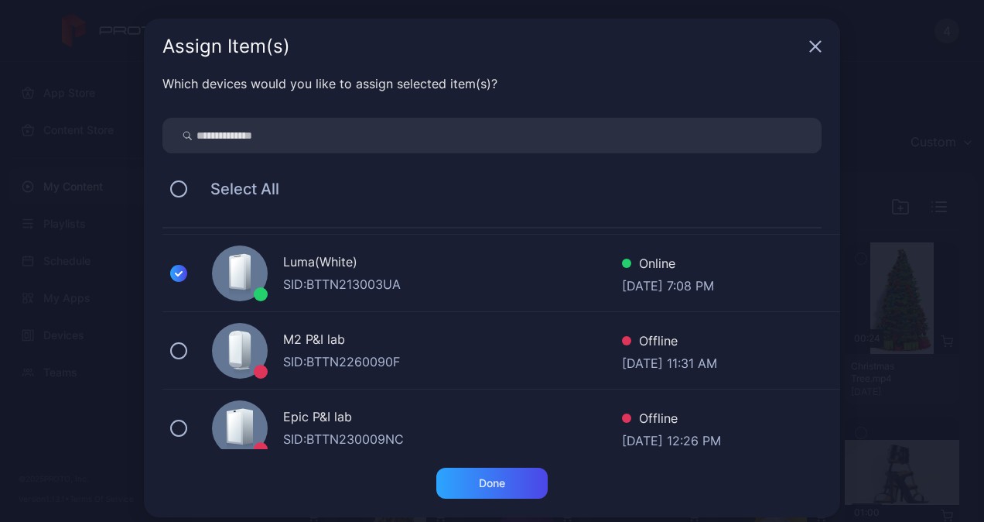
scroll to position [232, 0]
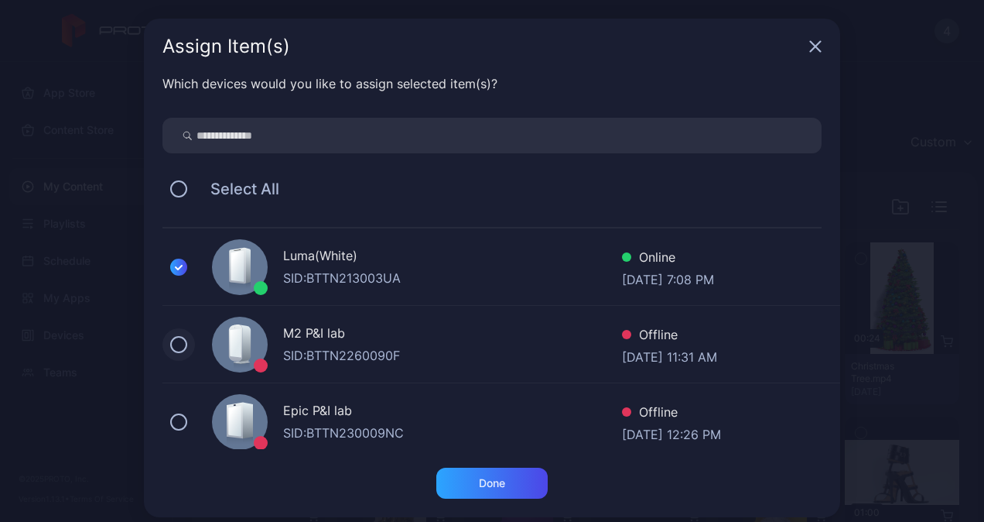
drag, startPoint x: 165, startPoint y: 343, endPoint x: 172, endPoint y: 388, distance: 46.2
click at [170, 344] on button at bounding box center [178, 344] width 17 height 17
click at [172, 425] on button at bounding box center [178, 421] width 17 height 17
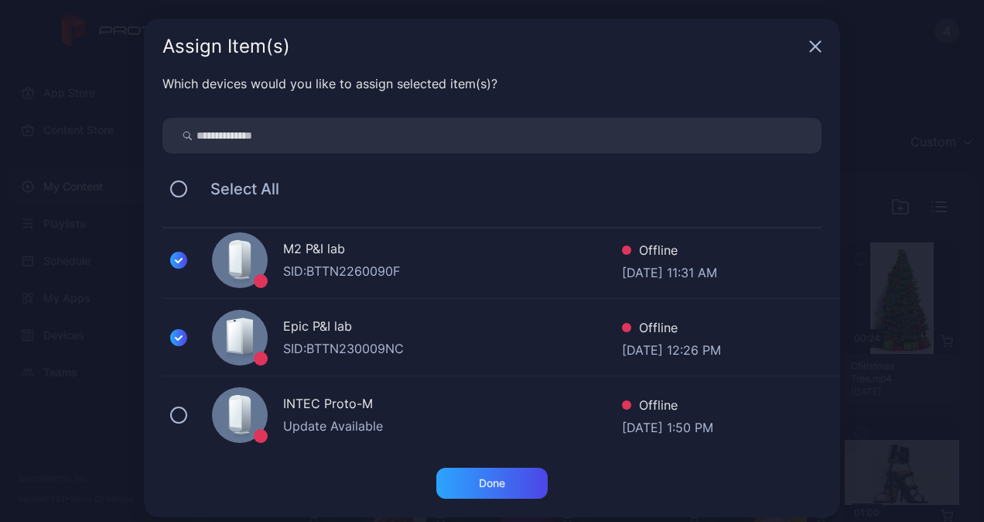
scroll to position [320, 0]
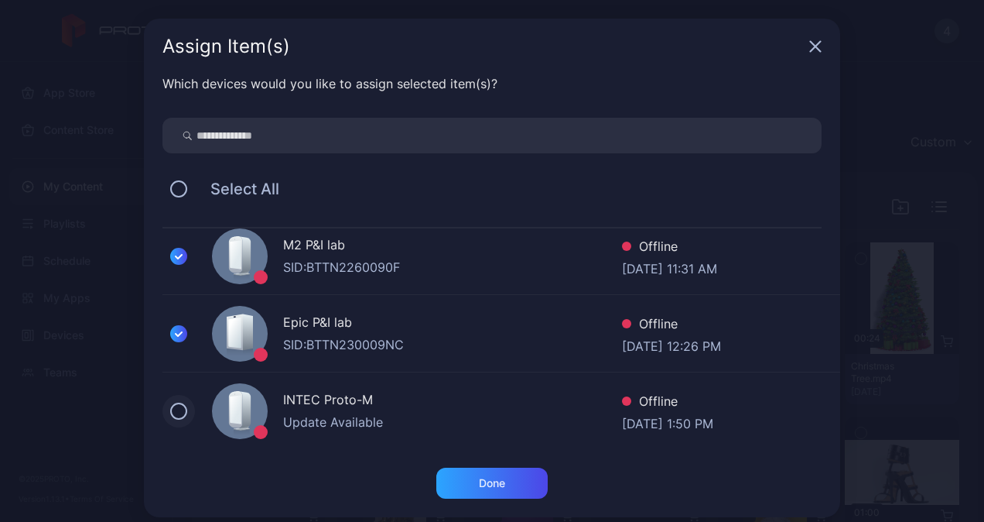
click at [173, 405] on button at bounding box center [178, 410] width 17 height 17
click at [510, 484] on div "Done" at bounding box center [491, 482] width 111 height 31
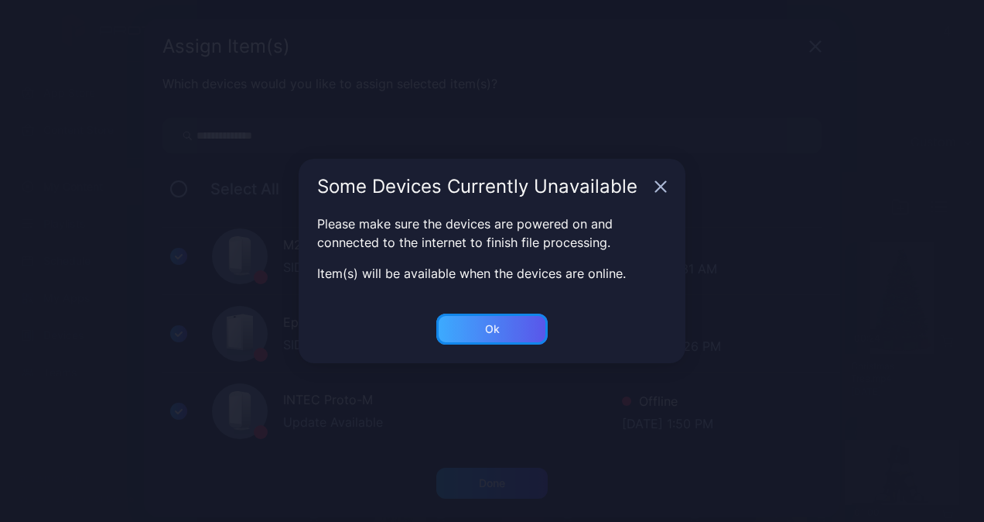
click at [488, 316] on div "Ok" at bounding box center [491, 328] width 111 height 31
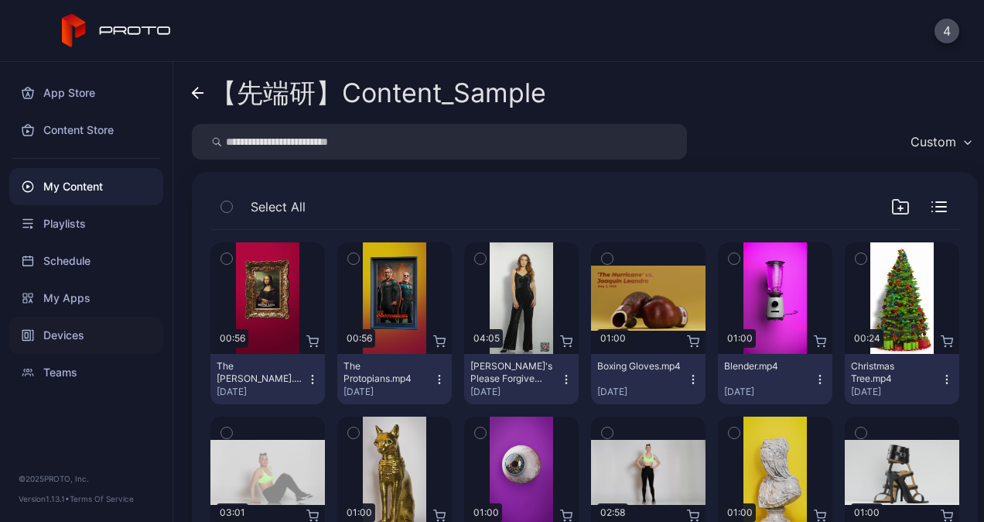
click at [59, 321] on div "Devices" at bounding box center [86, 335] width 154 height 37
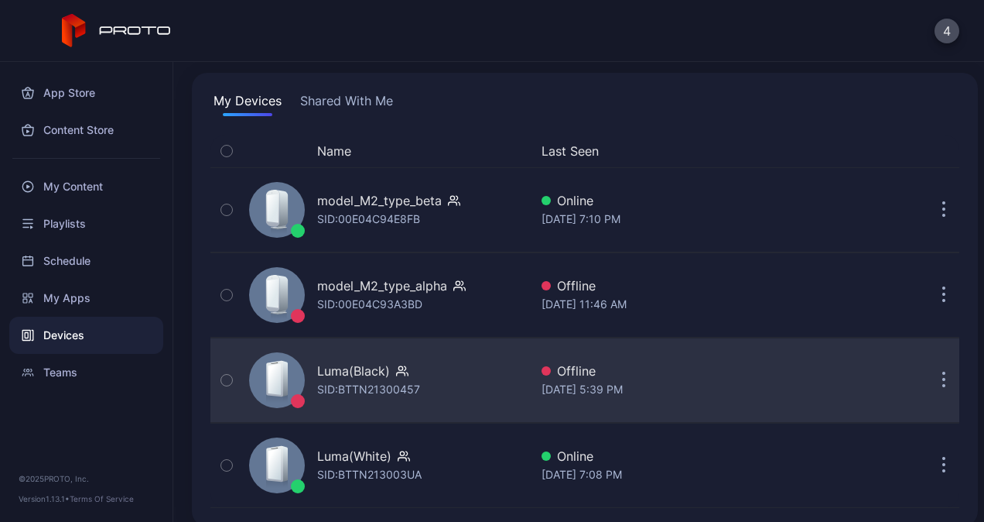
scroll to position [108, 0]
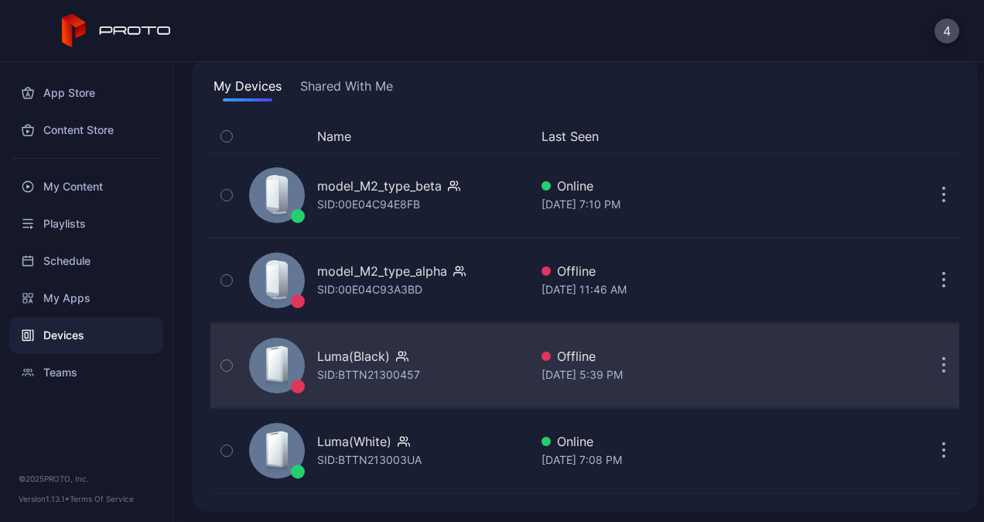
click at [364, 347] on div "Luma(Black)" at bounding box center [353, 356] width 73 height 19
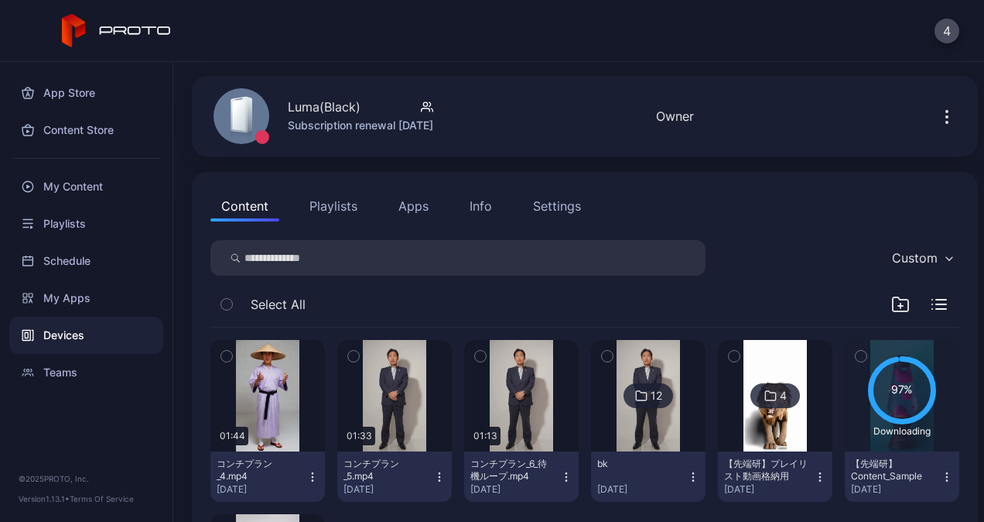
scroll to position [232, 0]
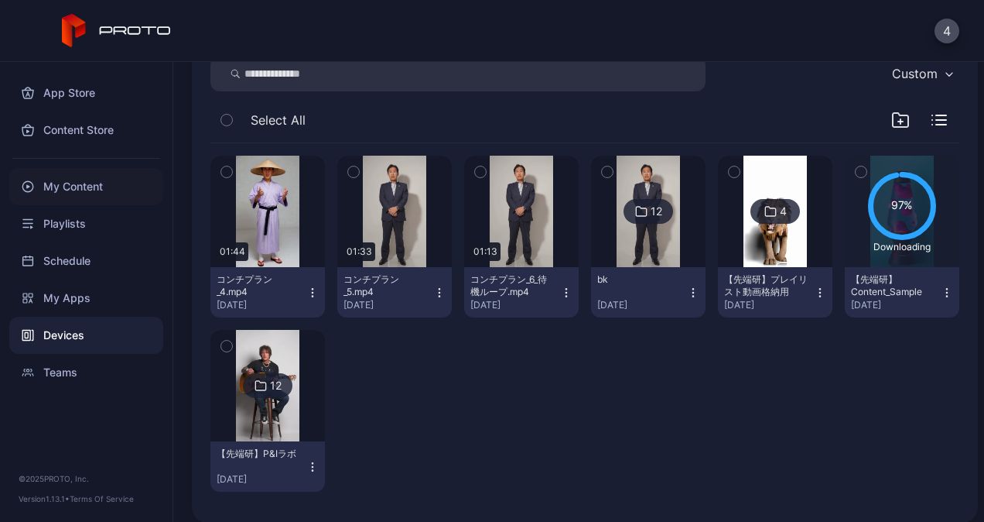
click at [66, 196] on div "My Content" at bounding box center [86, 186] width 154 height 37
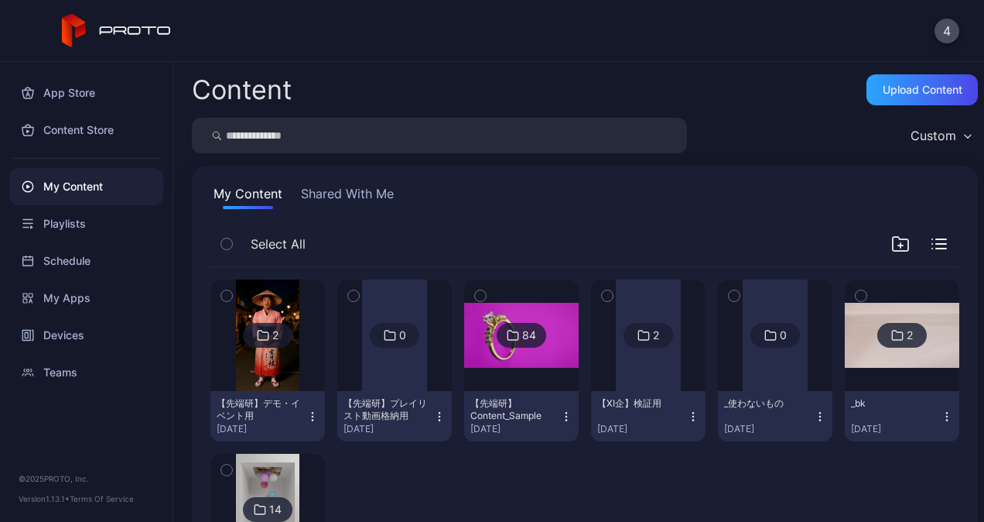
scroll to position [77, 0]
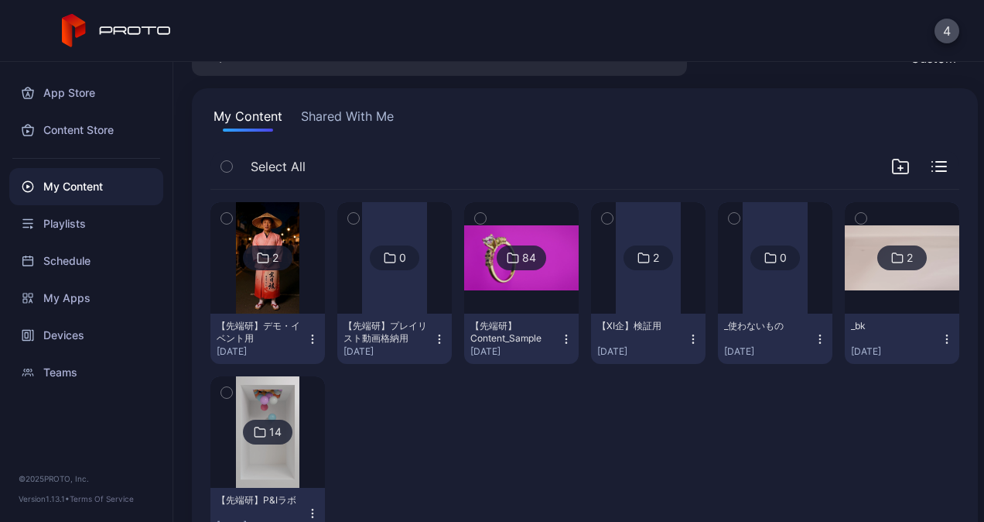
click at [311, 337] on icon "button" at bounding box center [312, 339] width 12 height 12
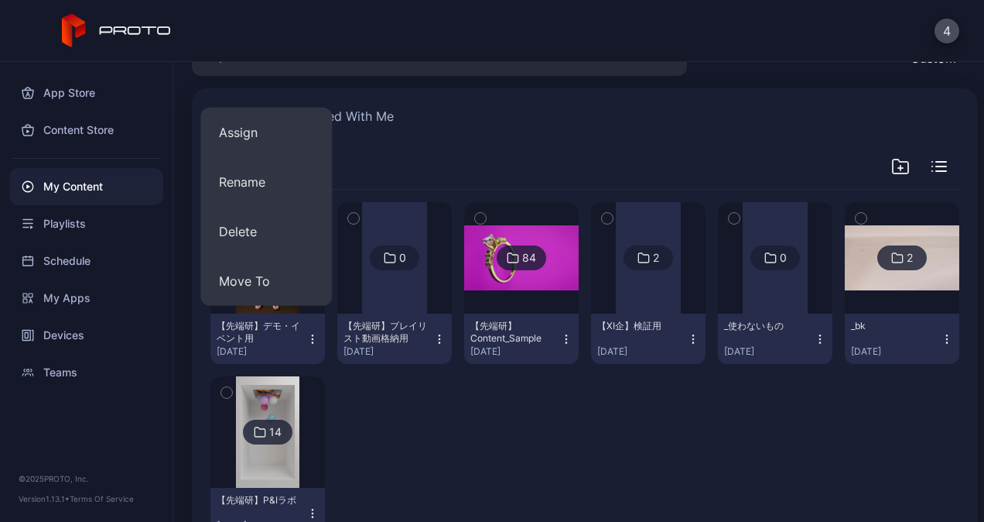
click at [417, 419] on div at bounding box center [394, 457] width 115 height 162
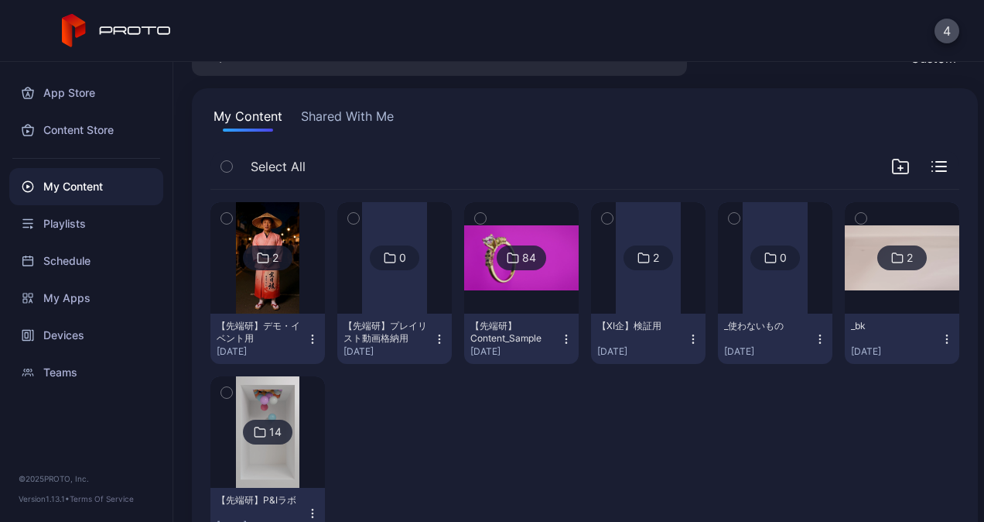
click at [308, 339] on icon "button" at bounding box center [312, 339] width 12 height 12
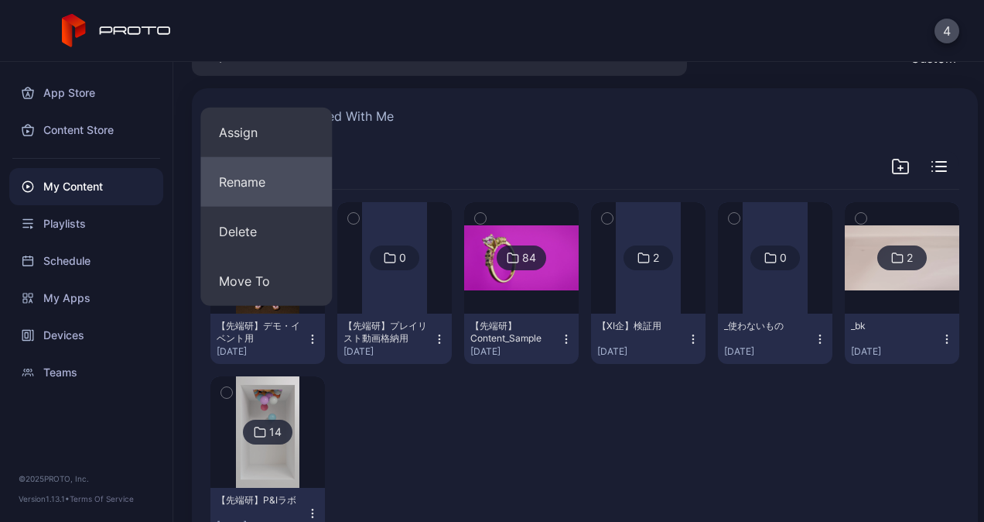
click at [243, 193] on button "Rename" at bounding box center [266, 182] width 132 height 50
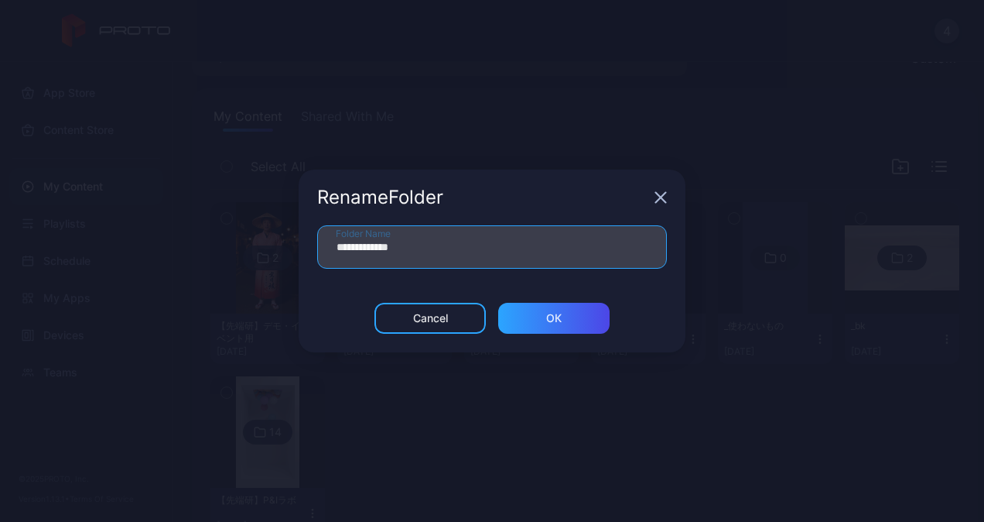
drag, startPoint x: 494, startPoint y: 257, endPoint x: 354, endPoint y: 249, distance: 140.3
click at [323, 251] on input "**********" at bounding box center [492, 246] width 350 height 43
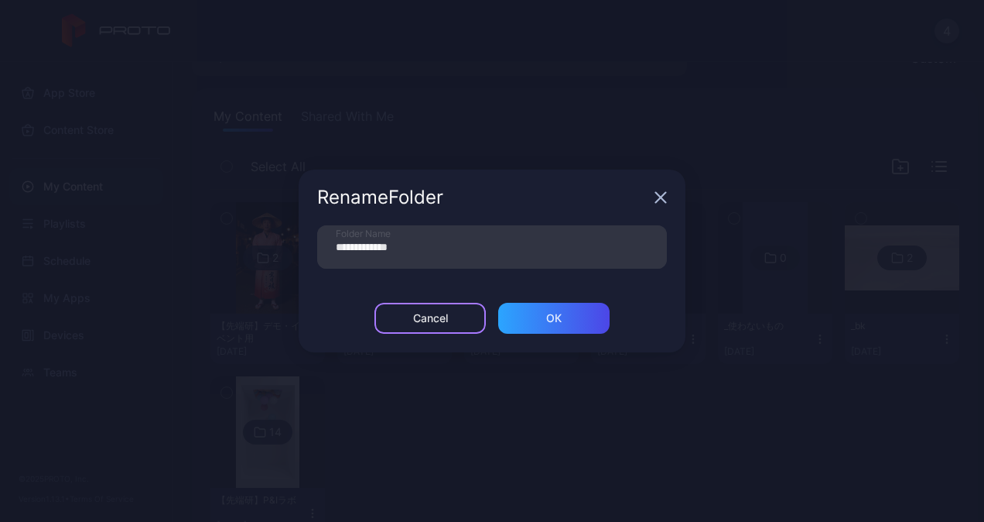
click at [418, 322] on div "Cancel" at bounding box center [430, 318] width 35 height 12
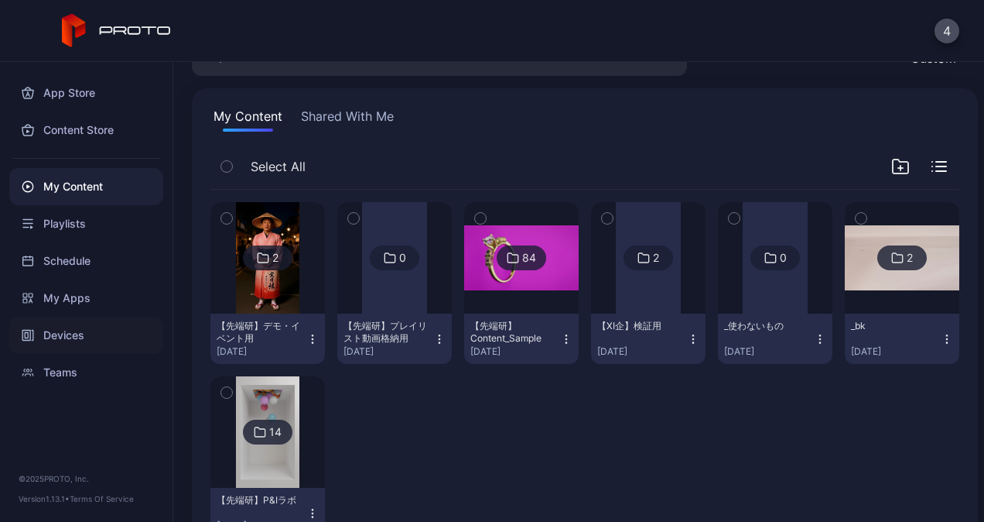
click at [67, 334] on div "Devices" at bounding box center [86, 335] width 154 height 37
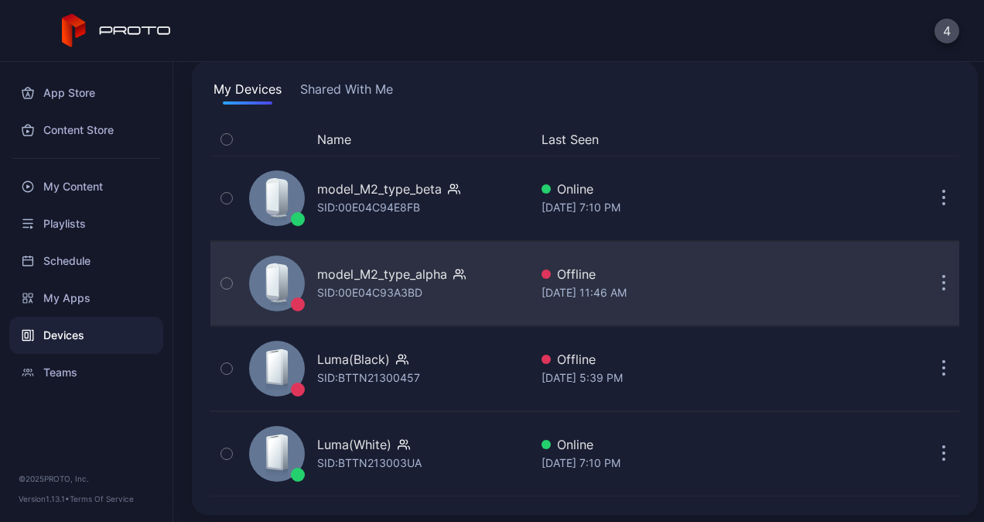
scroll to position [108, 0]
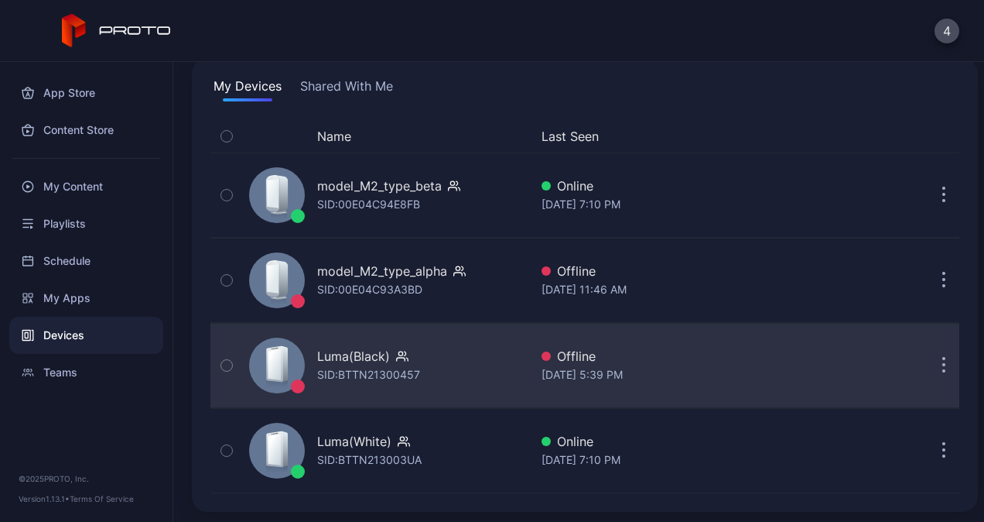
click at [384, 365] on div "SID: BTTN21300457" at bounding box center [368, 374] width 103 height 19
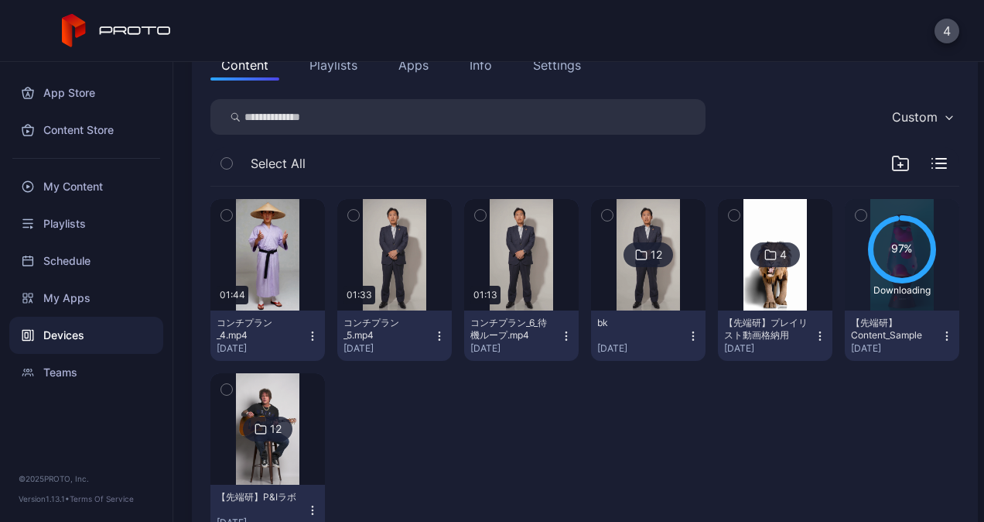
scroll to position [155, 0]
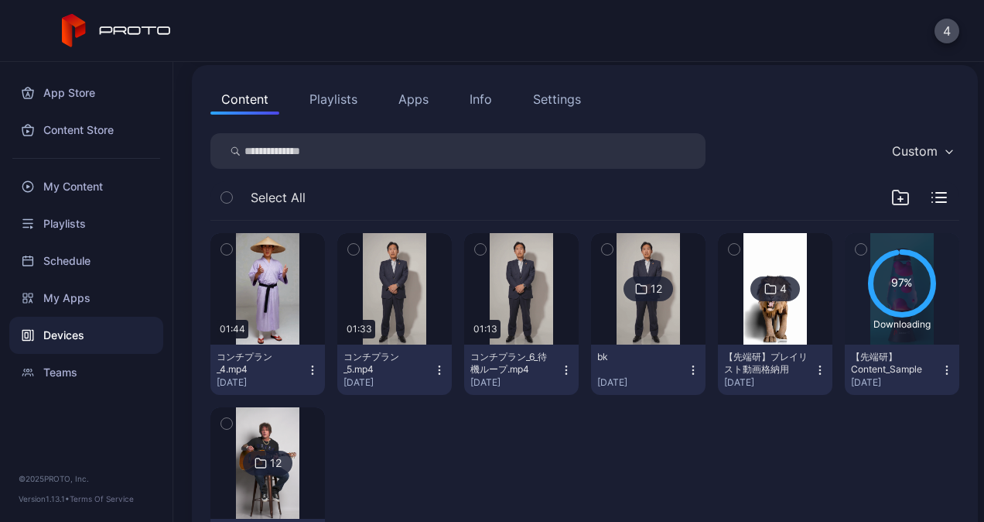
click at [891, 199] on icon "button" at bounding box center [900, 197] width 19 height 19
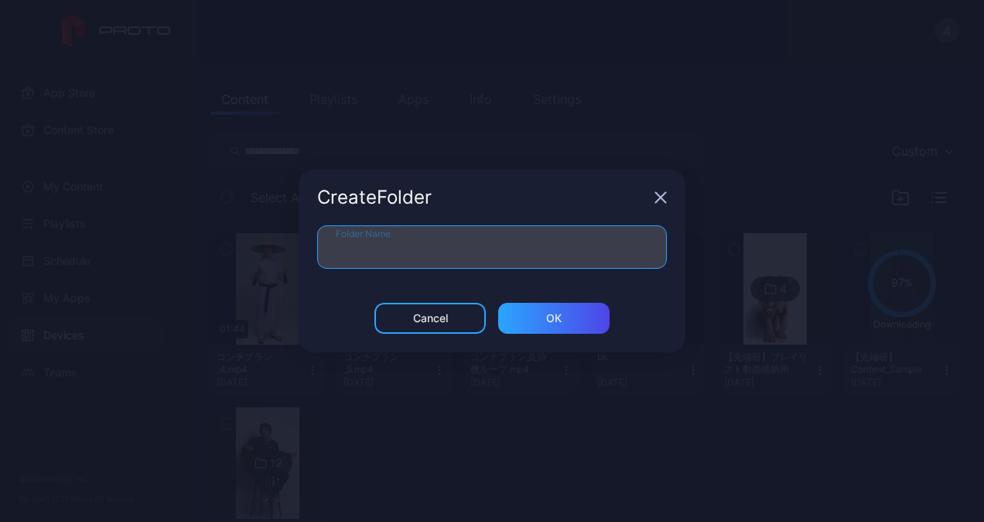
click at [464, 250] on input "Folder Name" at bounding box center [492, 246] width 350 height 43
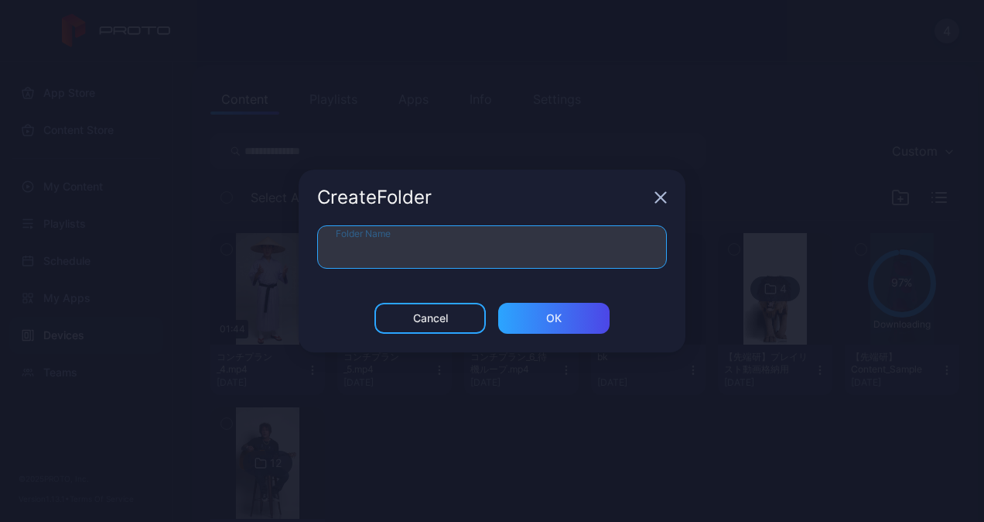
paste input "**********"
type input "**********"
click at [518, 323] on div "ОК" at bounding box center [553, 318] width 111 height 31
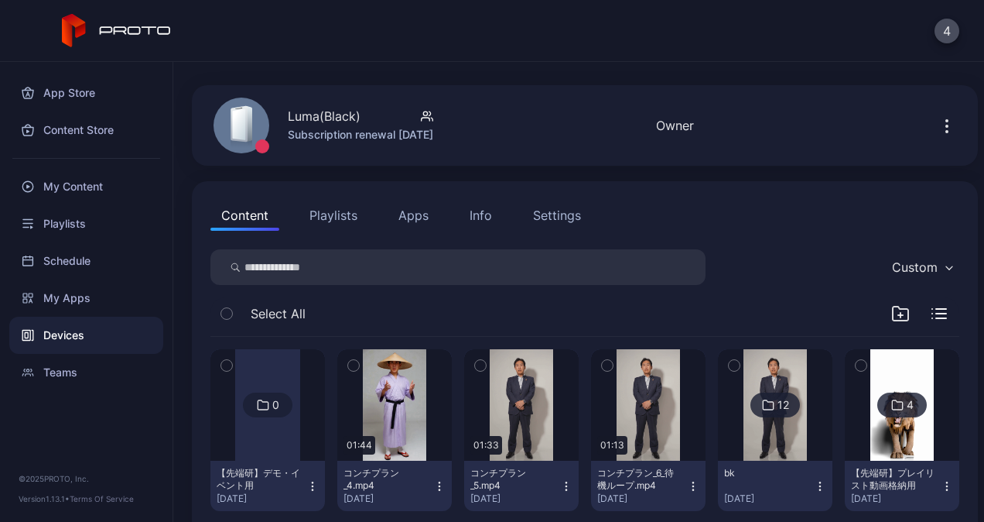
scroll to position [232, 0]
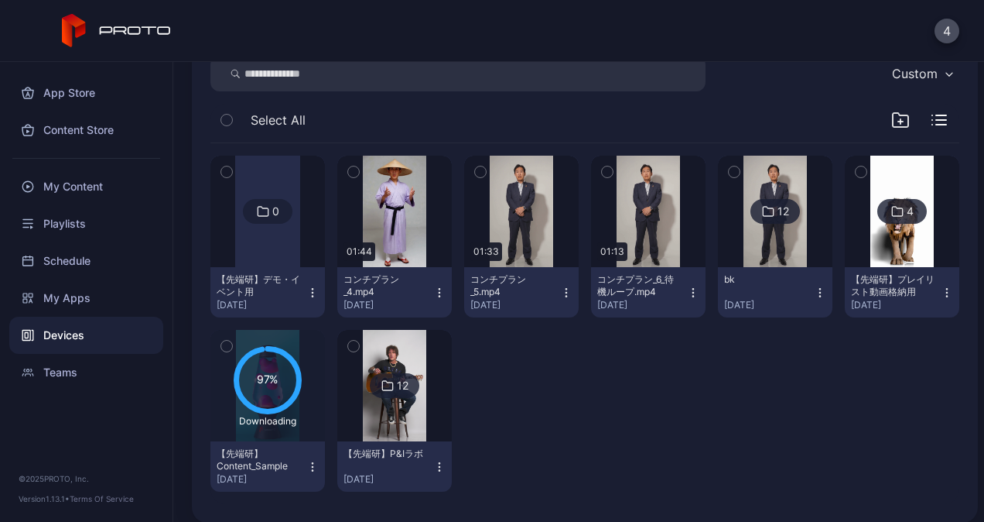
click at [475, 176] on icon "button" at bounding box center [480, 171] width 11 height 17
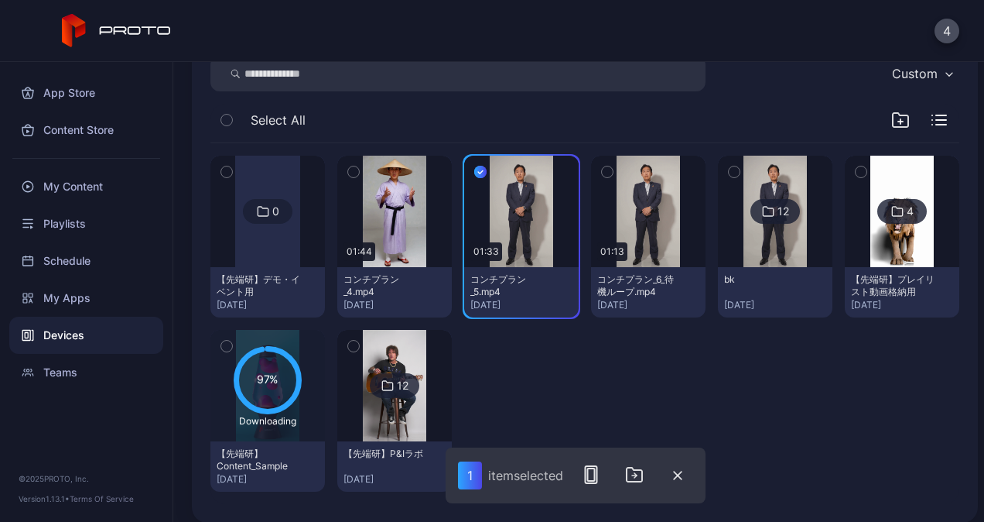
click at [602, 171] on icon "button" at bounding box center [607, 171] width 11 height 17
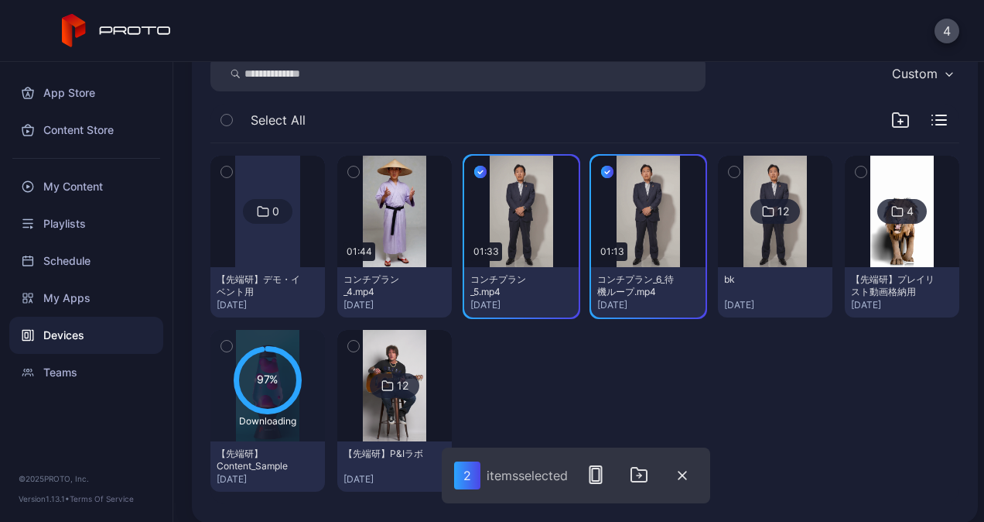
click at [348, 173] on icon "button" at bounding box center [353, 171] width 11 height 17
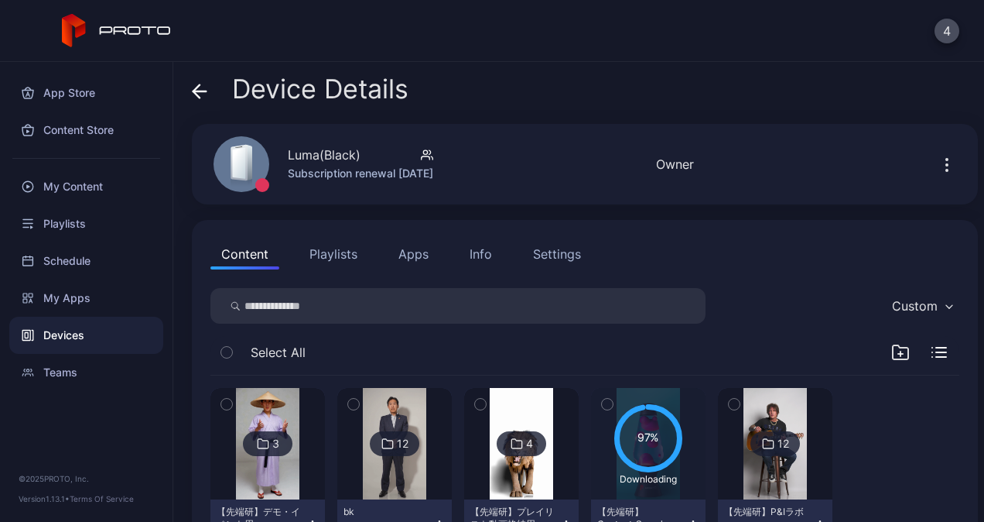
scroll to position [71, 0]
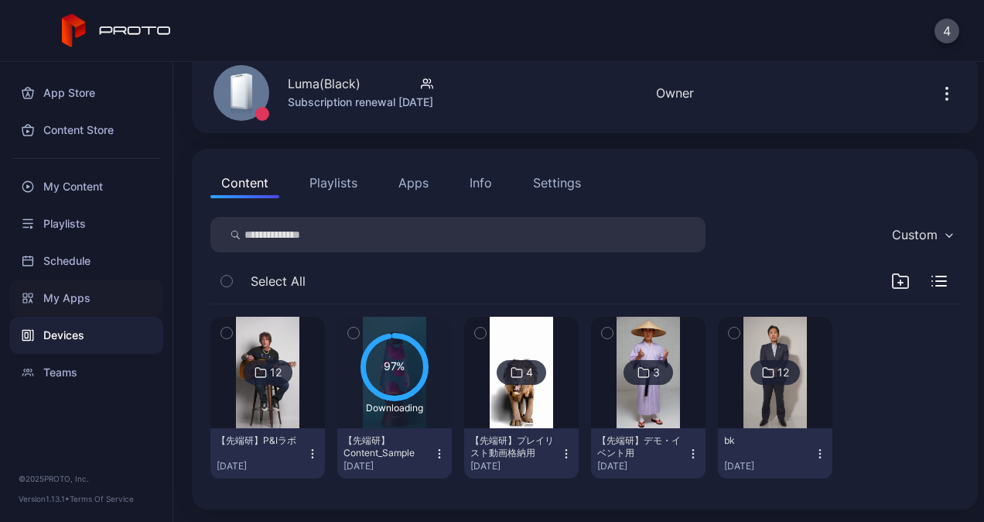
click at [62, 293] on div "My Apps" at bounding box center [86, 297] width 154 height 37
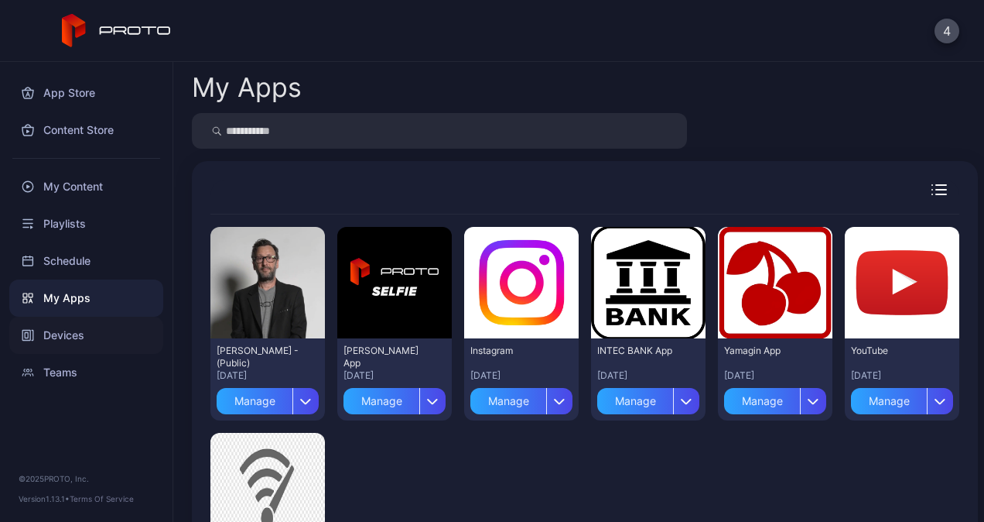
click at [93, 331] on div "Devices" at bounding box center [86, 335] width 154 height 37
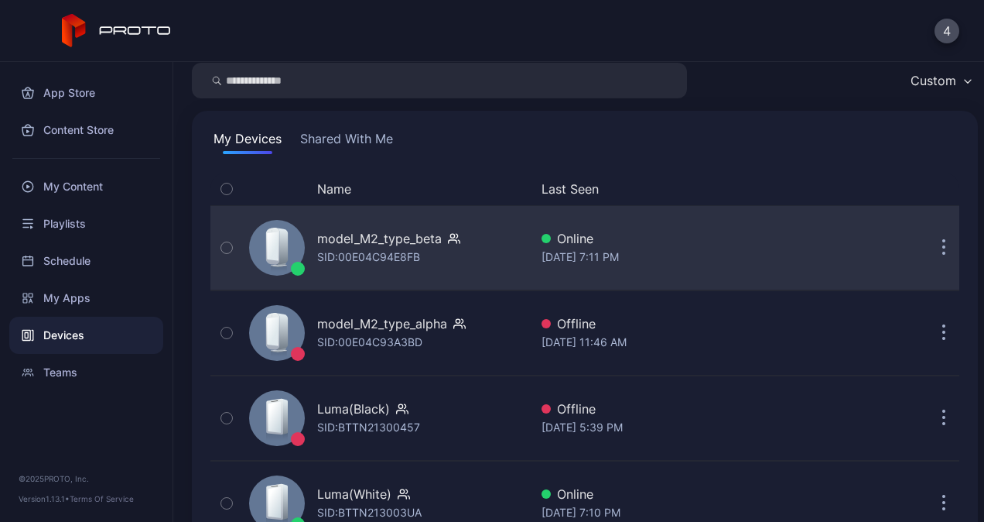
scroll to position [108, 0]
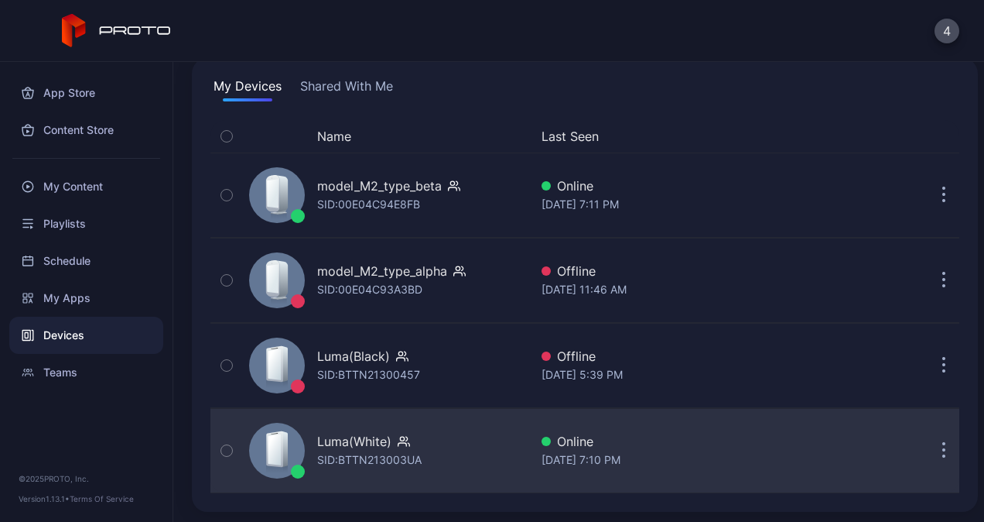
click at [357, 446] on div "Luma(White)" at bounding box center [354, 441] width 74 height 19
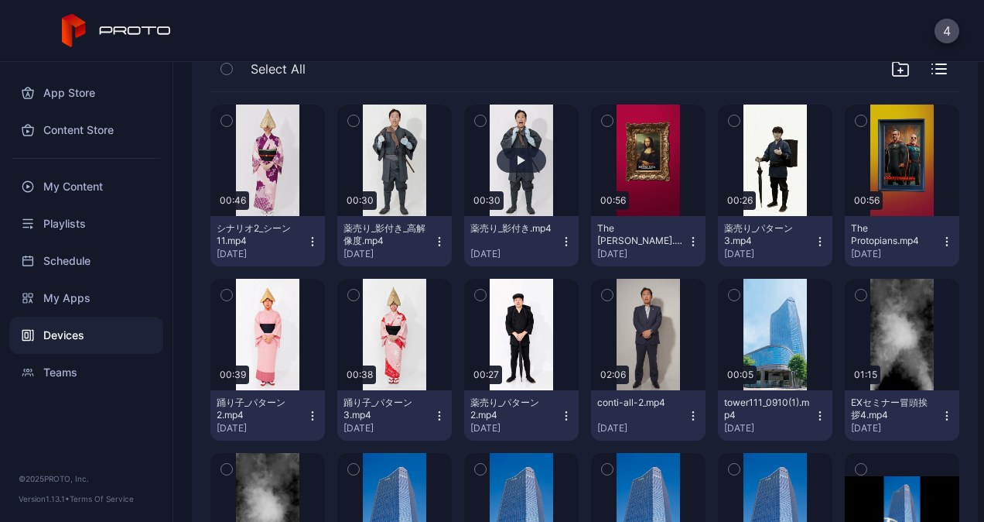
scroll to position [167, 0]
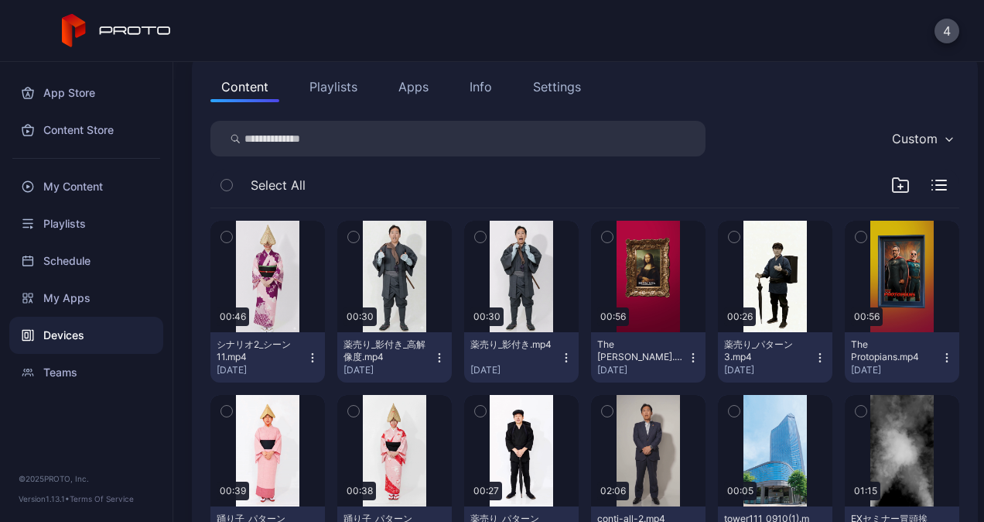
click at [603, 234] on icon "button" at bounding box center [607, 236] width 11 height 17
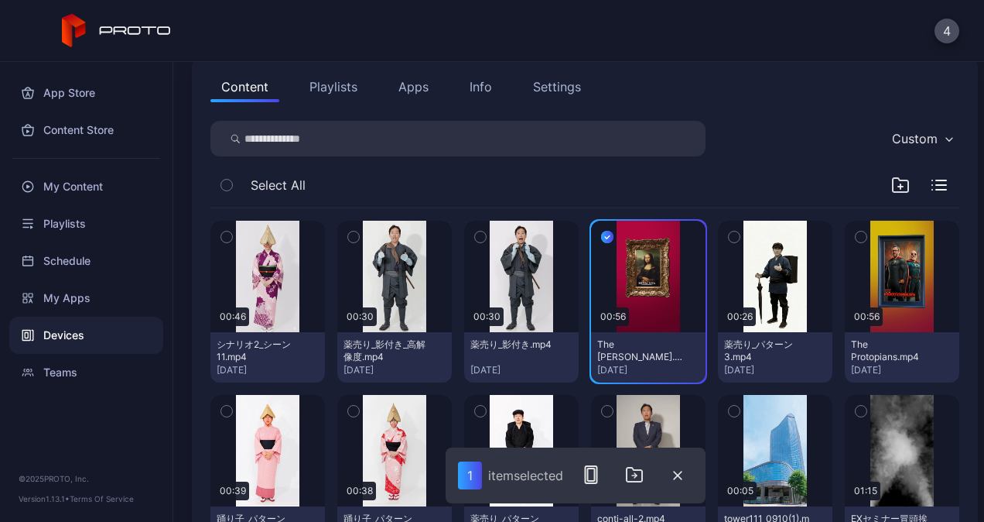
click at [856, 237] on icon "button" at bounding box center [861, 236] width 11 height 17
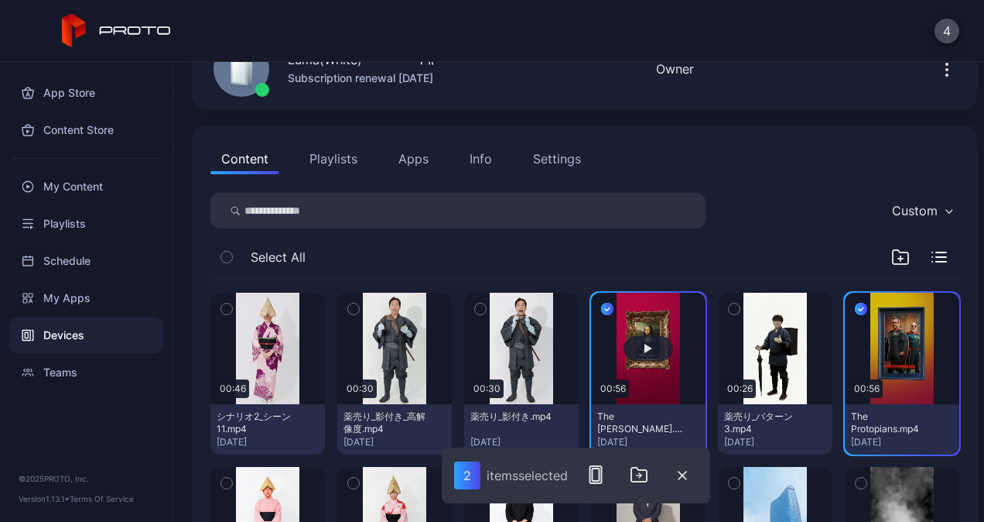
scroll to position [90, 0]
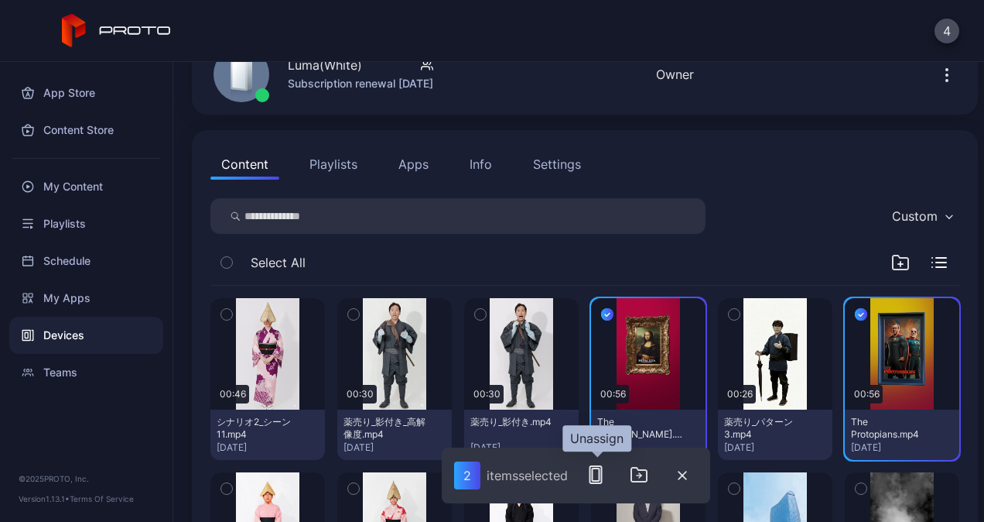
click at [607, 470] on button "button" at bounding box center [595, 474] width 31 height 31
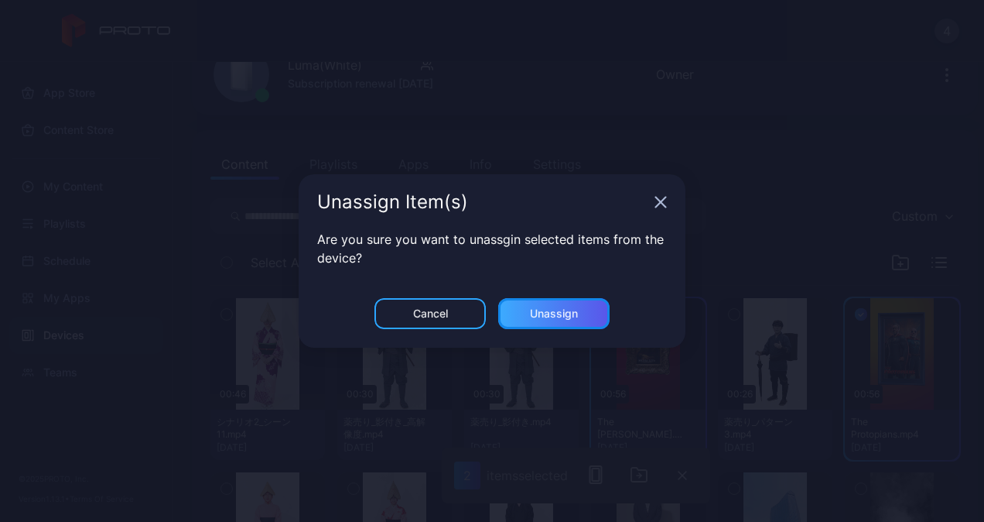
click at [549, 303] on div "Unassign" at bounding box center [553, 313] width 111 height 31
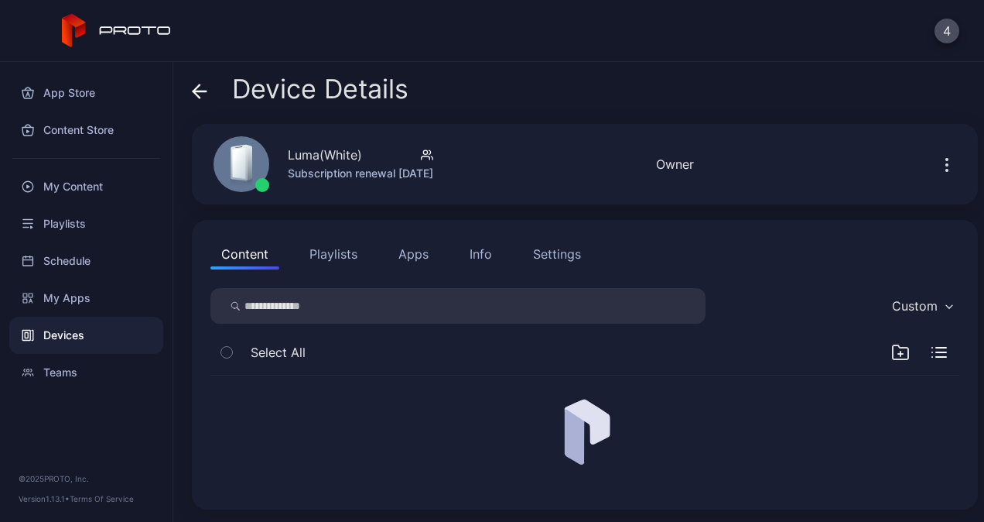
click at [116, 329] on div "Devices" at bounding box center [86, 335] width 154 height 37
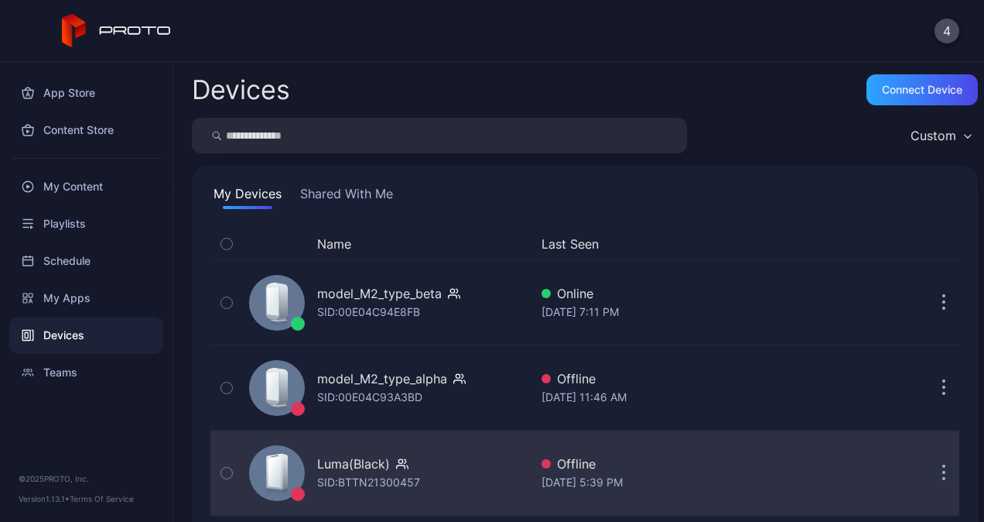
scroll to position [108, 0]
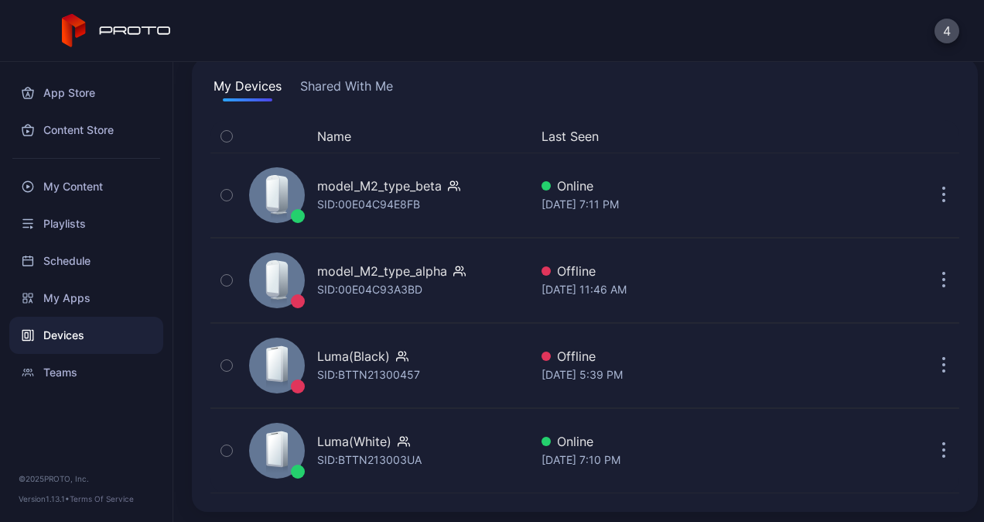
click at [351, 91] on button "Shared With Me" at bounding box center [346, 89] width 99 height 25
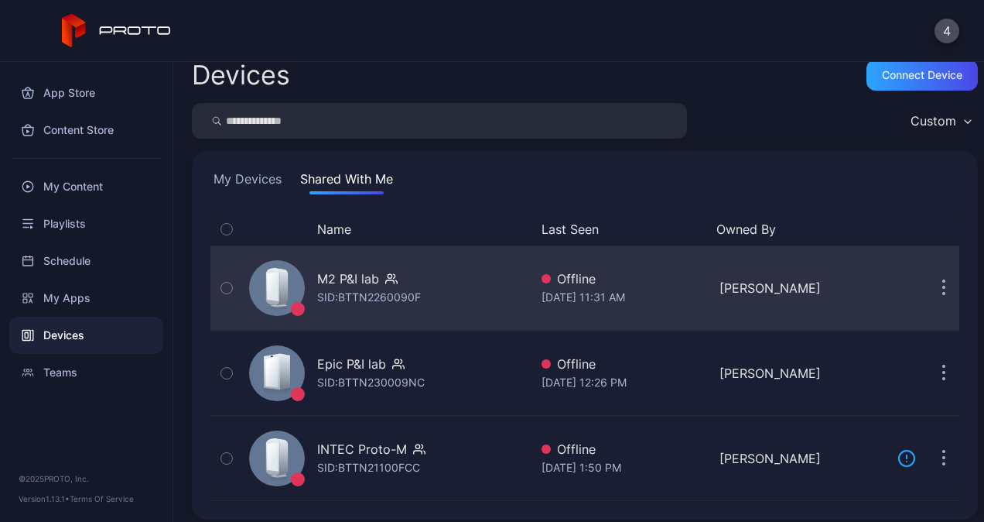
scroll to position [23, 0]
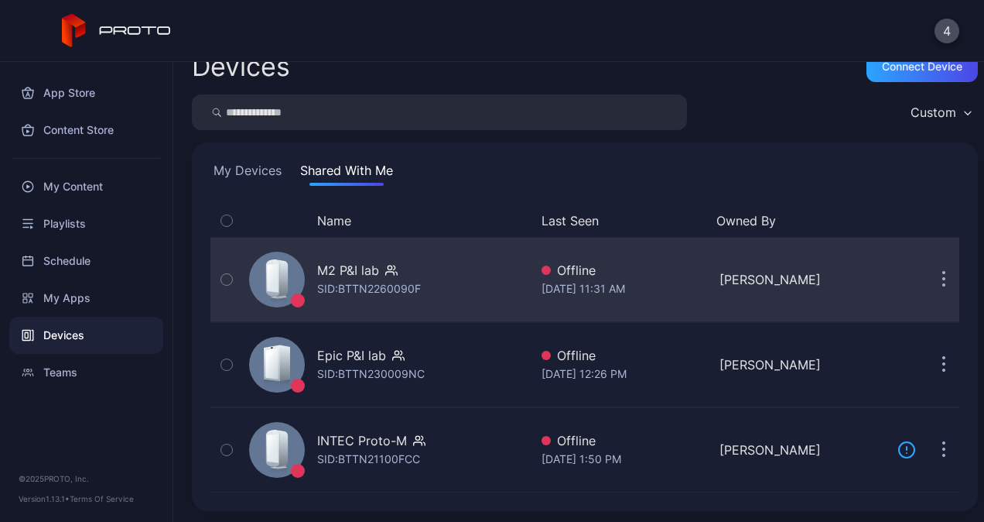
click at [378, 282] on div "SID: BTTN2260090F" at bounding box center [369, 288] width 104 height 19
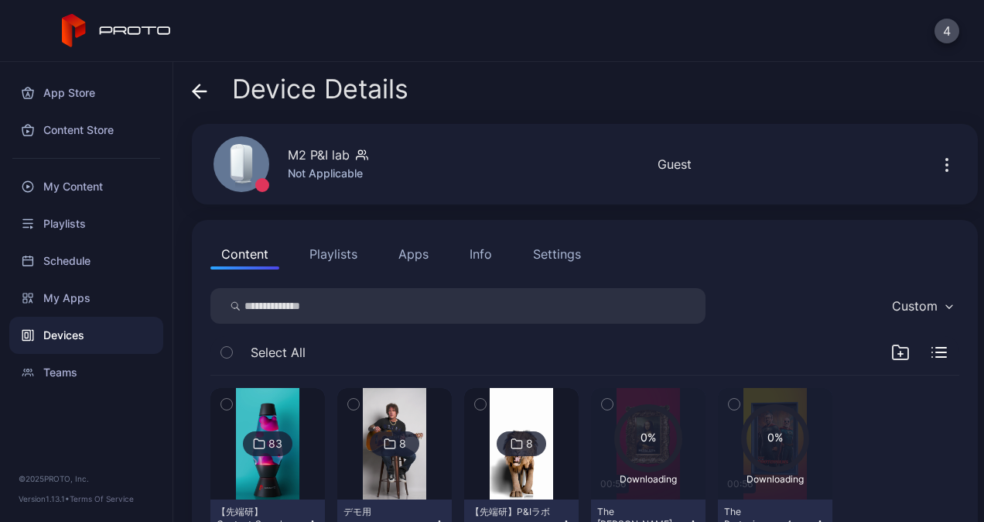
scroll to position [71, 0]
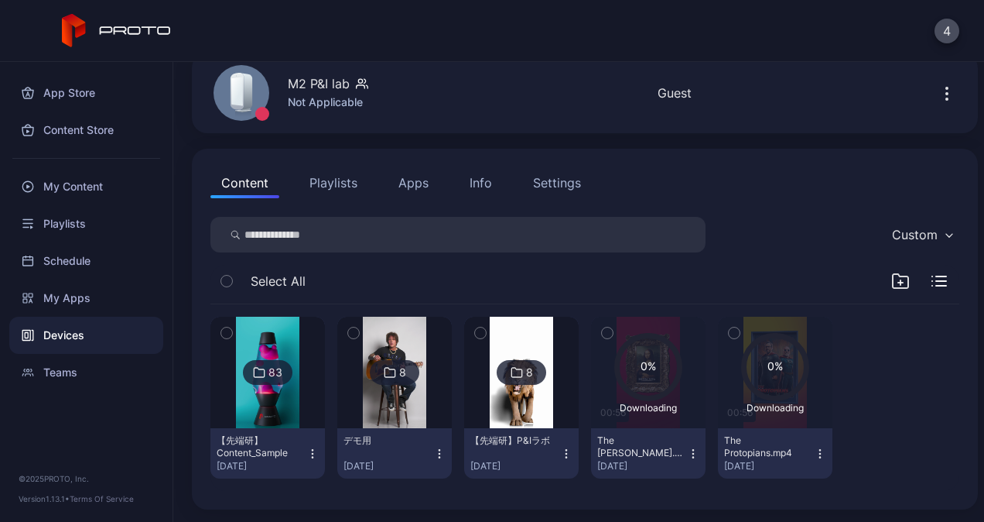
click at [607, 334] on button "button" at bounding box center [607, 333] width 33 height 33
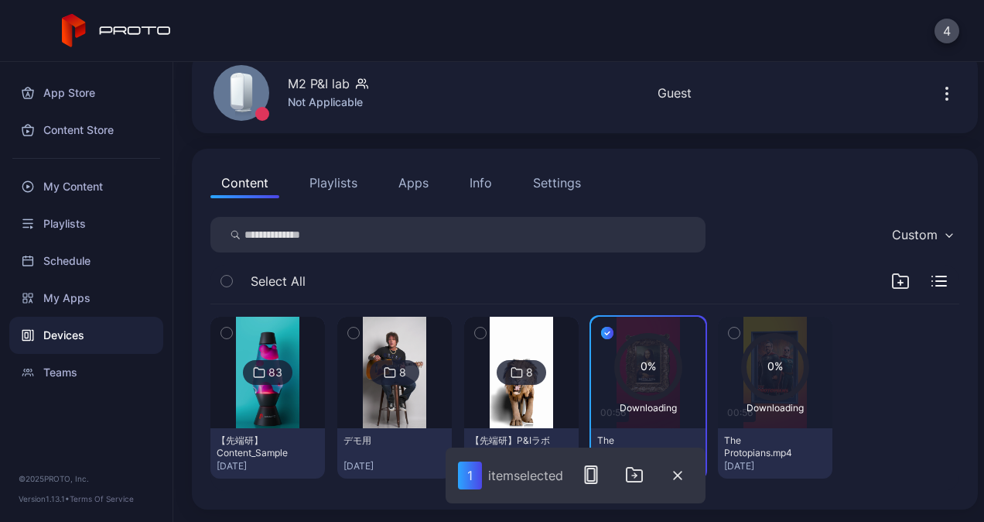
click at [718, 335] on button "button" at bounding box center [734, 333] width 33 height 33
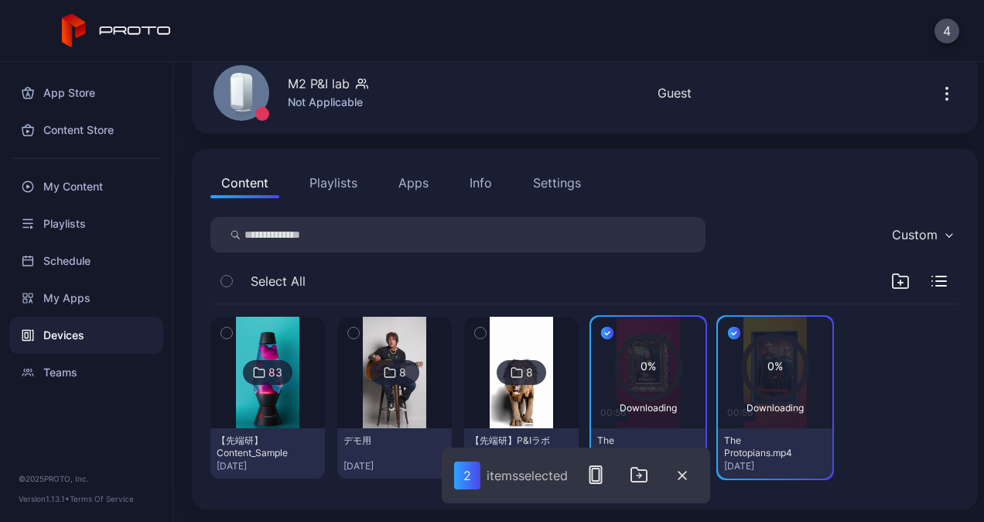
scroll to position [0, 0]
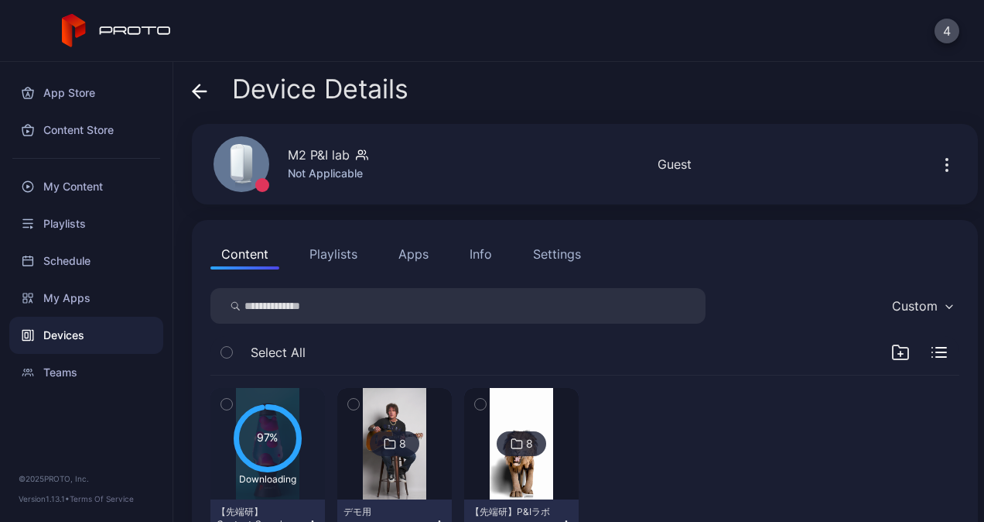
click at [204, 94] on icon at bounding box center [199, 91] width 15 height 15
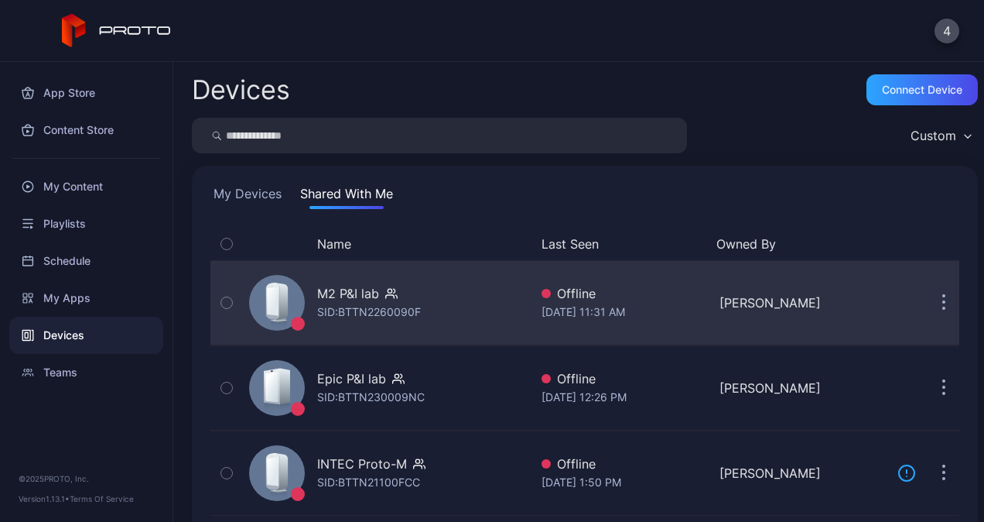
scroll to position [23, 0]
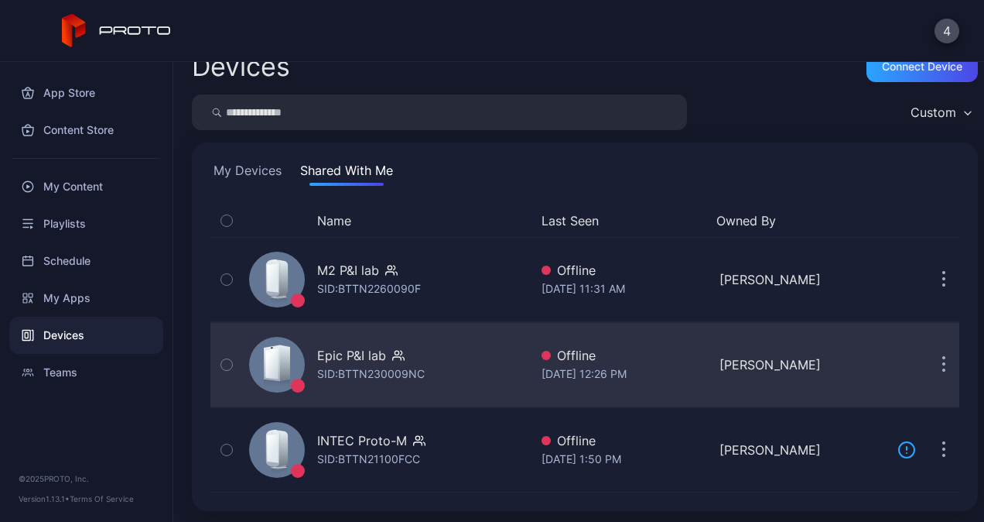
click at [417, 365] on div "SID: BTTN230009NC" at bounding box center [371, 373] width 108 height 19
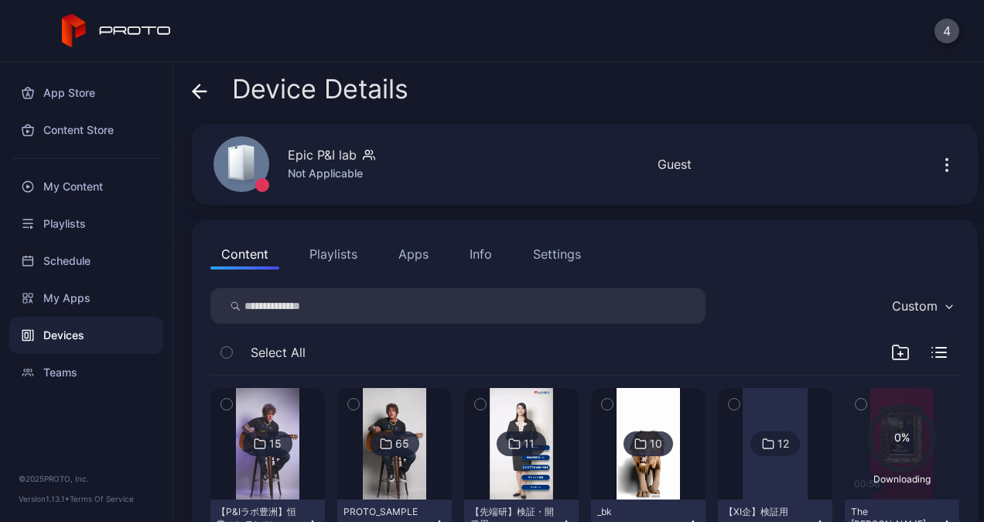
scroll to position [232, 0]
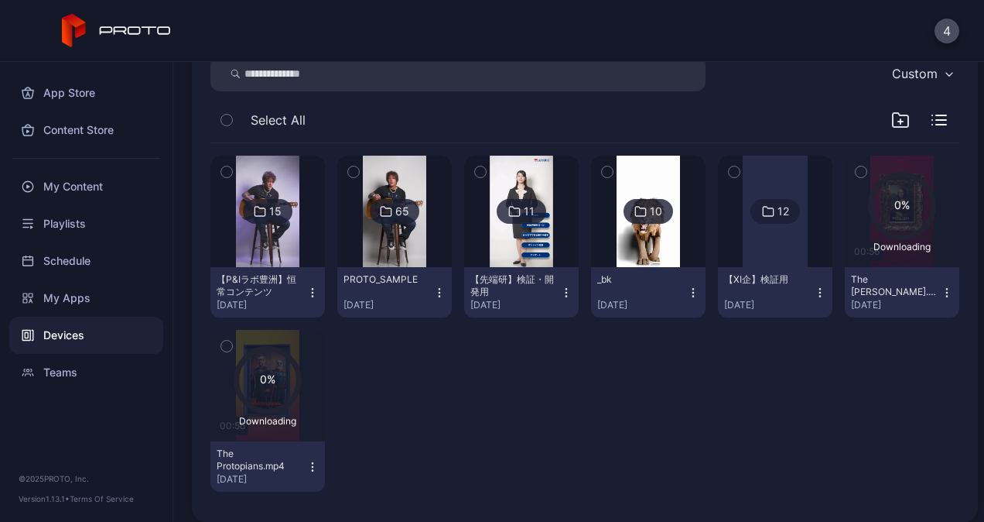
click at [231, 351] on icon "button" at bounding box center [226, 345] width 11 height 17
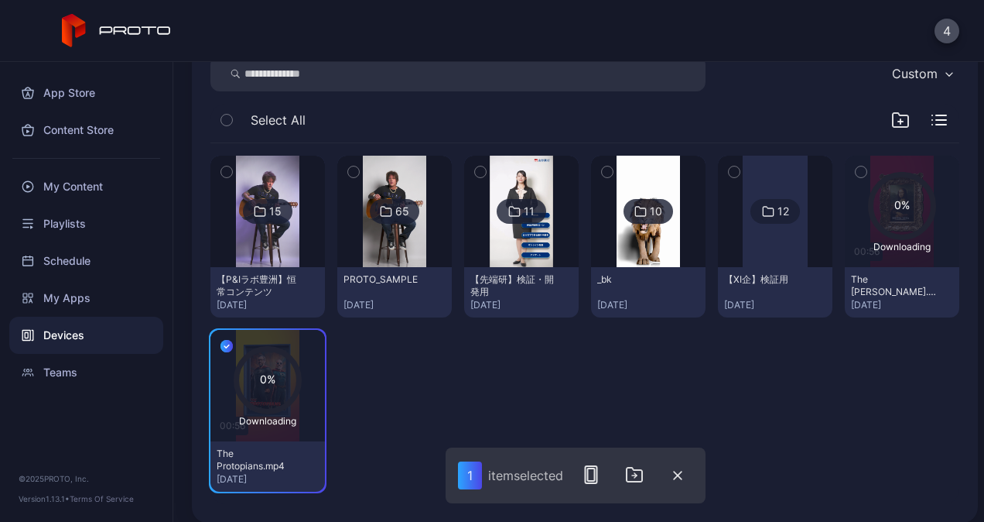
click at [856, 165] on icon "button" at bounding box center [861, 171] width 11 height 17
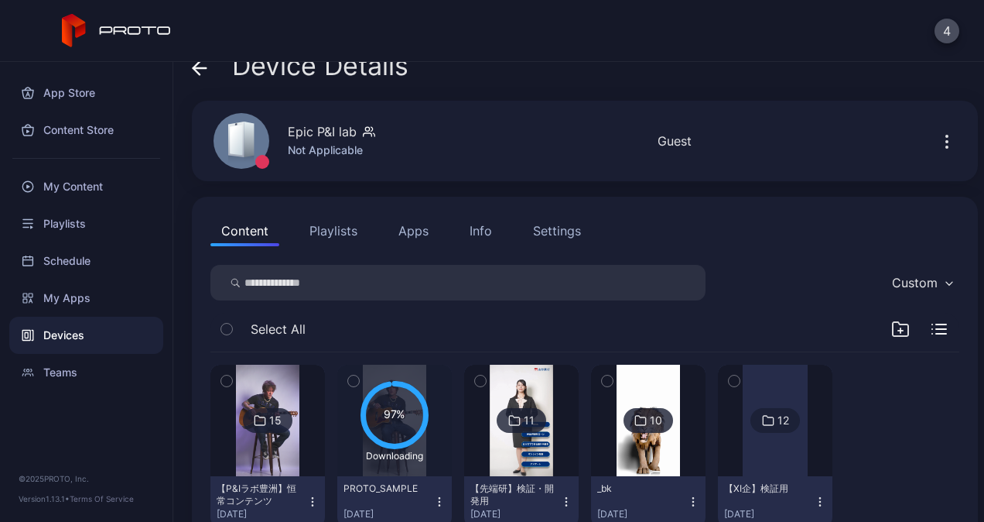
scroll to position [0, 0]
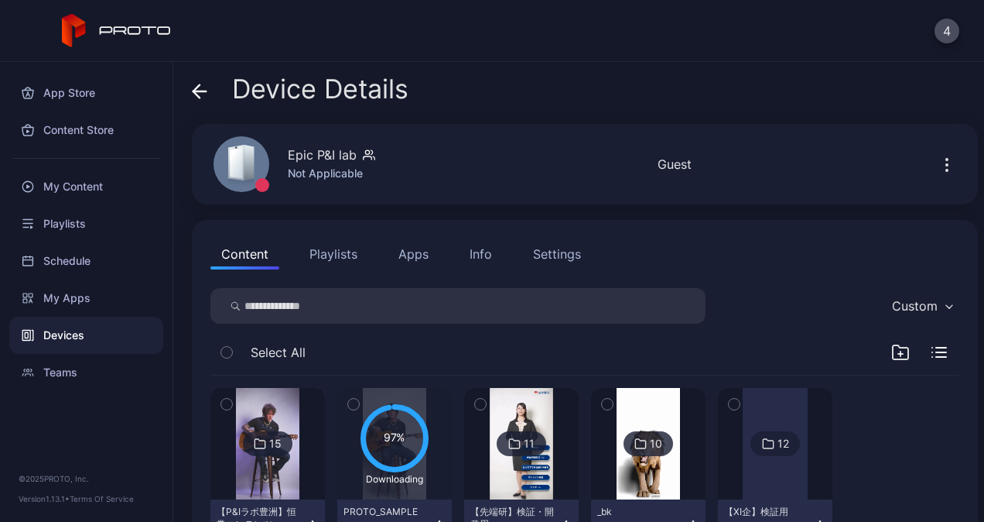
click at [201, 87] on icon at bounding box center [199, 91] width 15 height 15
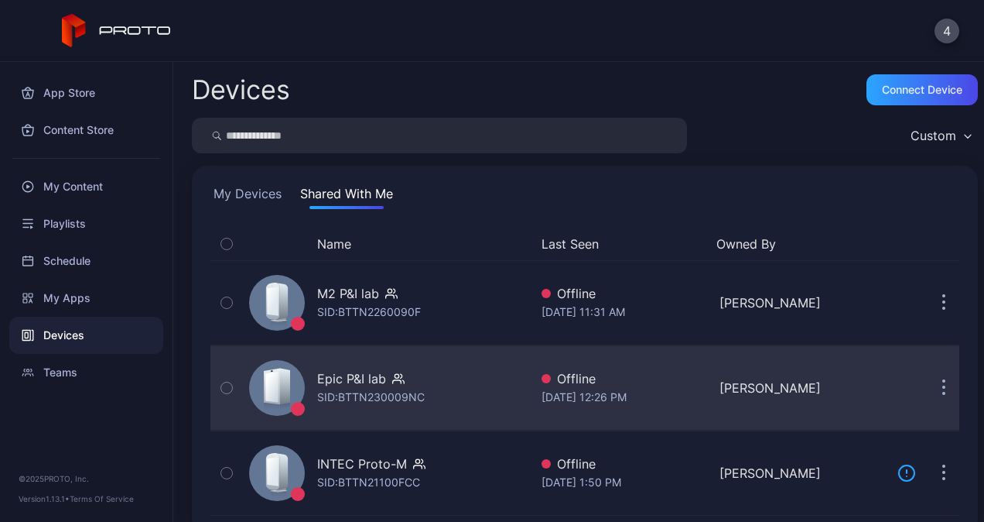
scroll to position [23, 0]
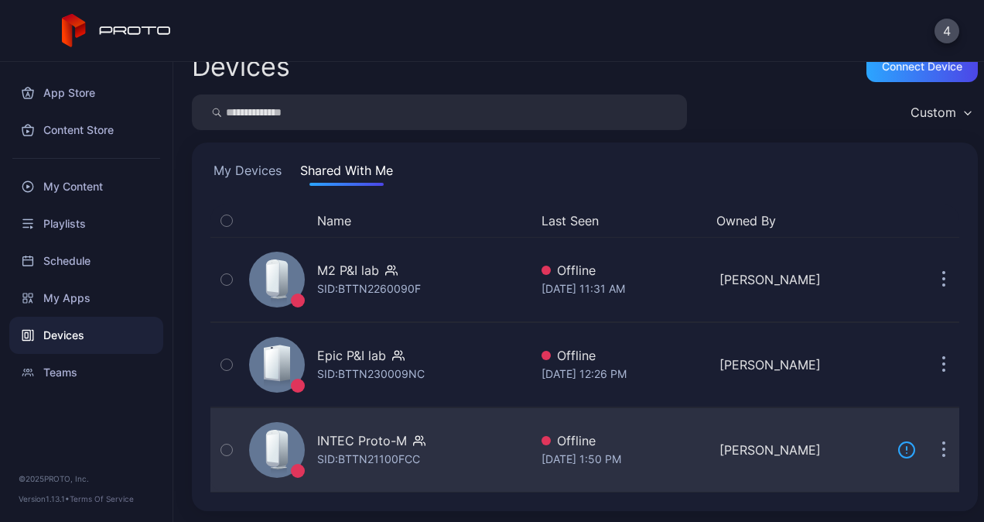
click at [392, 443] on div "INTEC Proto-M" at bounding box center [362, 440] width 90 height 19
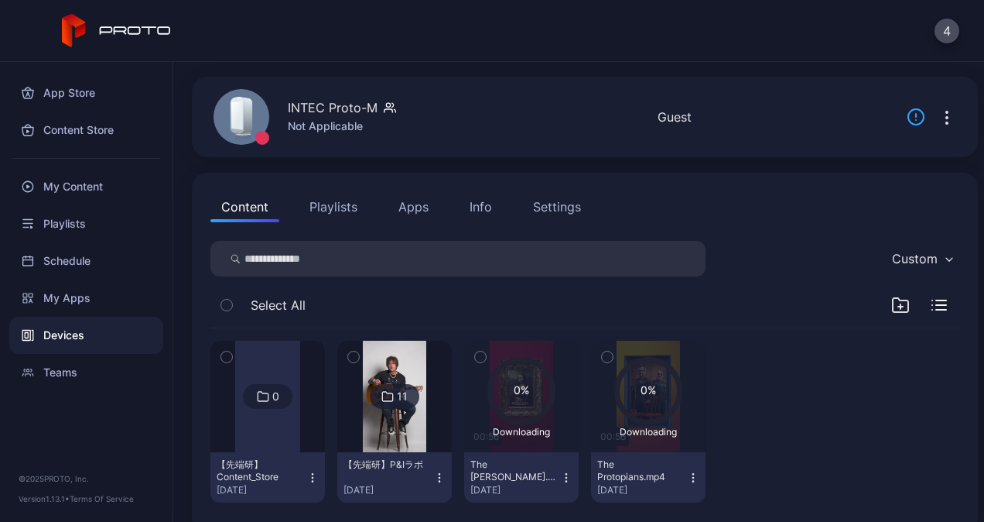
scroll to position [71, 0]
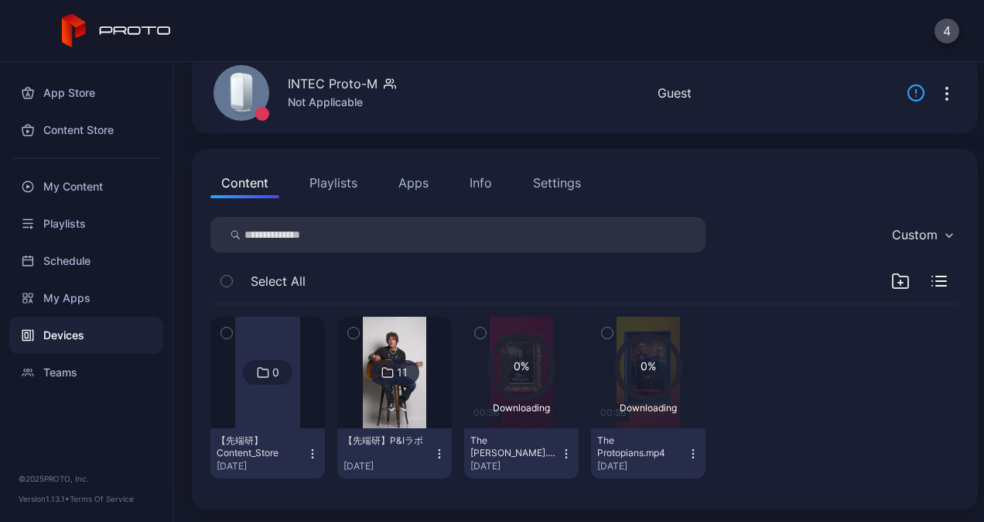
click at [475, 333] on icon "button" at bounding box center [480, 332] width 11 height 17
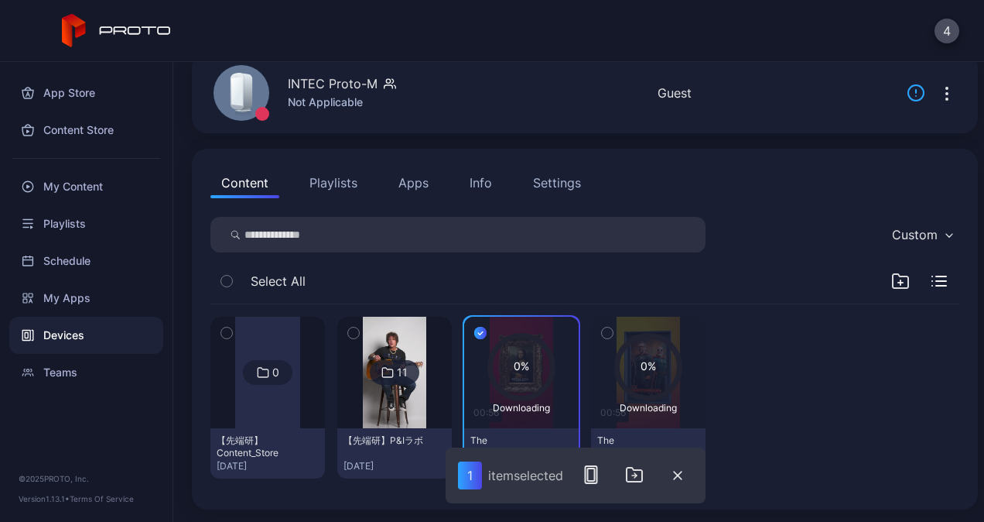
click at [830, 350] on div "0 【先端研】Content_Store [DATE] 11 【先端研】P&Iラボ [DATE] 0% Downloading 00:56 The [PERS…" at bounding box center [584, 397] width 749 height 186
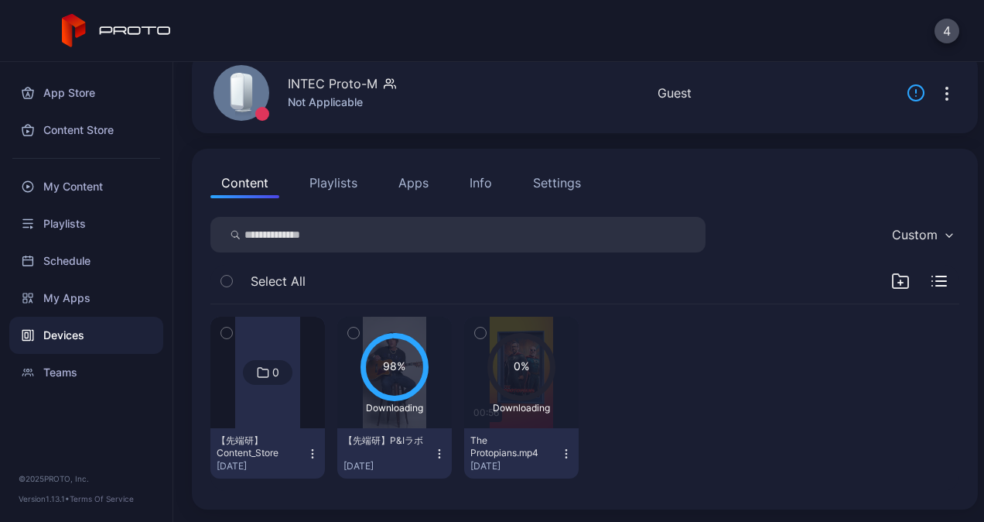
click at [478, 333] on icon "button" at bounding box center [480, 333] width 4 height 2
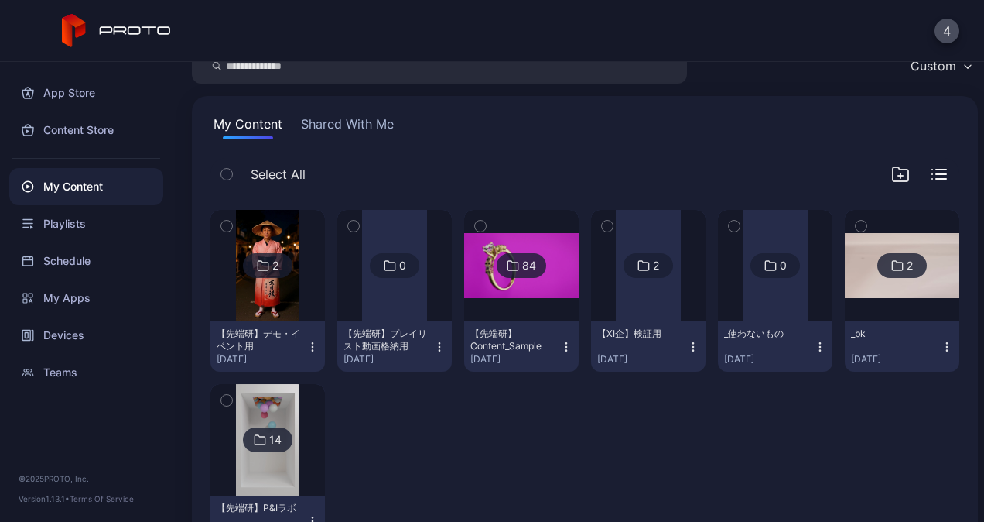
scroll to position [136, 0]
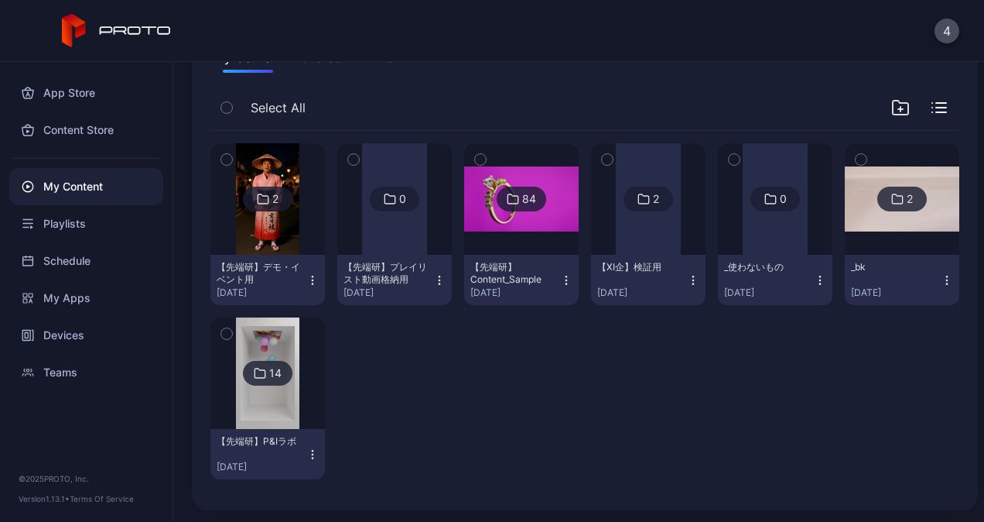
click at [506, 266] on div "【先端研】Content_Sample" at bounding box center [512, 273] width 85 height 25
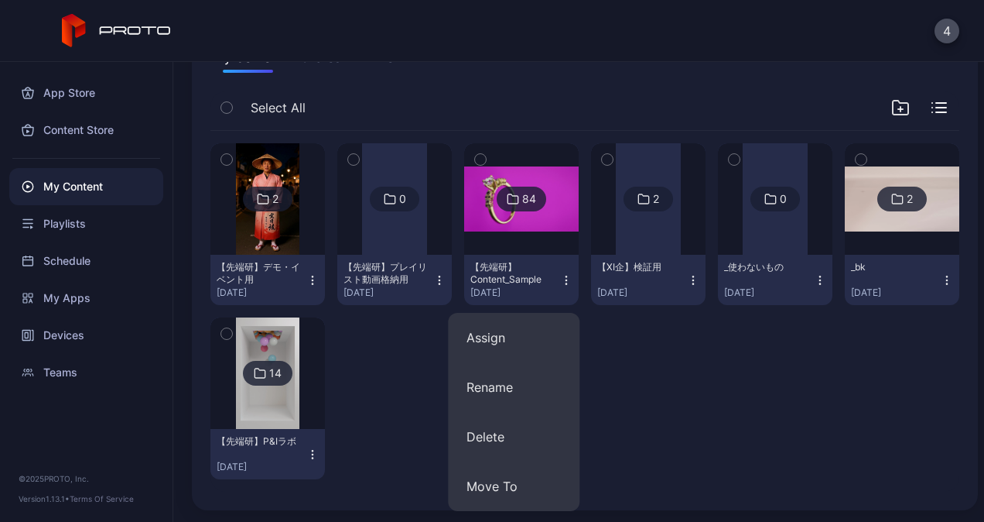
click at [511, 228] on img at bounding box center [521, 198] width 115 height 64
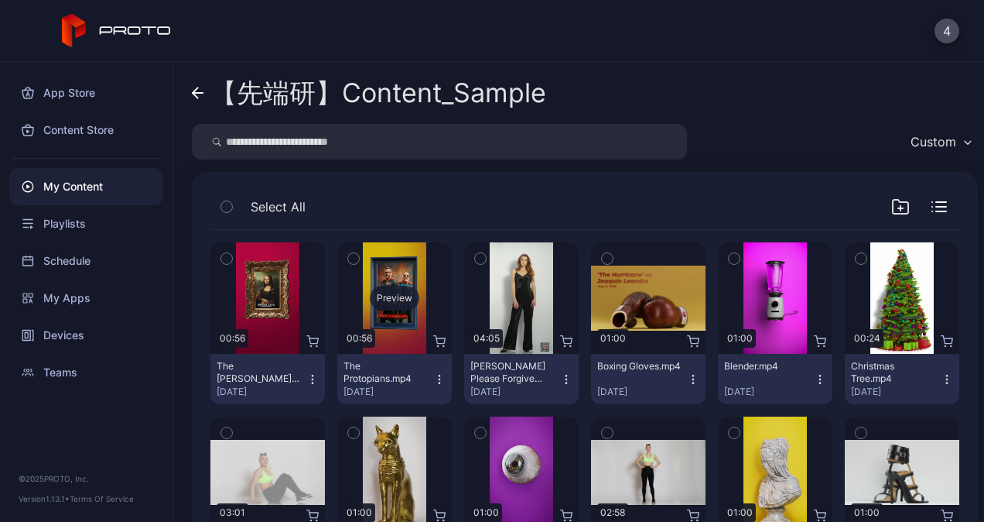
click at [384, 292] on div "Preview" at bounding box center [395, 298] width 50 height 25
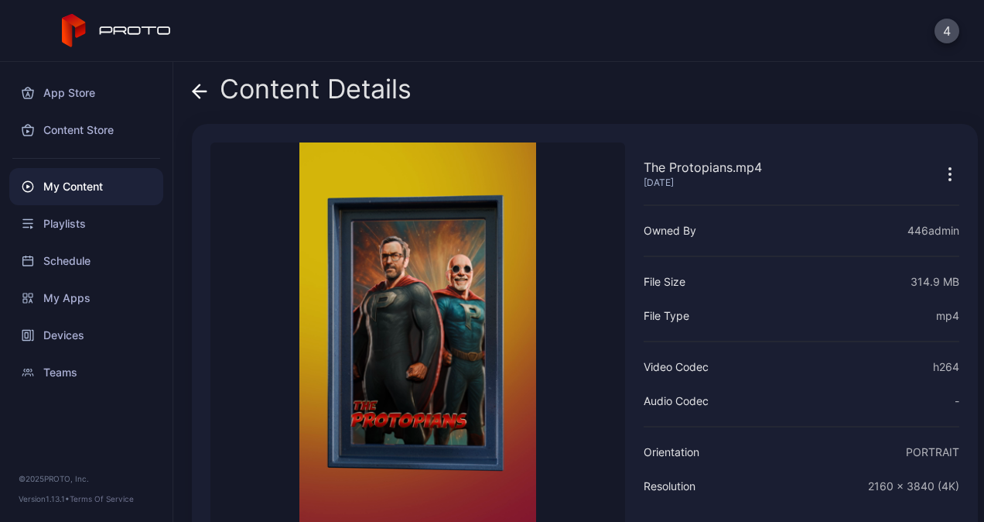
click at [189, 87] on div "Content Details The Protopians.mp4 Sep 16, 2025 Sorry, your browser doesn‘t sup…" at bounding box center [578, 292] width 811 height 460
click at [203, 94] on icon at bounding box center [199, 91] width 15 height 15
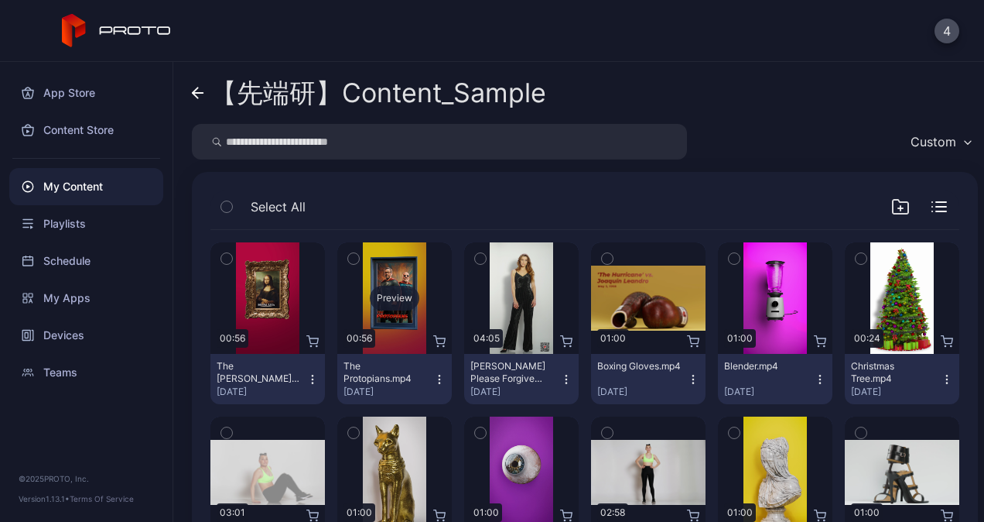
click at [395, 332] on div "Preview" at bounding box center [394, 297] width 115 height 111
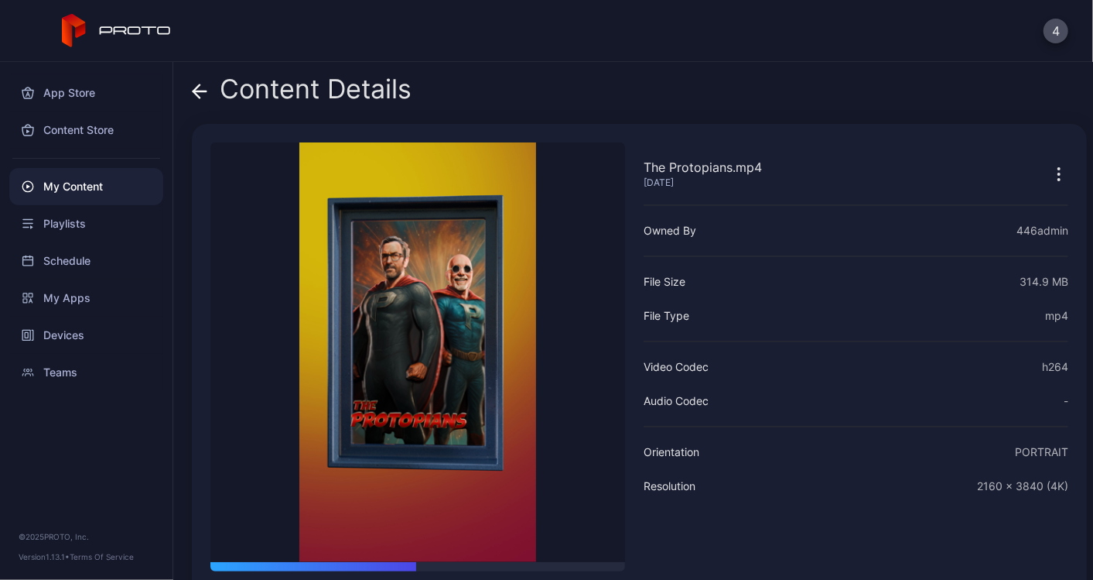
click at [205, 91] on icon at bounding box center [199, 91] width 13 height 0
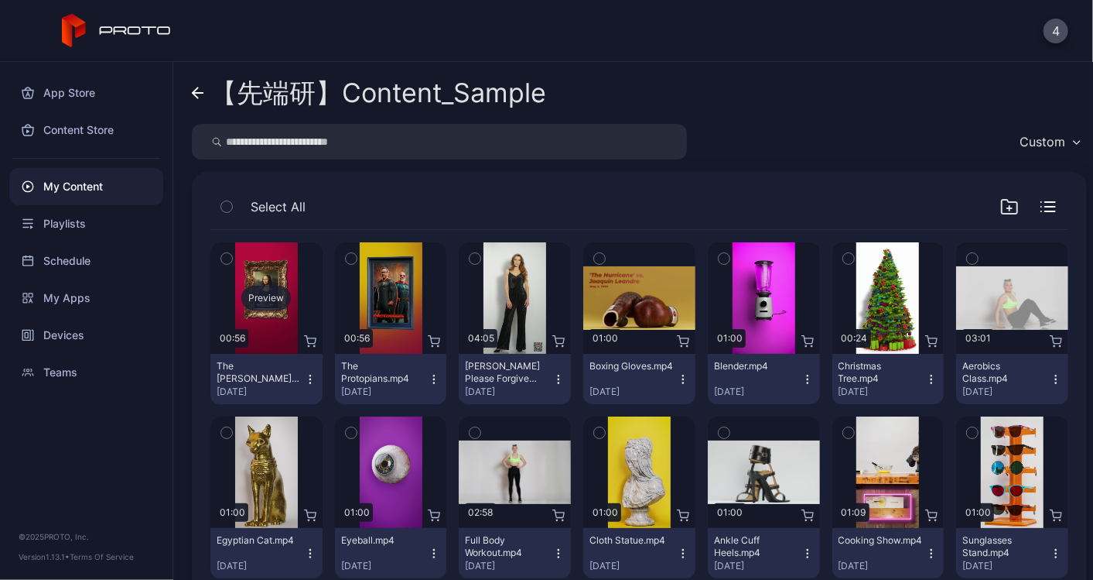
click at [274, 320] on div "Preview" at bounding box center [266, 297] width 112 height 111
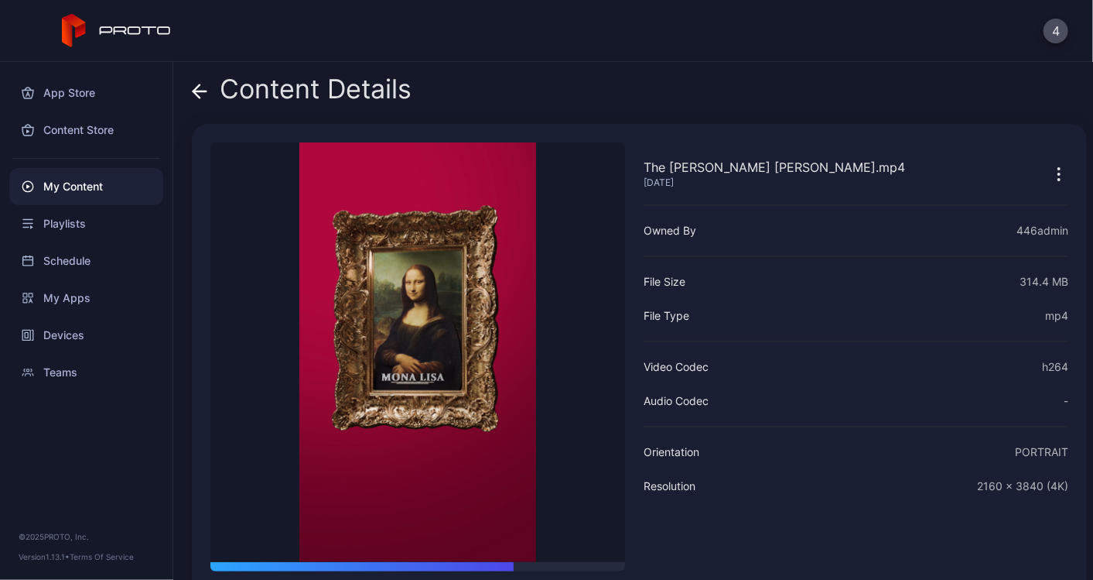
click at [201, 87] on icon at bounding box center [199, 91] width 15 height 15
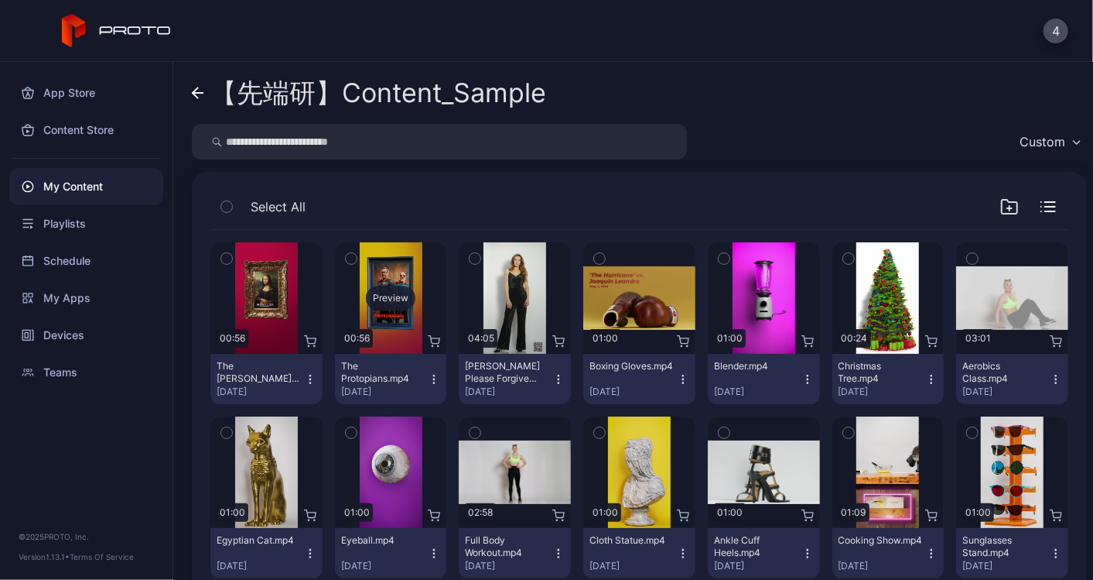
click at [409, 333] on div "Preview" at bounding box center [391, 297] width 112 height 111
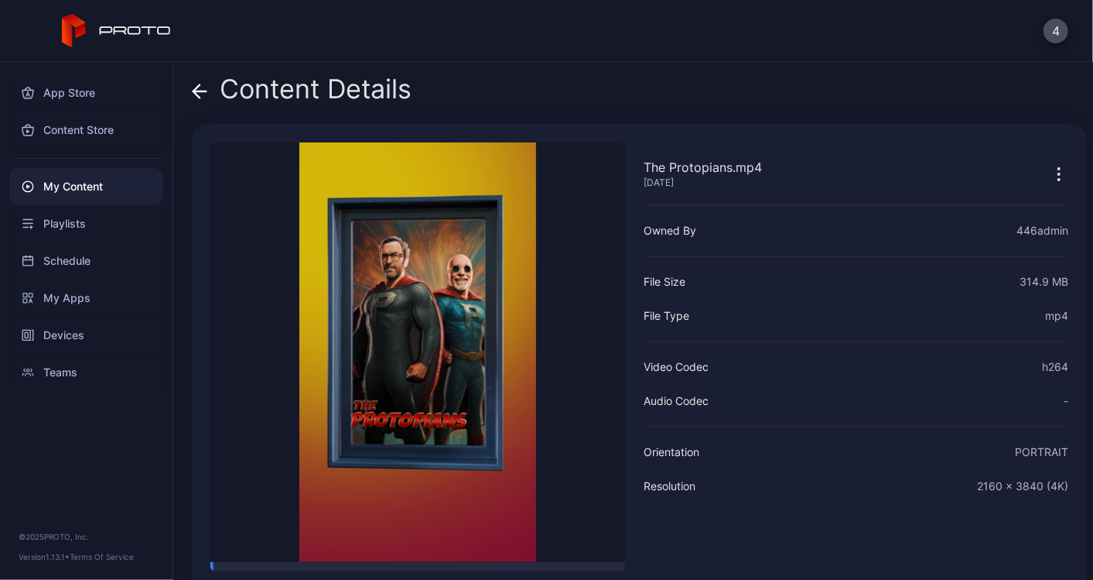
click at [697, 168] on div "The Protopians.mp4" at bounding box center [703, 167] width 118 height 19
copy div "Protopians"
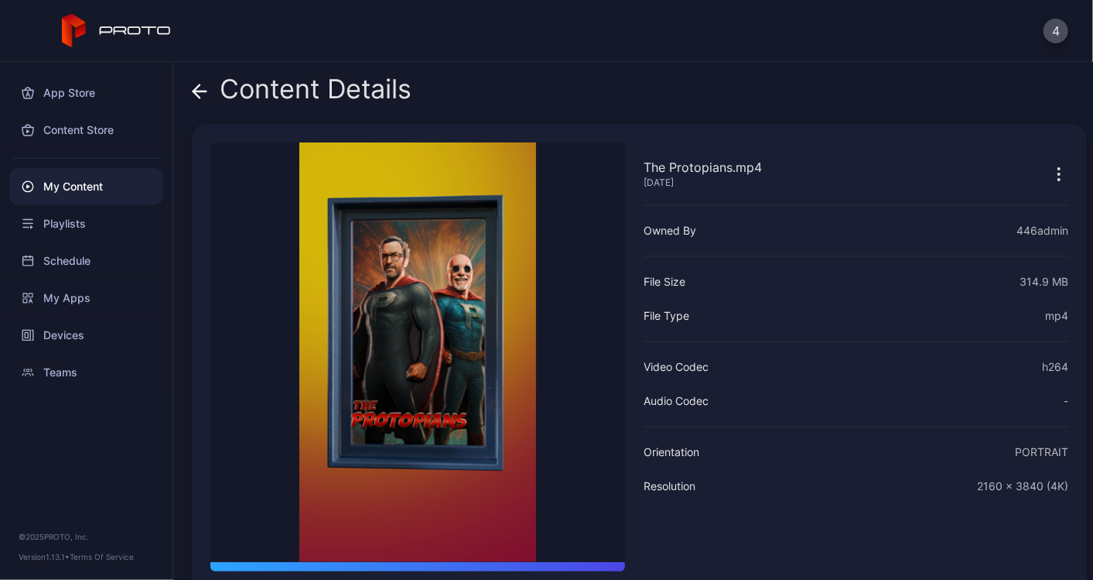
click at [192, 91] on icon at bounding box center [199, 91] width 15 height 15
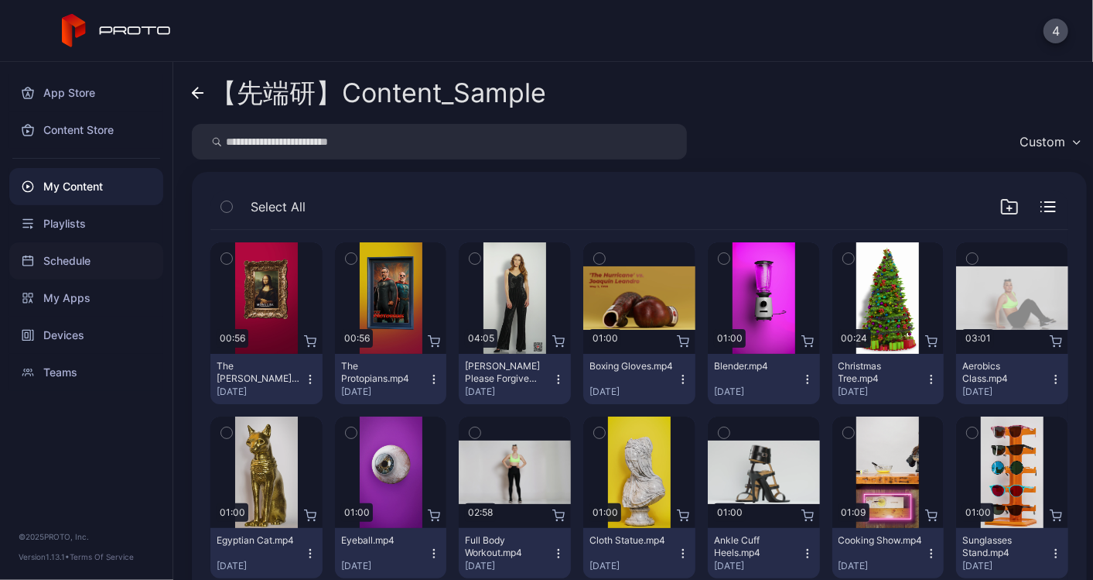
click at [51, 254] on div "Schedule" at bounding box center [86, 260] width 154 height 37
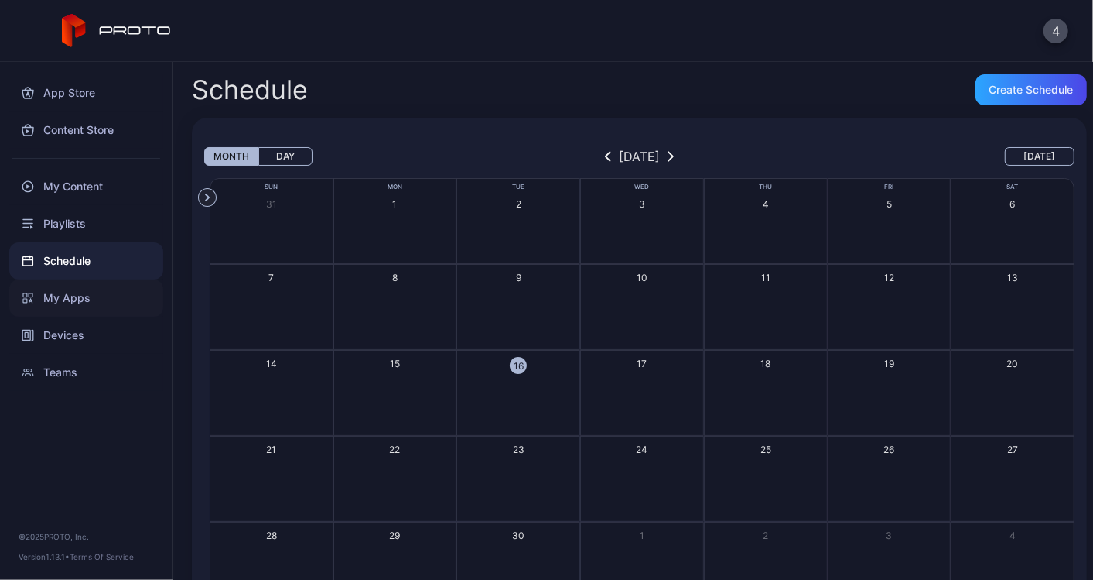
click at [67, 308] on div "My Apps" at bounding box center [86, 297] width 154 height 37
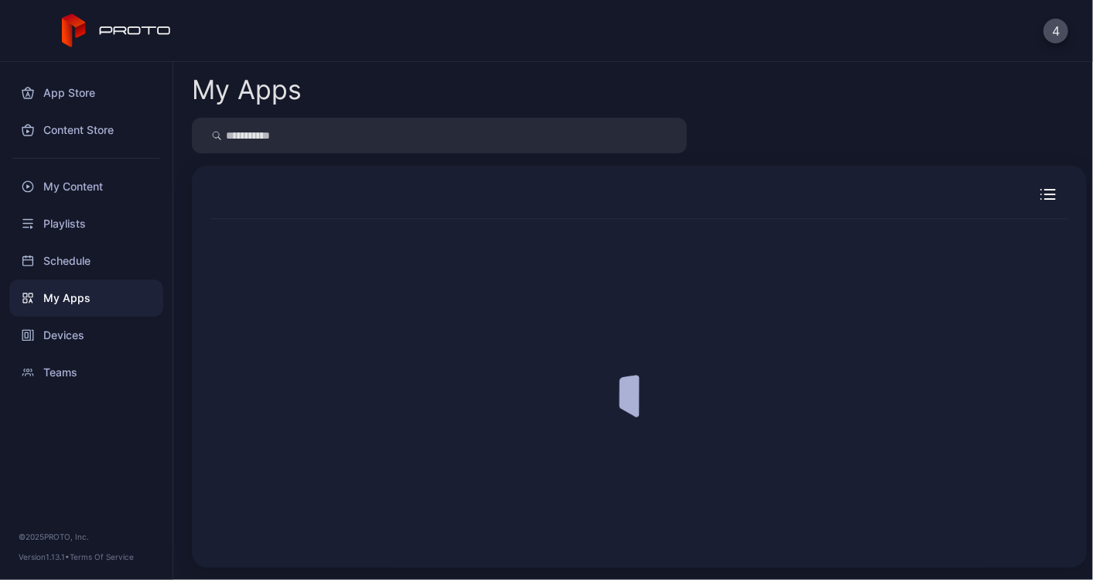
click at [76, 335] on div "Devices" at bounding box center [86, 335] width 154 height 37
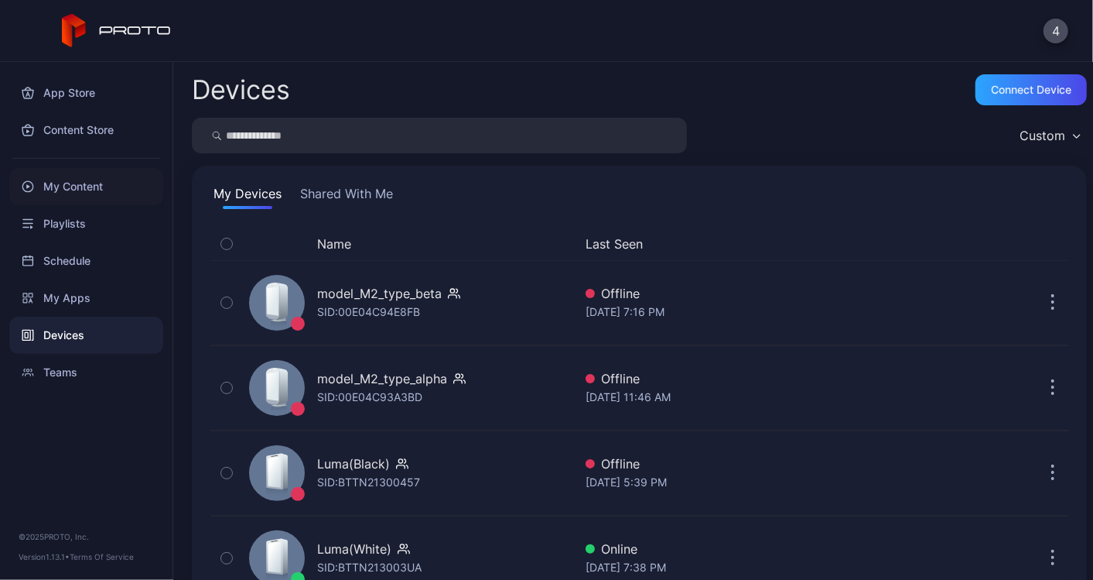
click at [81, 183] on div "My Content" at bounding box center [86, 186] width 154 height 37
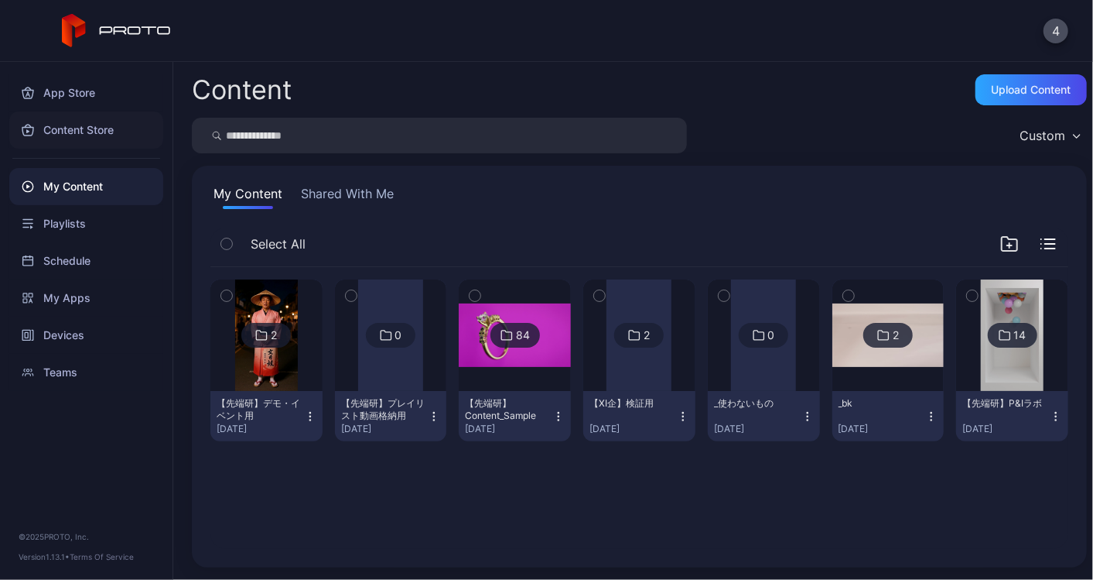
click at [110, 134] on div "Content Store" at bounding box center [86, 129] width 154 height 37
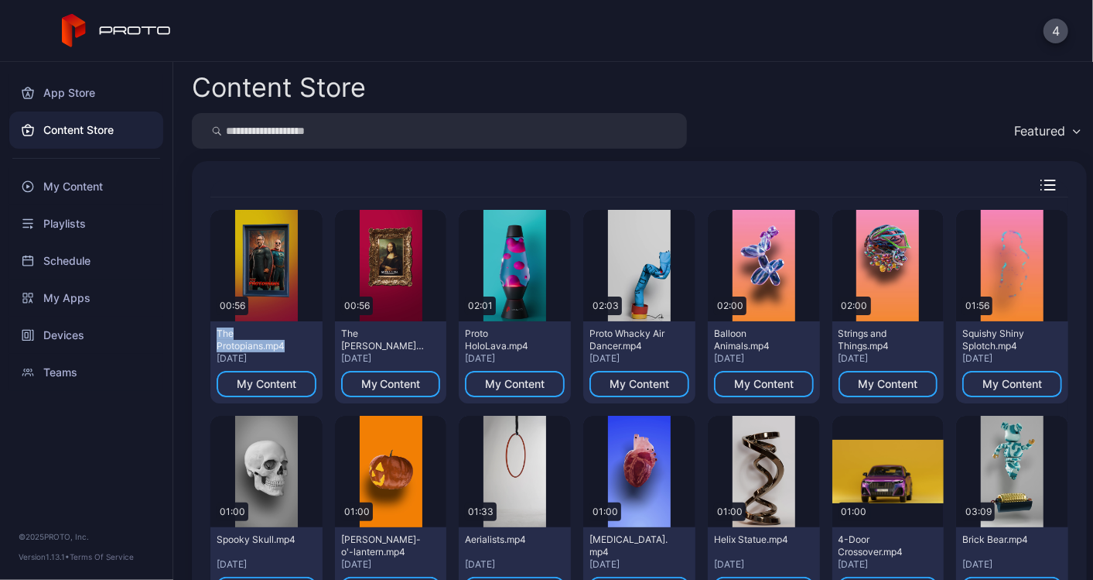
drag, startPoint x: 212, startPoint y: 332, endPoint x: 286, endPoint y: 348, distance: 75.3
click at [286, 348] on div "The Protopians.mp4 Aug 29, 2025 My Content" at bounding box center [266, 362] width 112 height 82
copy div "The Protopians.mp4"
click at [272, 255] on div "Preview" at bounding box center [266, 265] width 50 height 25
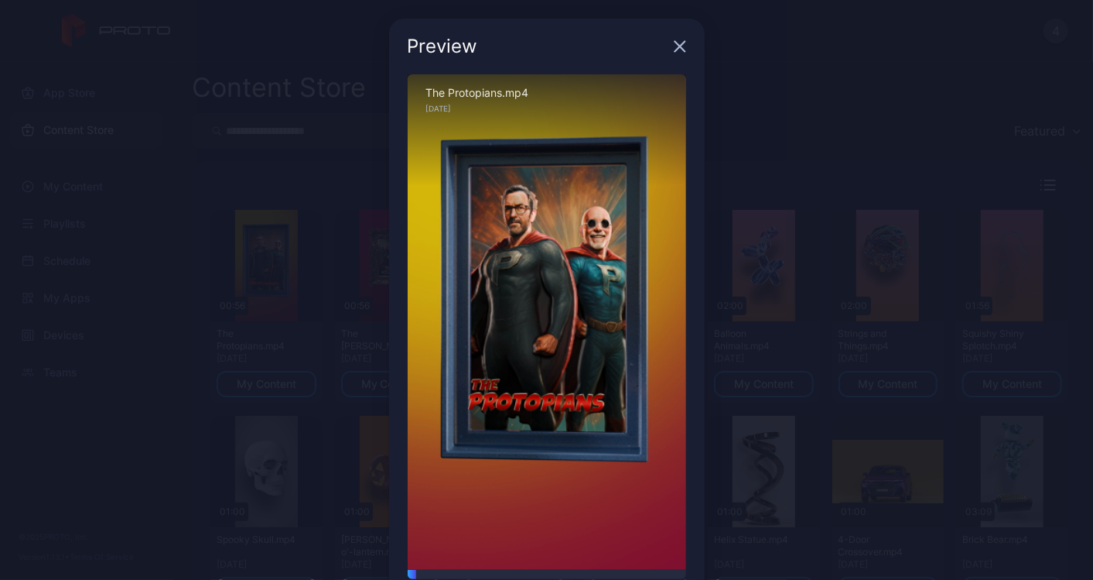
click at [553, 320] on div "Sorry, your browser doesn‘t support embedded videos" at bounding box center [547, 321] width 279 height 495
click at [291, 249] on div "Preview Sorry, your browser doesn‘t support embedded videos 00:56 / 00:56 The P…" at bounding box center [546, 326] width 1093 height 653
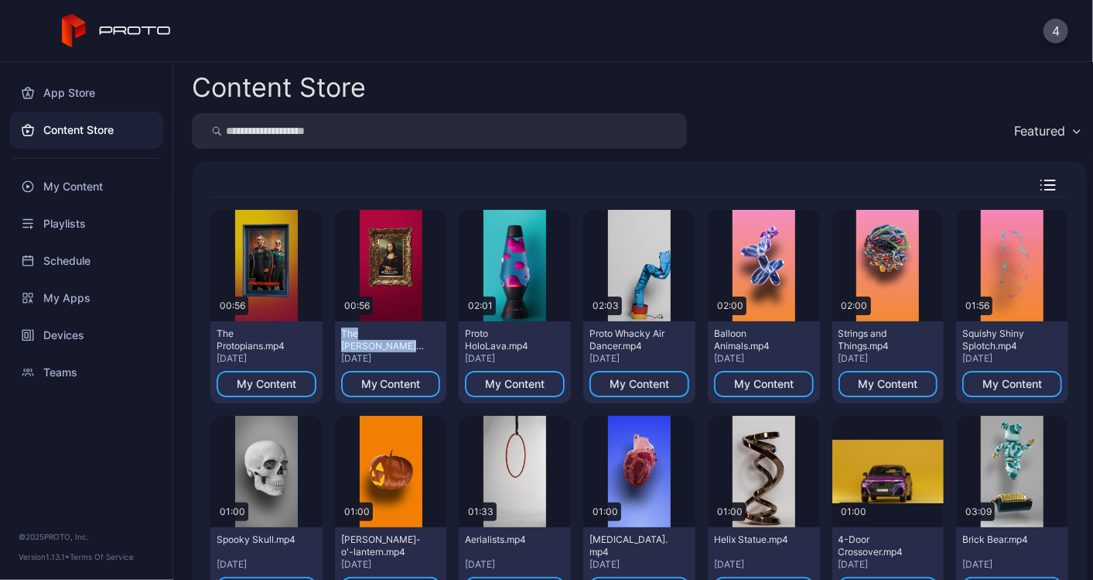
drag, startPoint x: 360, startPoint y: 334, endPoint x: 406, endPoint y: 340, distance: 46.8
click at [406, 340] on div "The [PERSON_NAME].mp4" at bounding box center [383, 339] width 85 height 25
copy div "The [PERSON_NAME].mp4"
click at [426, 246] on div "Preview" at bounding box center [391, 265] width 112 height 111
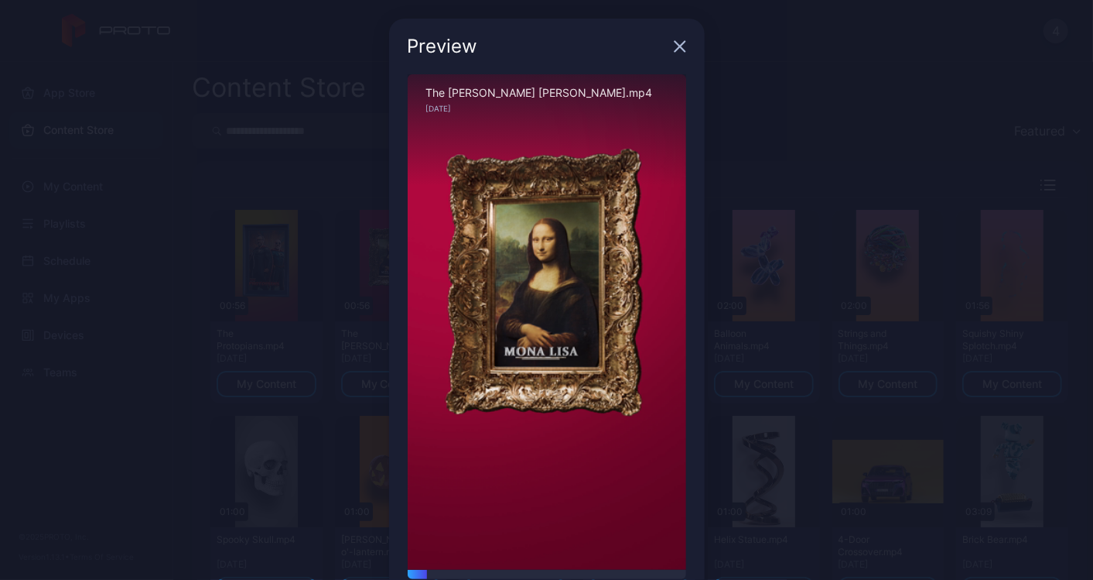
click at [674, 50] on icon "button" at bounding box center [680, 46] width 12 height 12
